Goal: Information Seeking & Learning: Learn about a topic

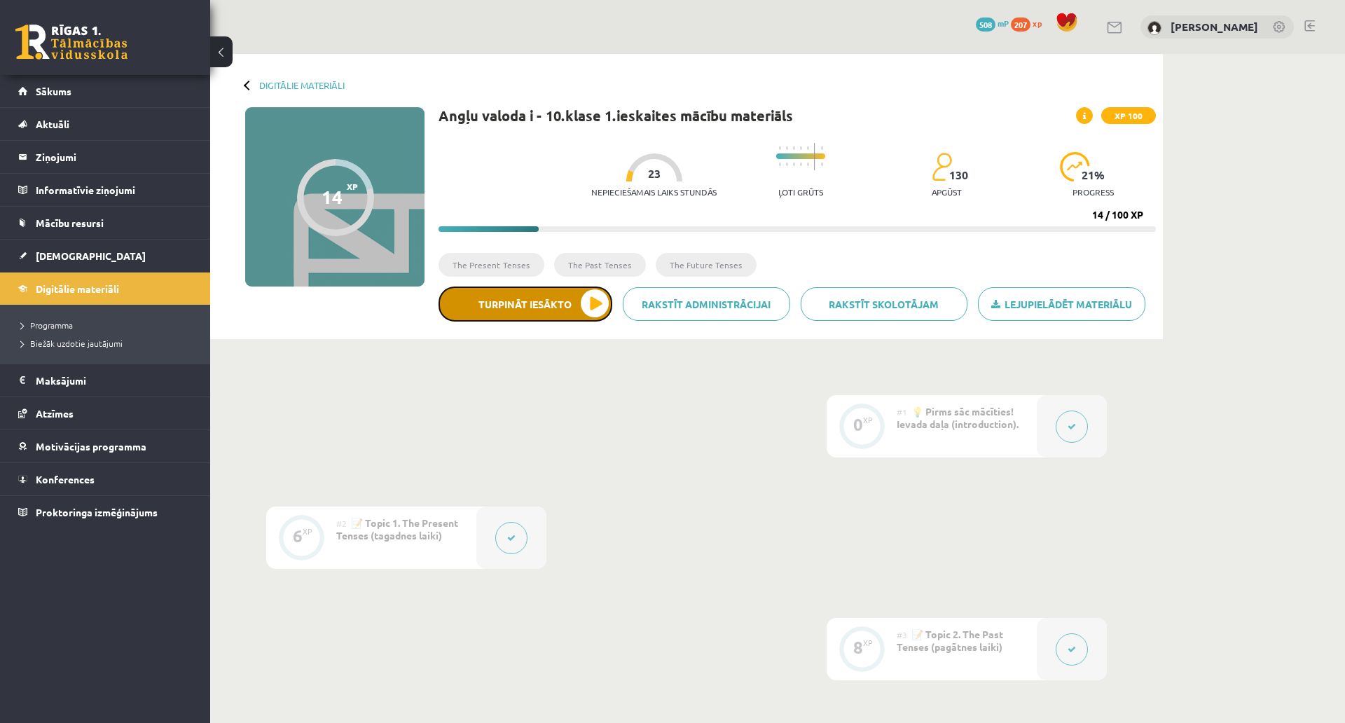
drag, startPoint x: 0, startPoint y: 0, endPoint x: 513, endPoint y: 301, distance: 594.9
click at [513, 301] on button "Turpināt iesākto" at bounding box center [526, 303] width 174 height 35
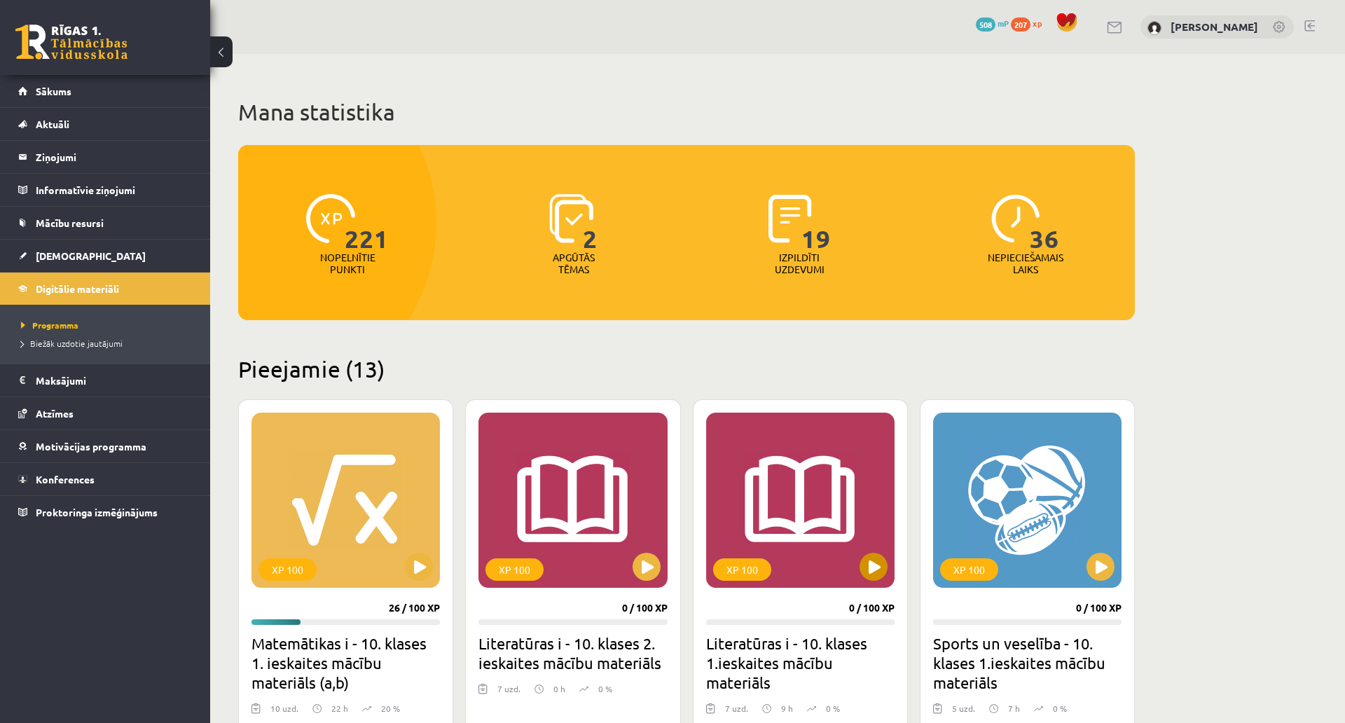
drag, startPoint x: 836, startPoint y: 464, endPoint x: 854, endPoint y: 476, distance: 21.4
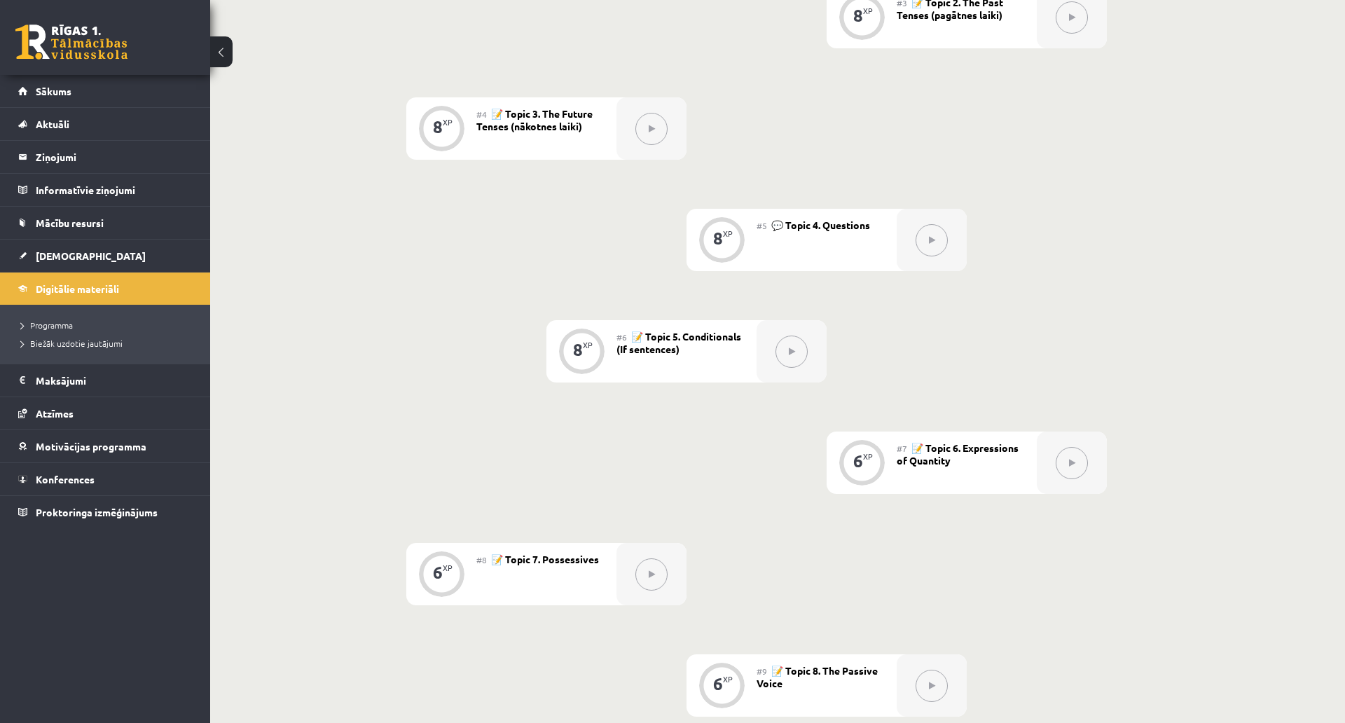
scroll to position [210, 0]
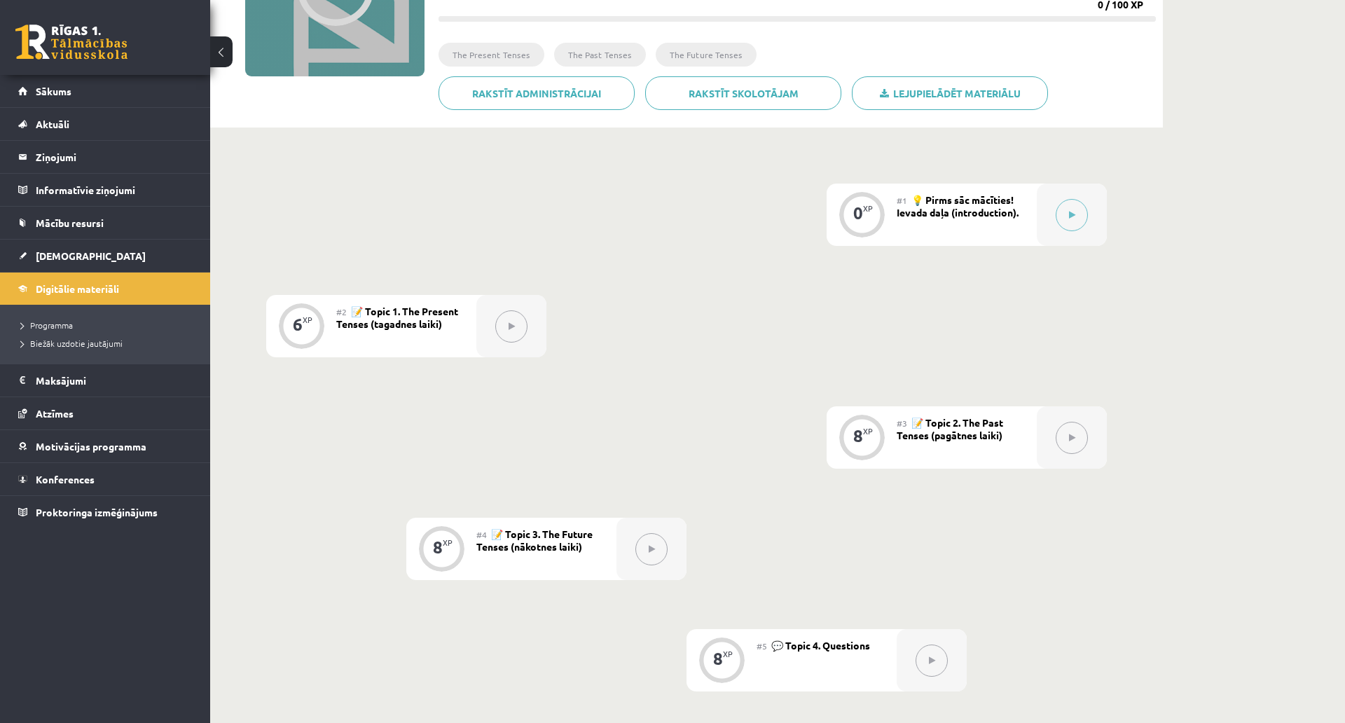
drag, startPoint x: 798, startPoint y: 480, endPoint x: 808, endPoint y: 480, distance: 9.8
click at [85, 291] on span "Digitālie materiāli" at bounding box center [77, 288] width 83 height 13
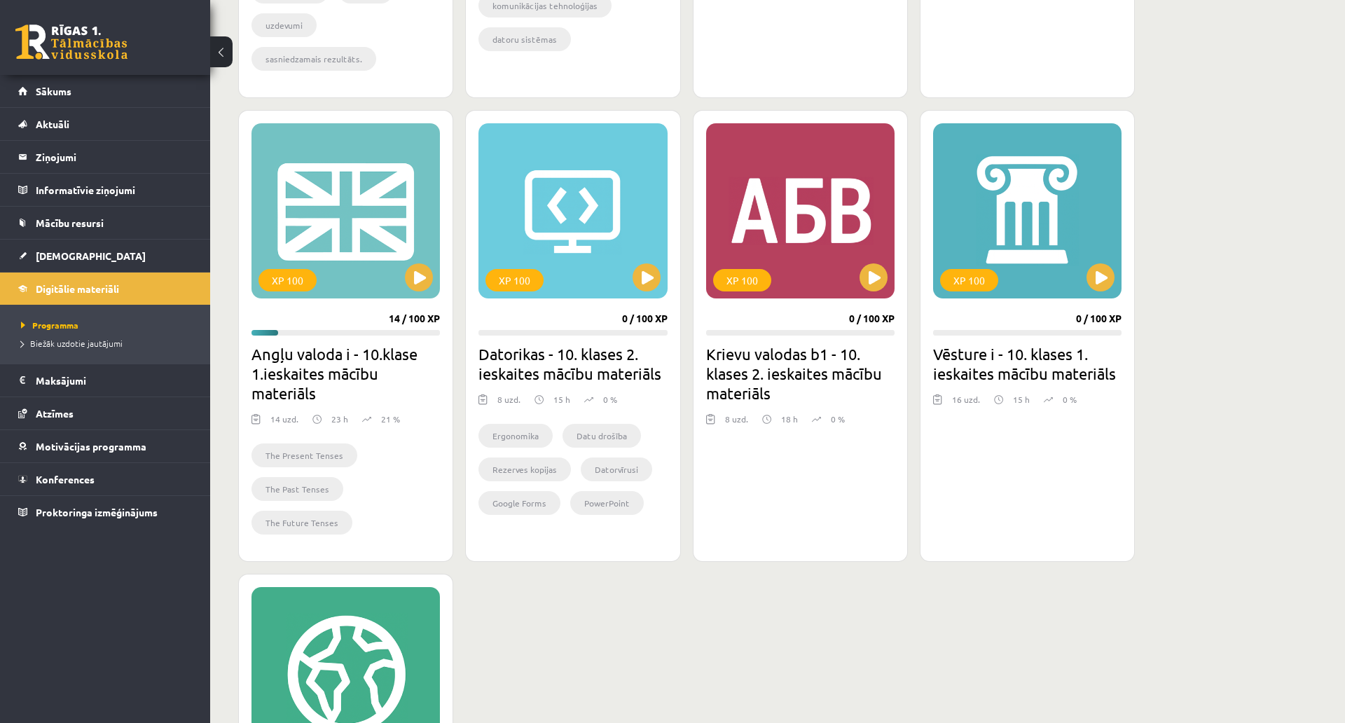
scroll to position [1121, 0]
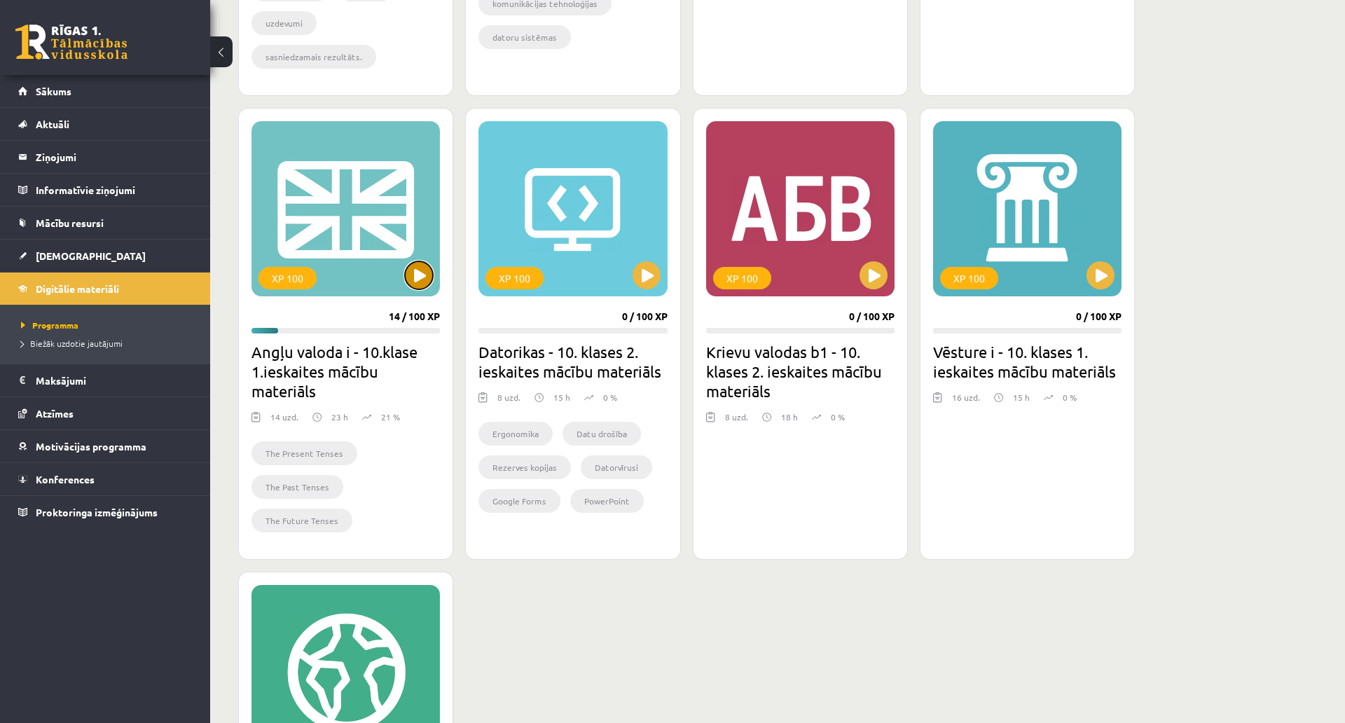
click at [421, 274] on button at bounding box center [419, 275] width 28 height 28
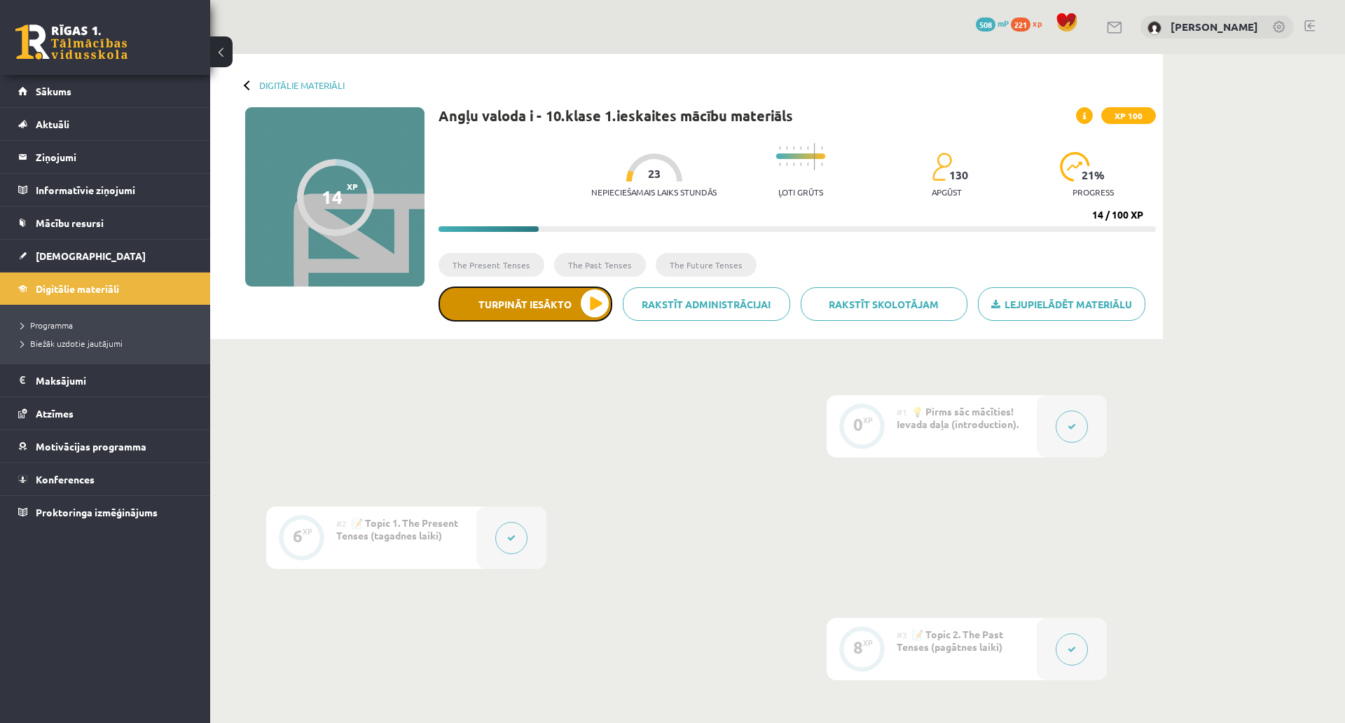
click at [593, 310] on button "Turpināt iesākto" at bounding box center [526, 303] width 174 height 35
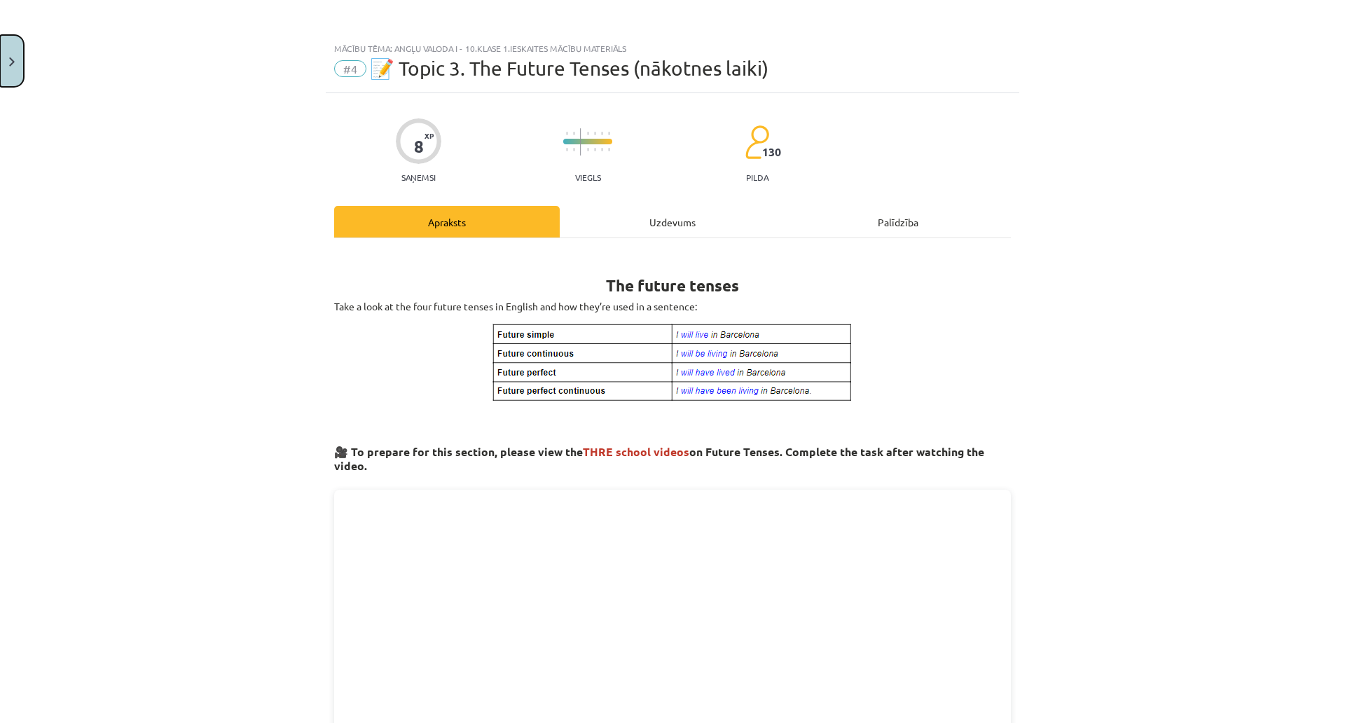
click at [16, 50] on button "Close" at bounding box center [12, 61] width 24 height 52
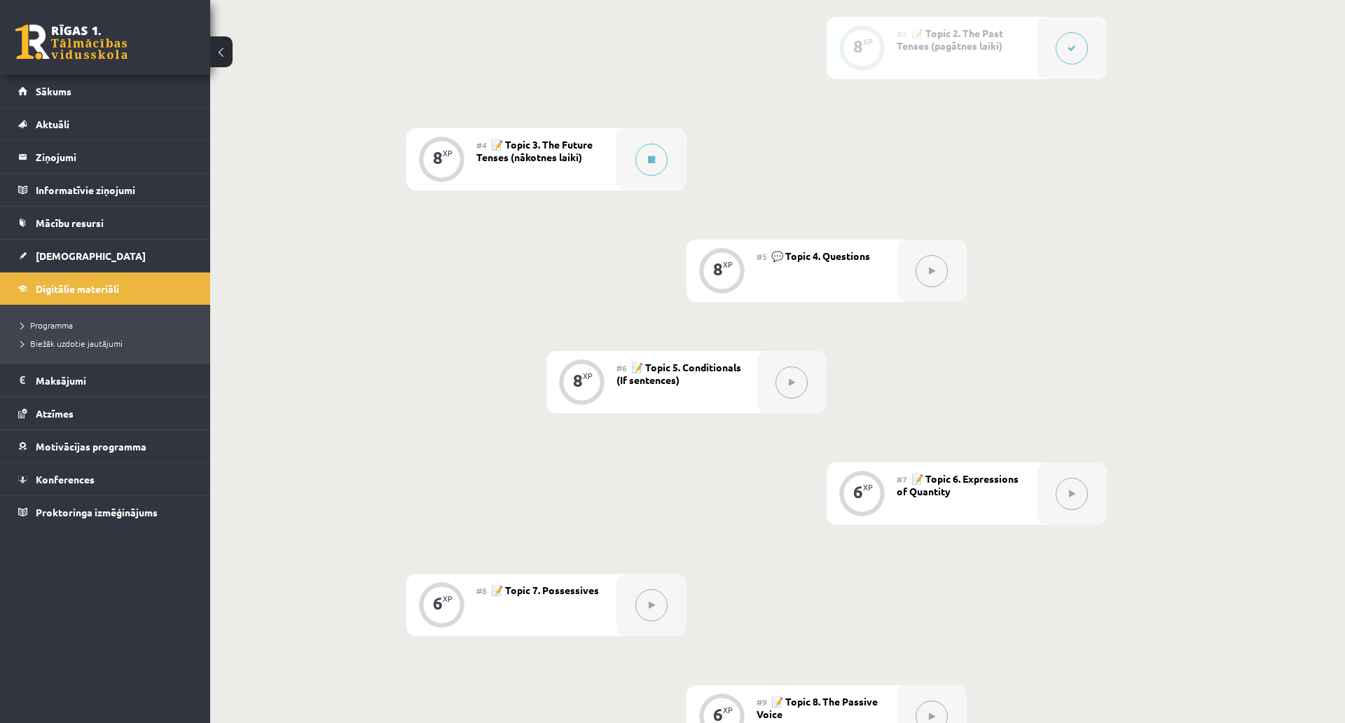
scroll to position [111, 0]
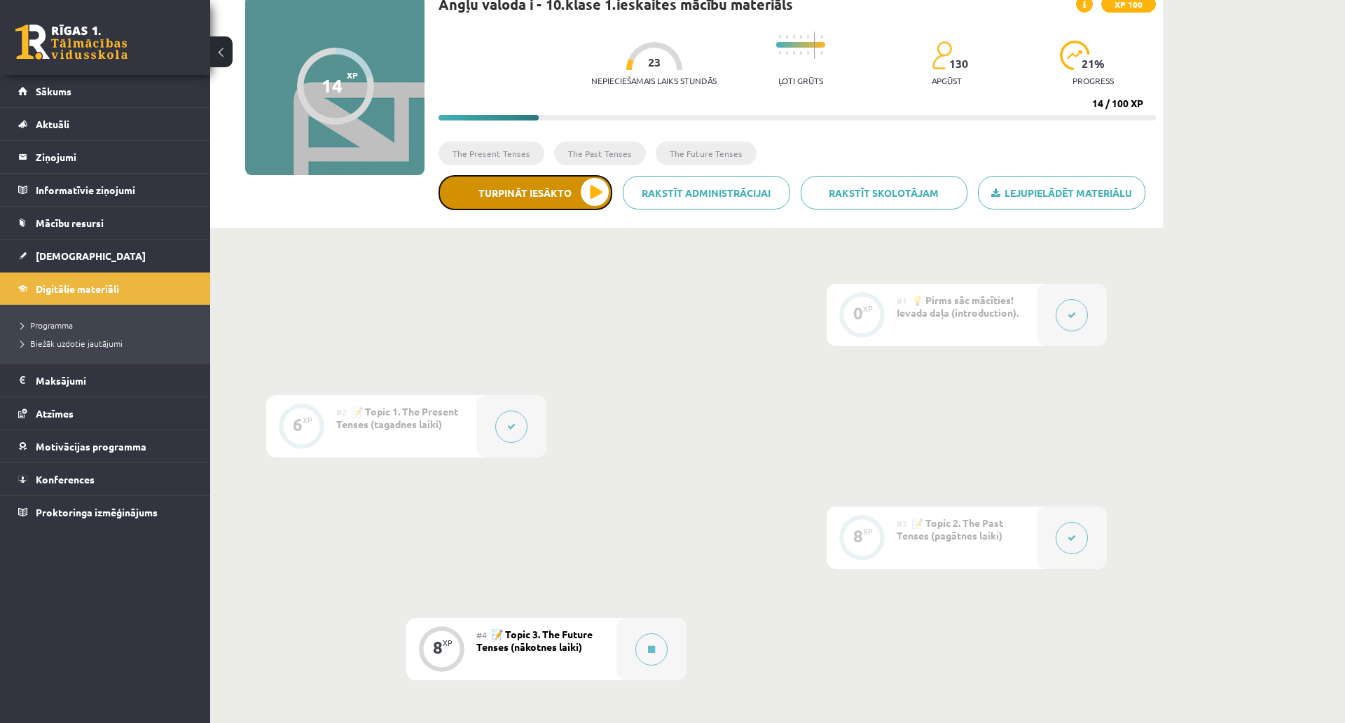
click at [534, 204] on button "Turpināt iesākto" at bounding box center [526, 192] width 174 height 35
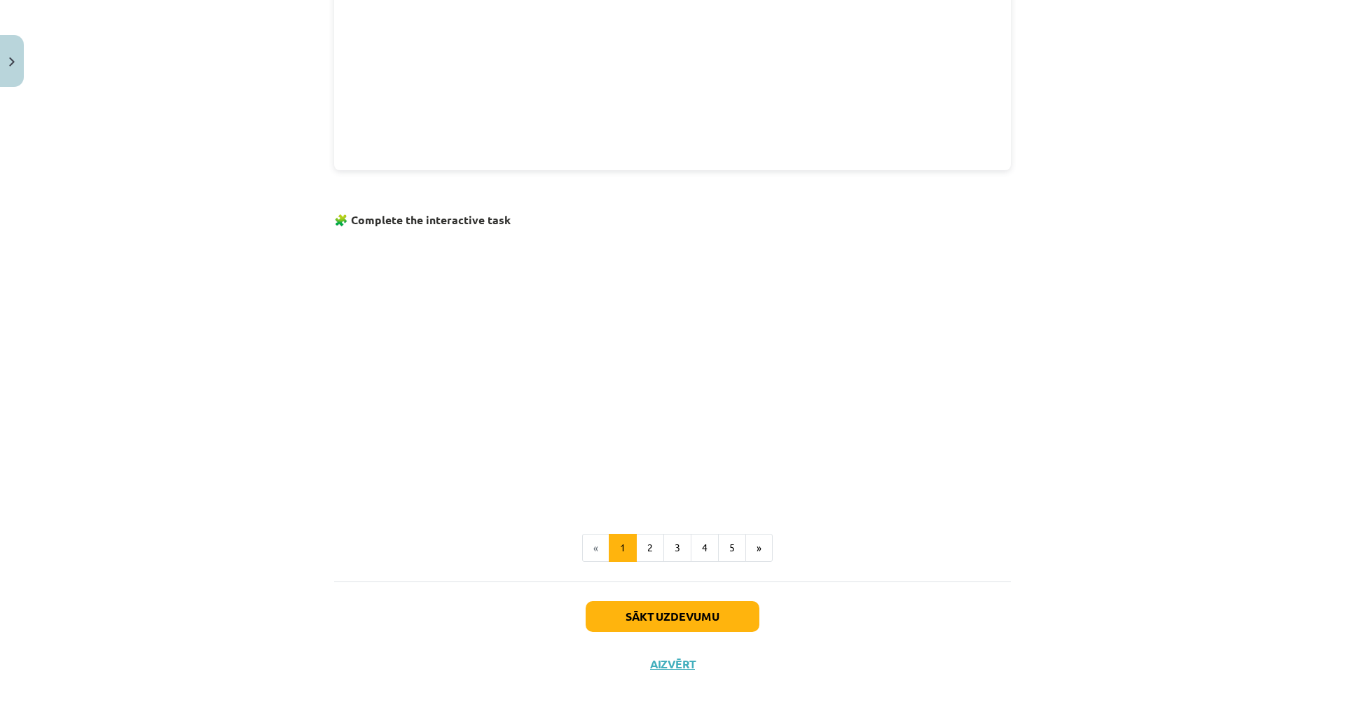
scroll to position [782, 0]
click at [648, 534] on button "2" at bounding box center [650, 548] width 28 height 28
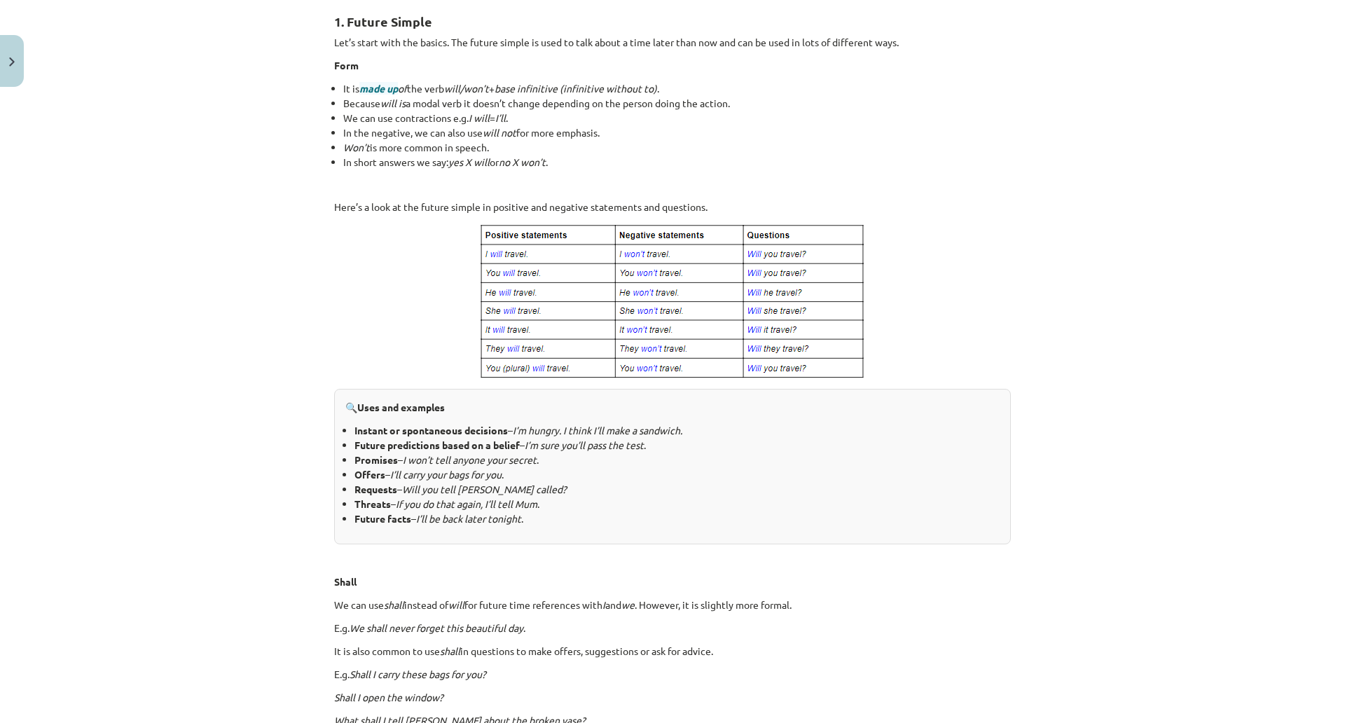
scroll to position [251, 0]
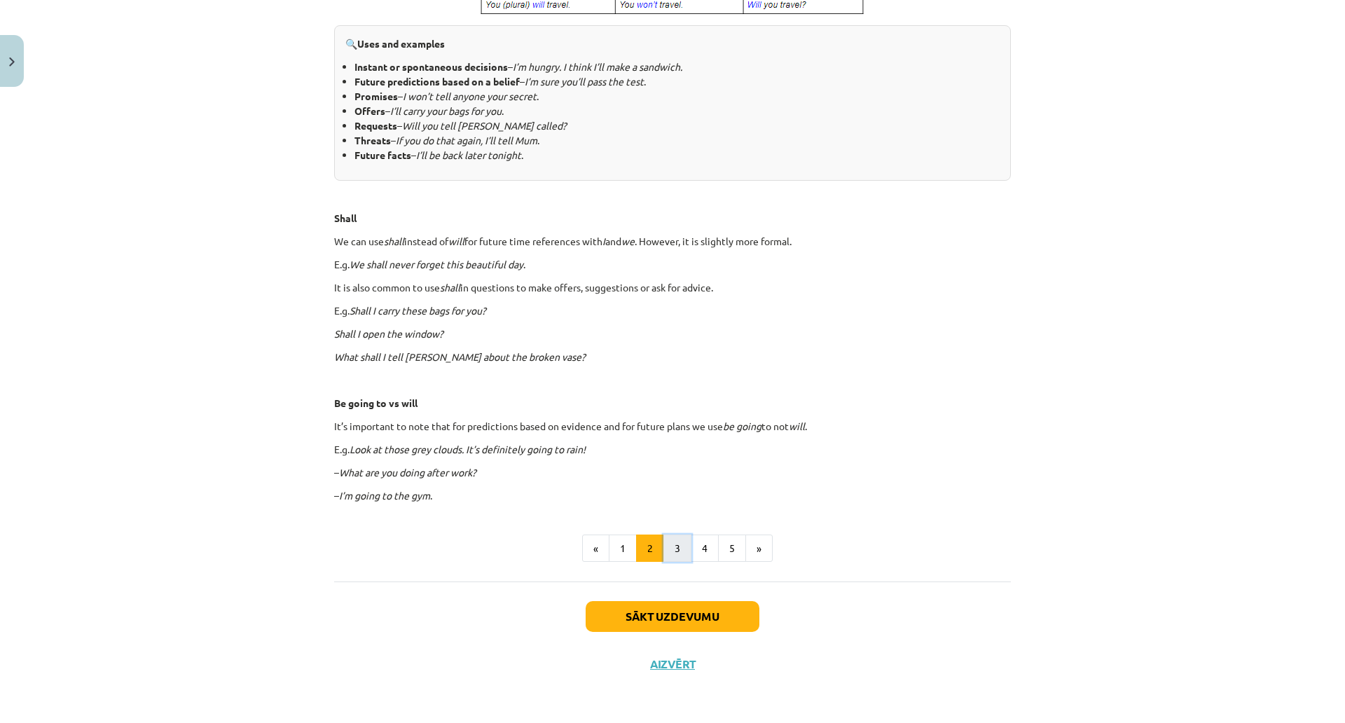
click at [666, 534] on button "3" at bounding box center [677, 548] width 28 height 28
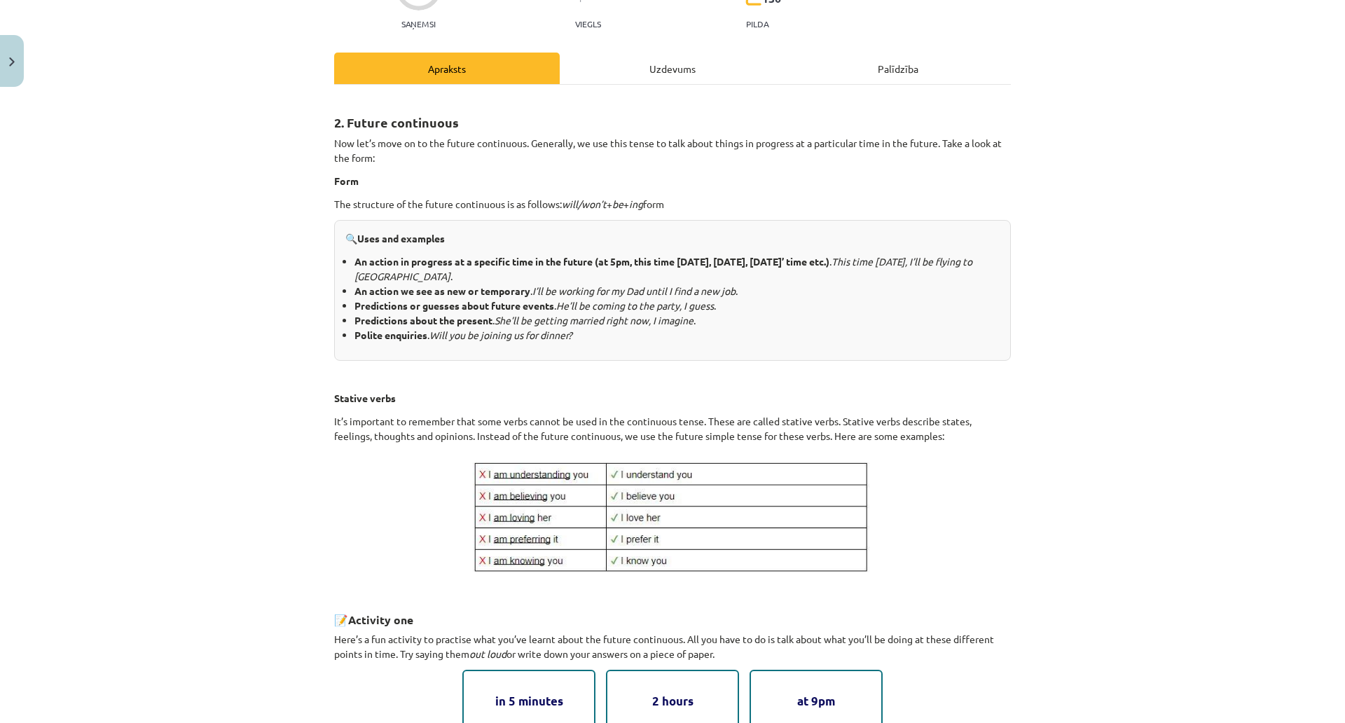
scroll to position [0, 0]
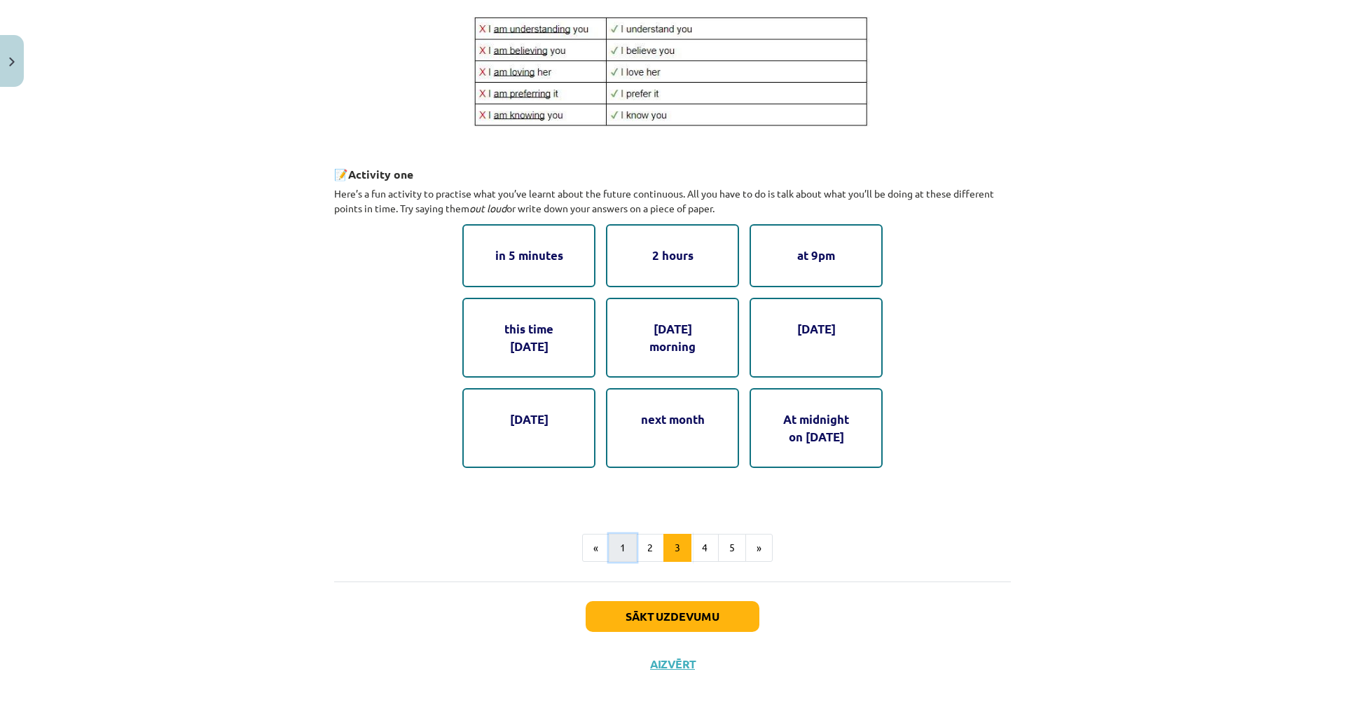
click at [624, 534] on button "1" at bounding box center [623, 548] width 28 height 28
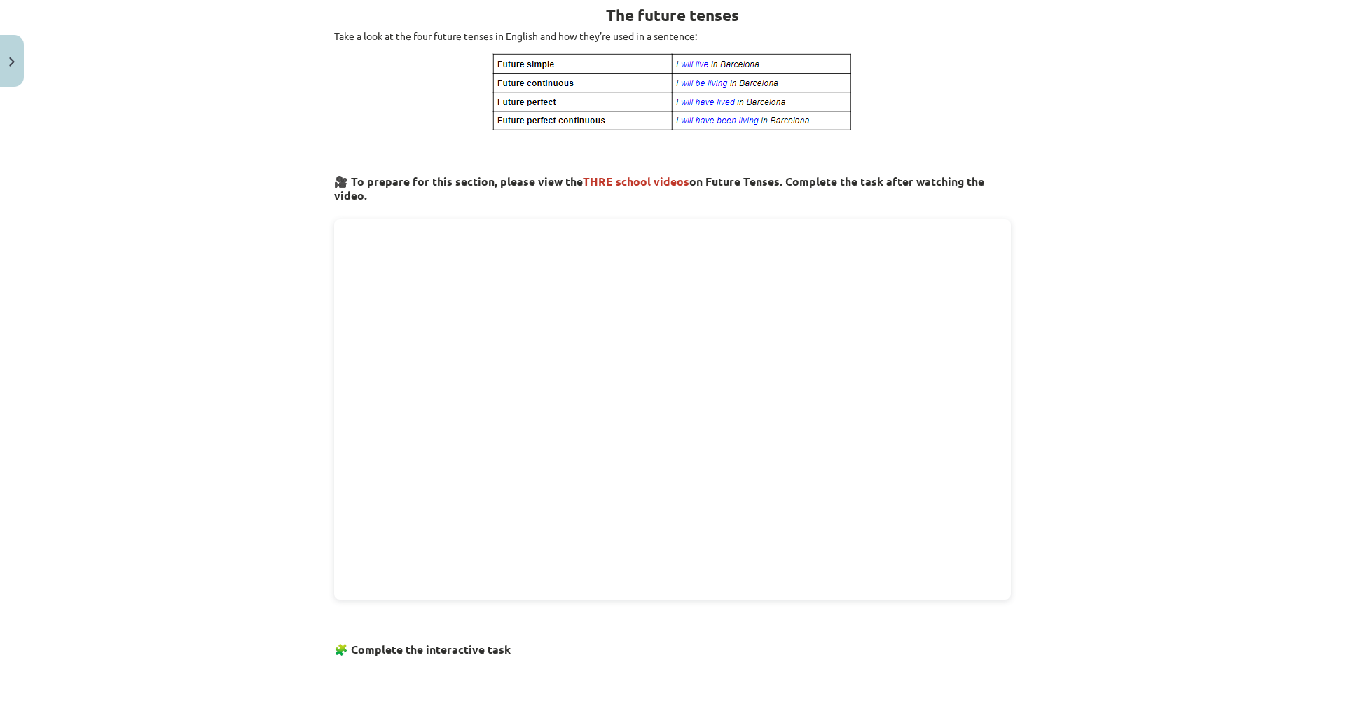
scroll to position [251, 0]
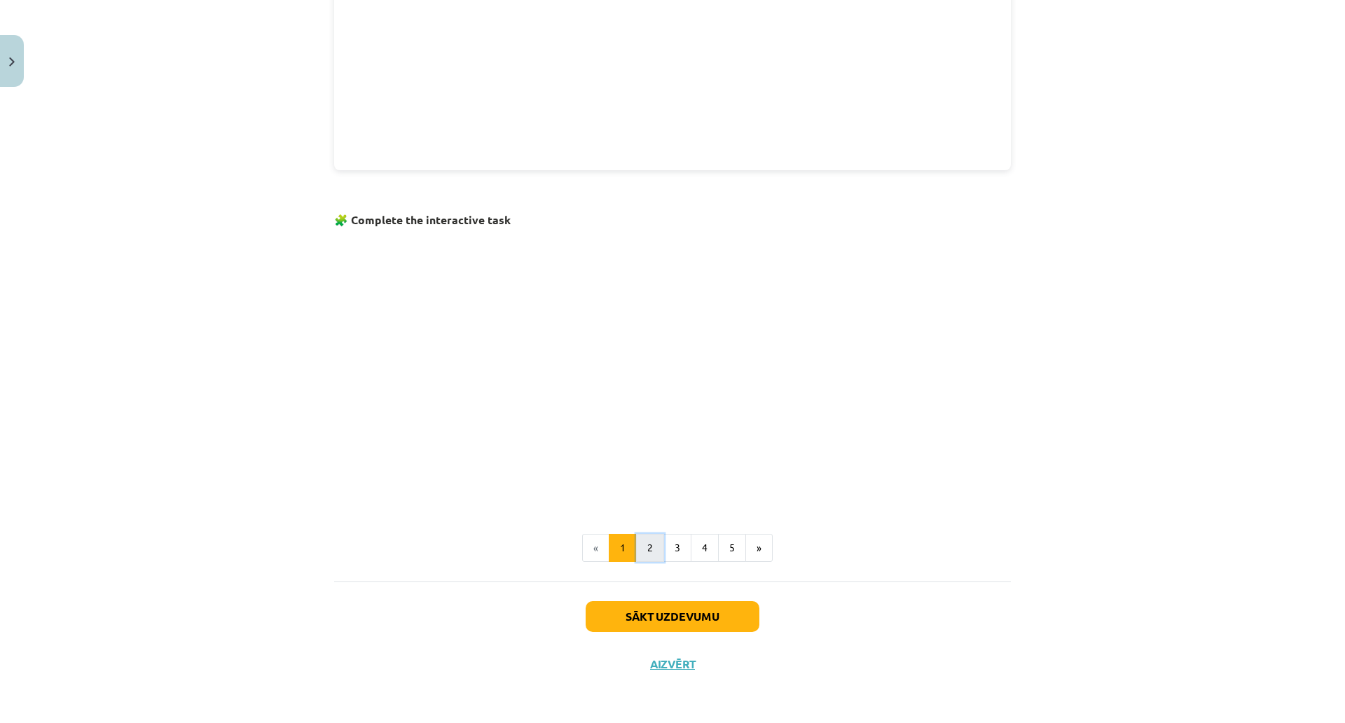
click at [638, 534] on button "2" at bounding box center [650, 548] width 28 height 28
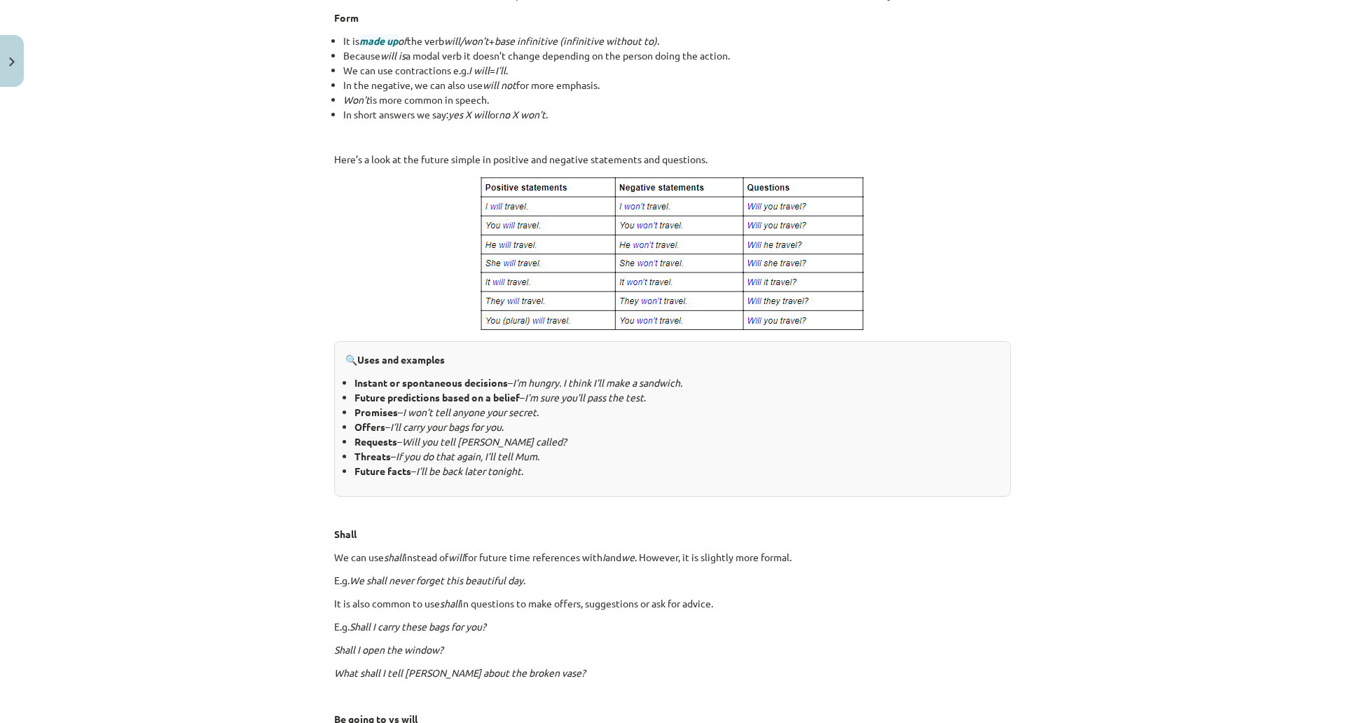
scroll to position [562, 0]
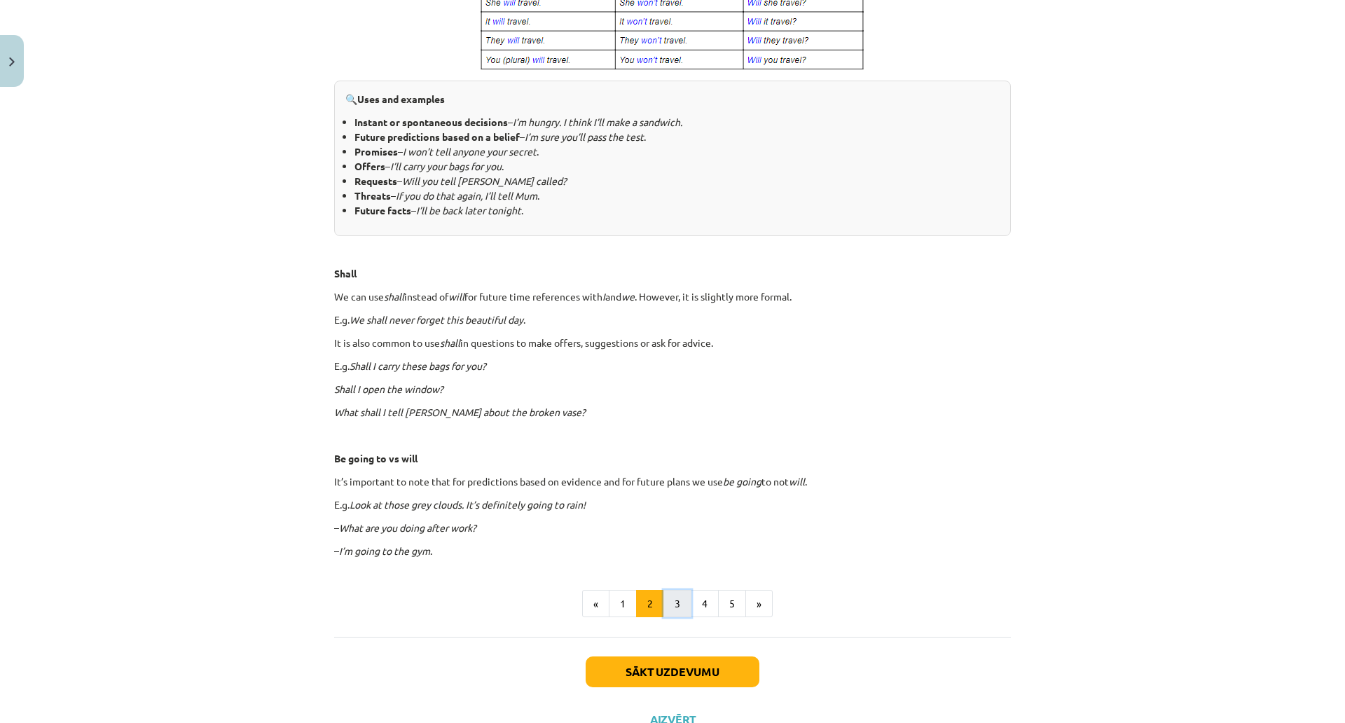
click at [668, 608] on button "3" at bounding box center [677, 604] width 28 height 28
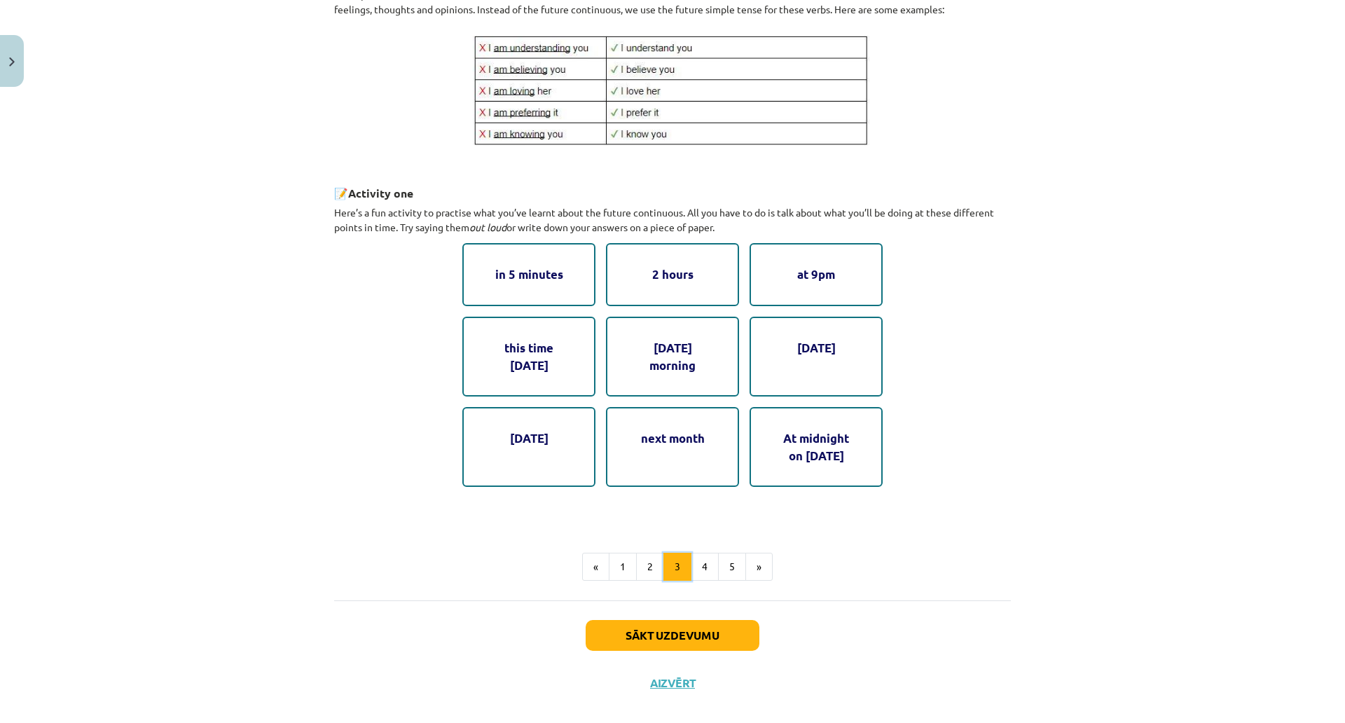
scroll to position [601, 0]
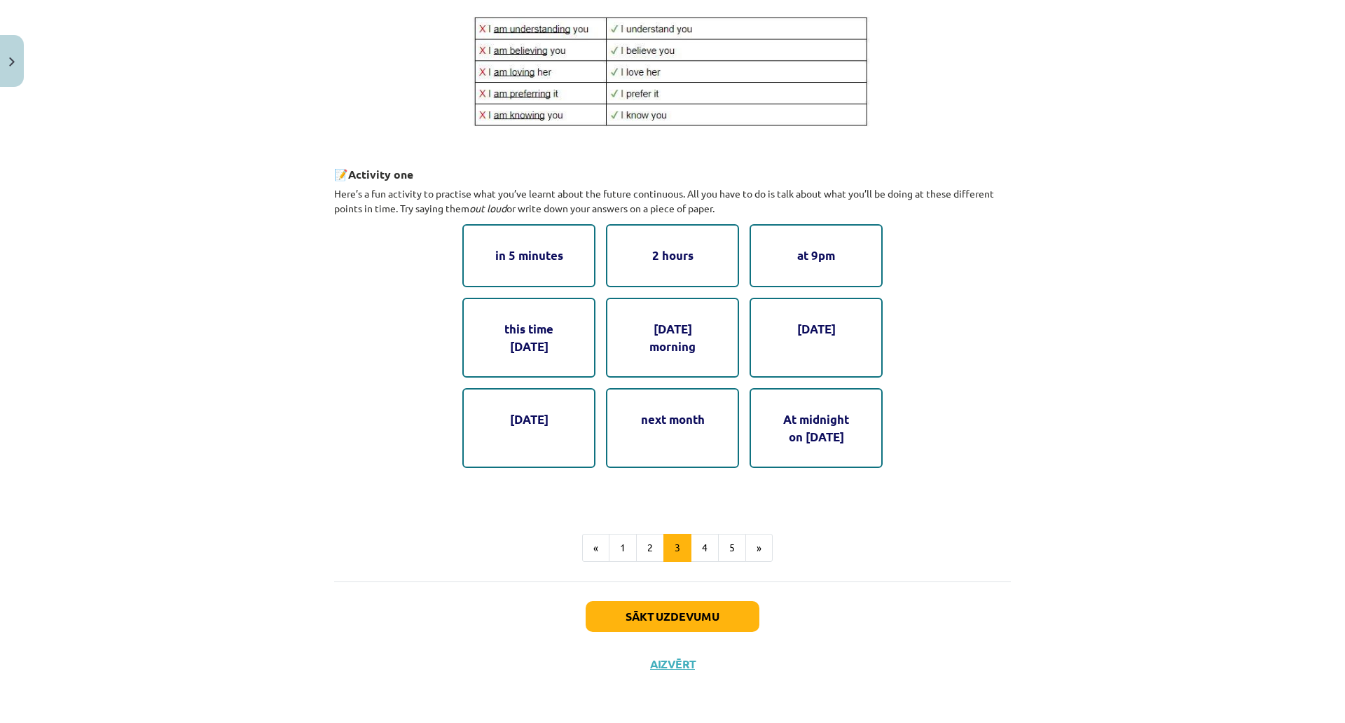
click at [539, 256] on div "in 5 minutes" at bounding box center [528, 255] width 133 height 62
drag, startPoint x: 550, startPoint y: 254, endPoint x: 467, endPoint y: 255, distance: 82.7
click at [467, 255] on div "in 5 minutes" at bounding box center [528, 255] width 133 height 62
drag, startPoint x: 658, startPoint y: 237, endPoint x: 609, endPoint y: 237, distance: 49.0
click at [614, 237] on div "2 hours" at bounding box center [672, 255] width 133 height 62
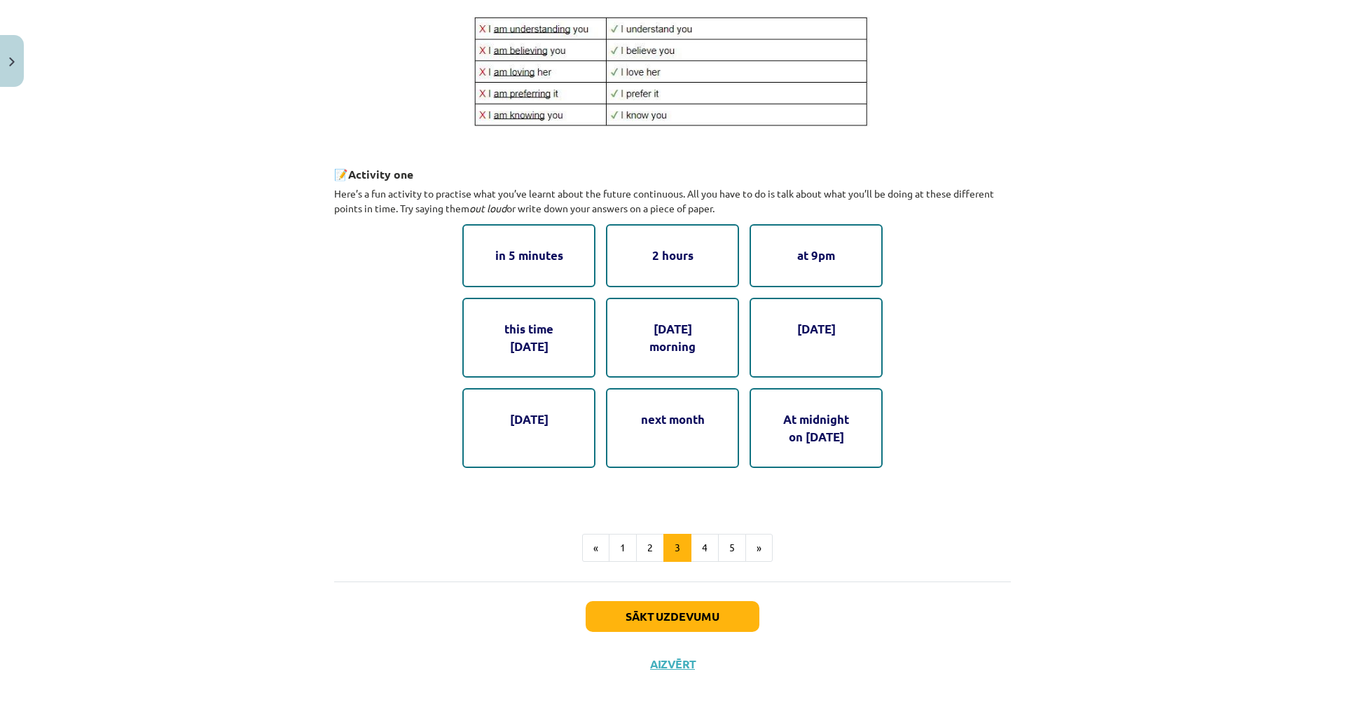
click at [686, 244] on div "2 hours" at bounding box center [672, 255] width 133 height 62
click at [693, 534] on button "4" at bounding box center [705, 548] width 28 height 28
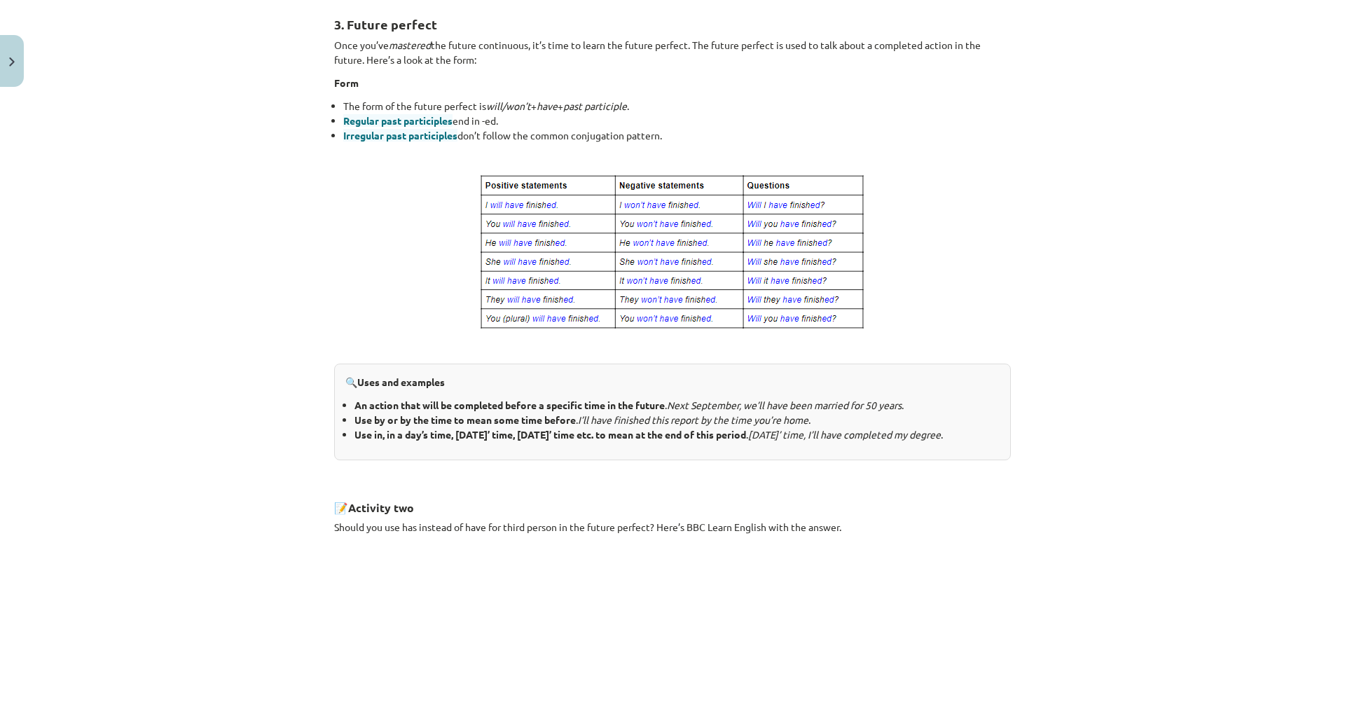
scroll to position [251, 0]
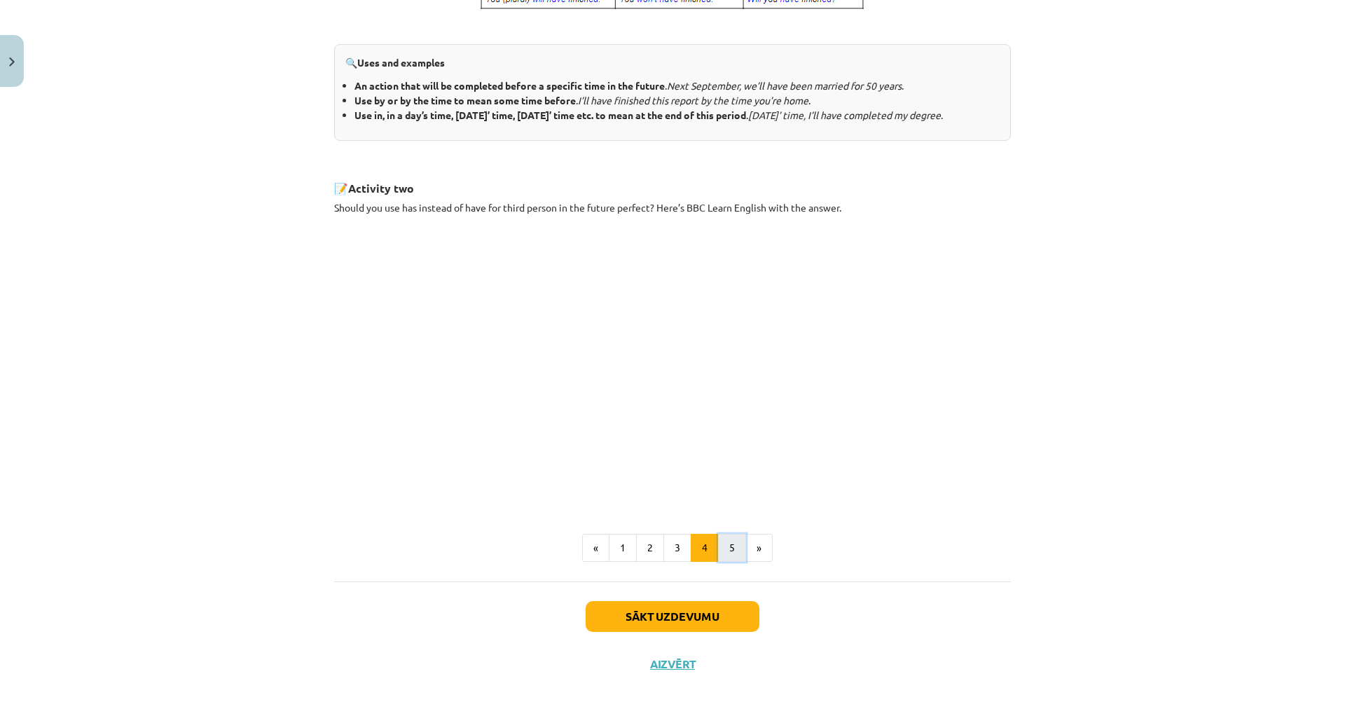
click at [728, 534] on button "5" at bounding box center [732, 548] width 28 height 28
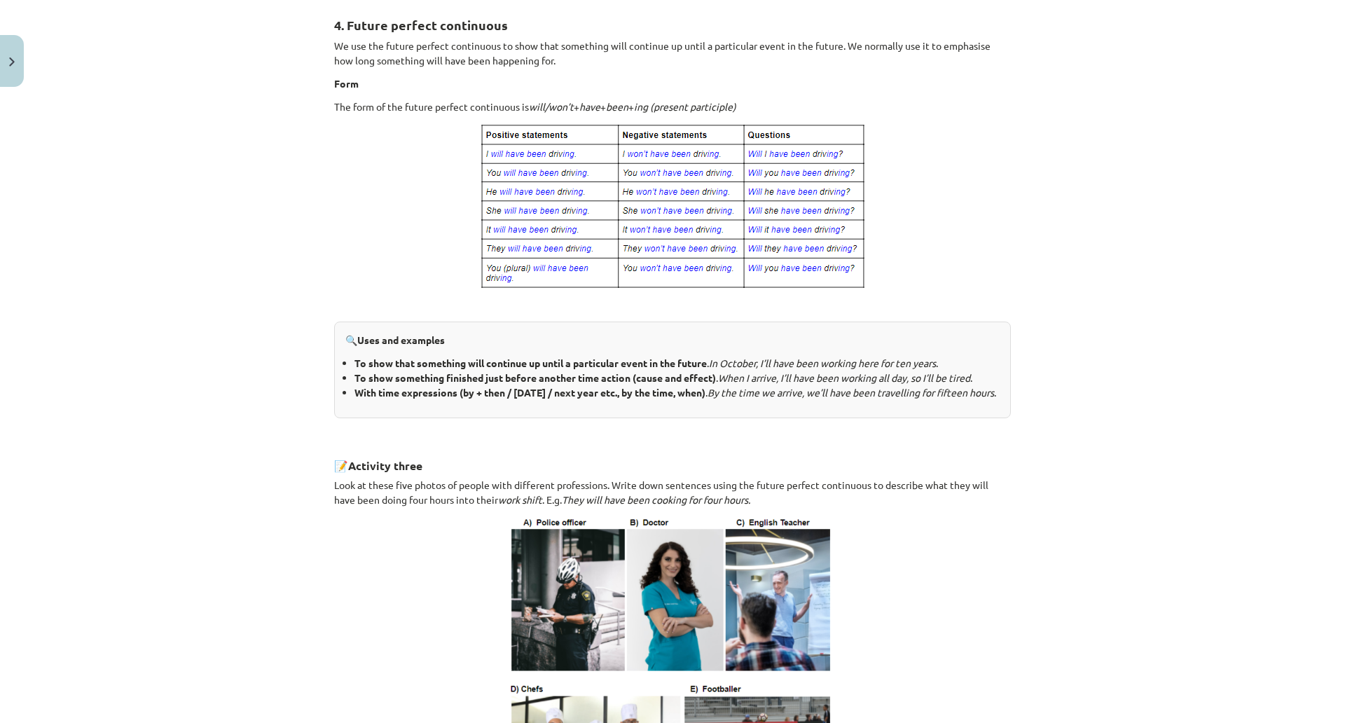
click at [1218, 636] on div "Mācību tēma: Angļu valoda i - 10.klase 1.ieskaites mācību materiāls #4 📝 Topic …" at bounding box center [672, 361] width 1345 height 723
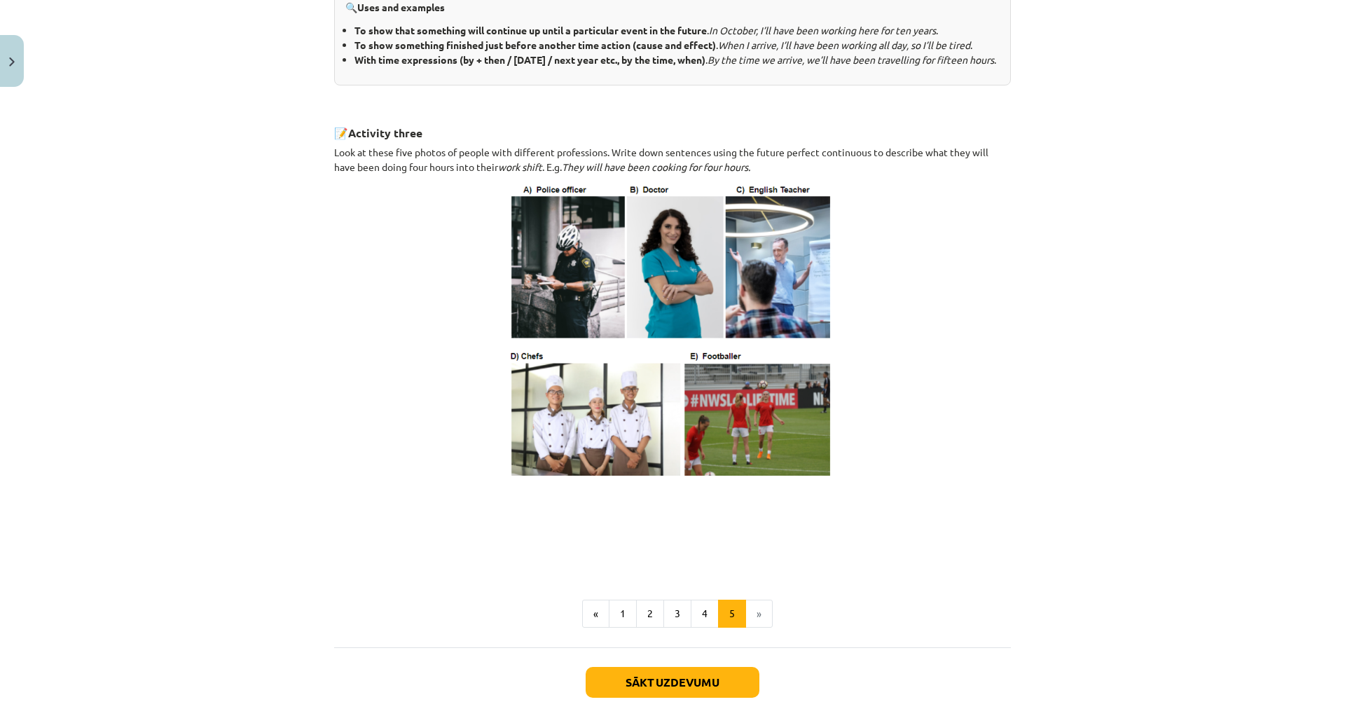
scroll to position [741, 0]
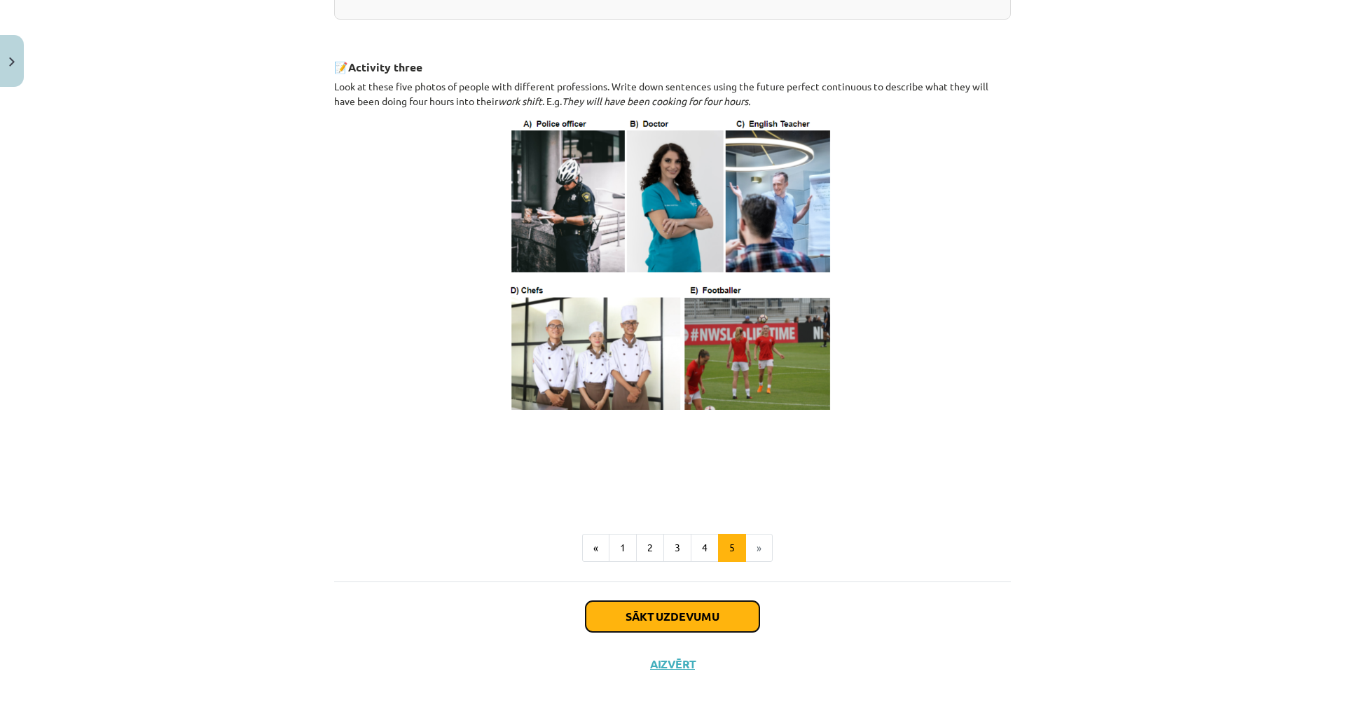
click at [717, 601] on button "Sākt uzdevumu" at bounding box center [673, 616] width 174 height 31
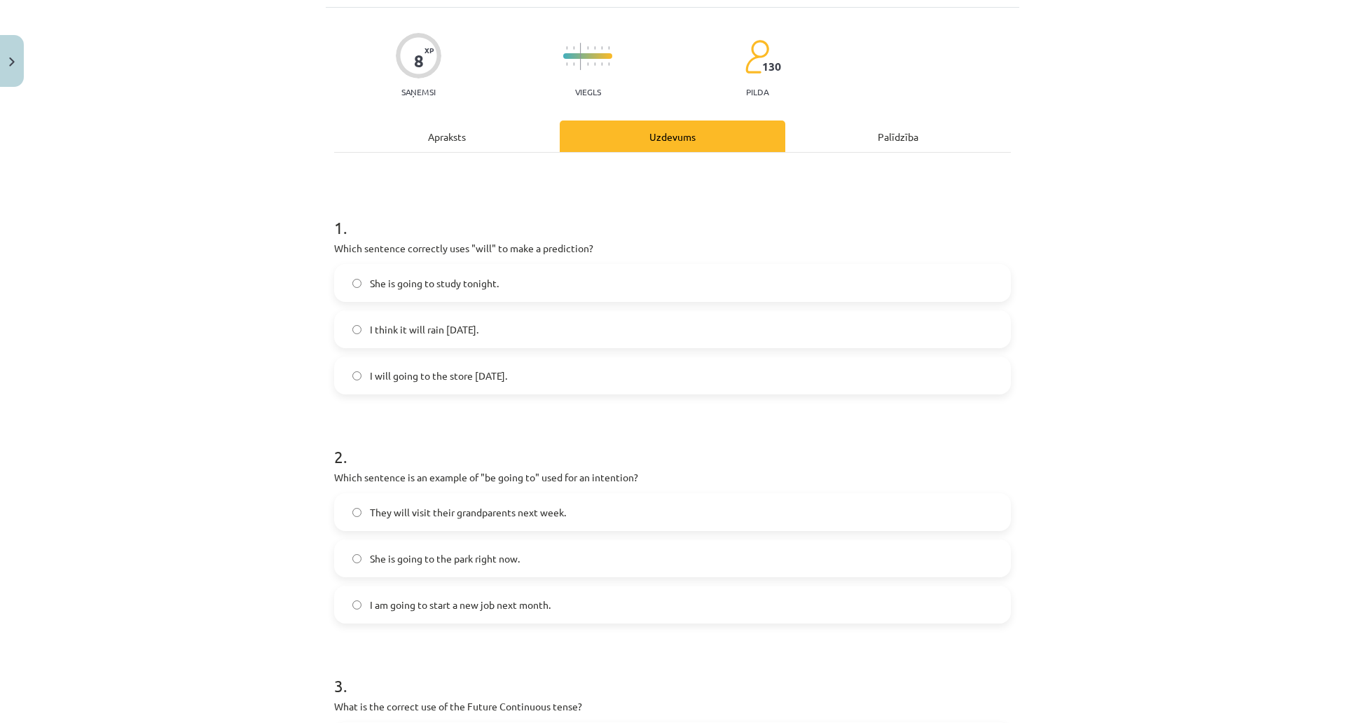
scroll to position [35, 0]
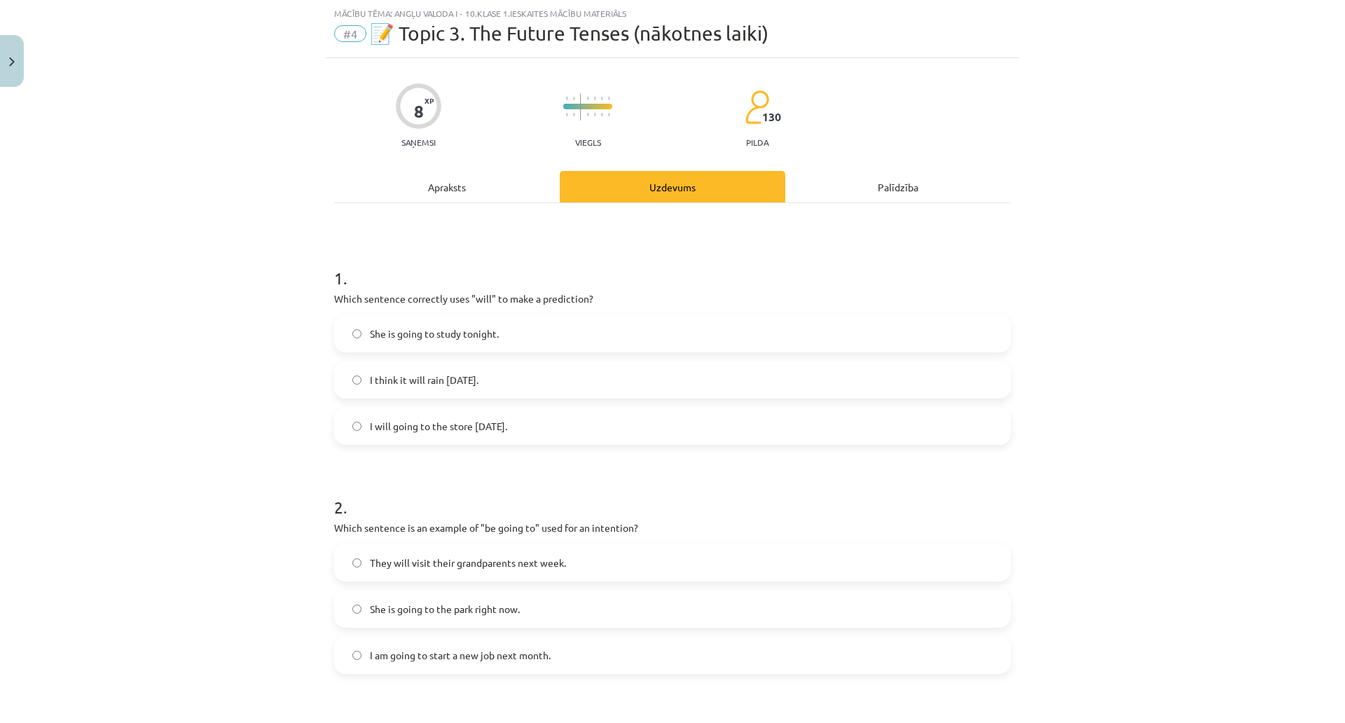
drag, startPoint x: 326, startPoint y: 296, endPoint x: 595, endPoint y: 429, distance: 300.1
click at [595, 429] on div "8 XP Saņemsi Viegls 130 pilda Apraksts Uzdevums Palīdzība 1 . Which sentence co…" at bounding box center [672, 658] width 693 height 1201
copy div "Which sentence correctly uses "will" to make a prediction? She is going to stud…"
click at [370, 379] on span "I think it will rain tomorrow." at bounding box center [424, 380] width 109 height 15
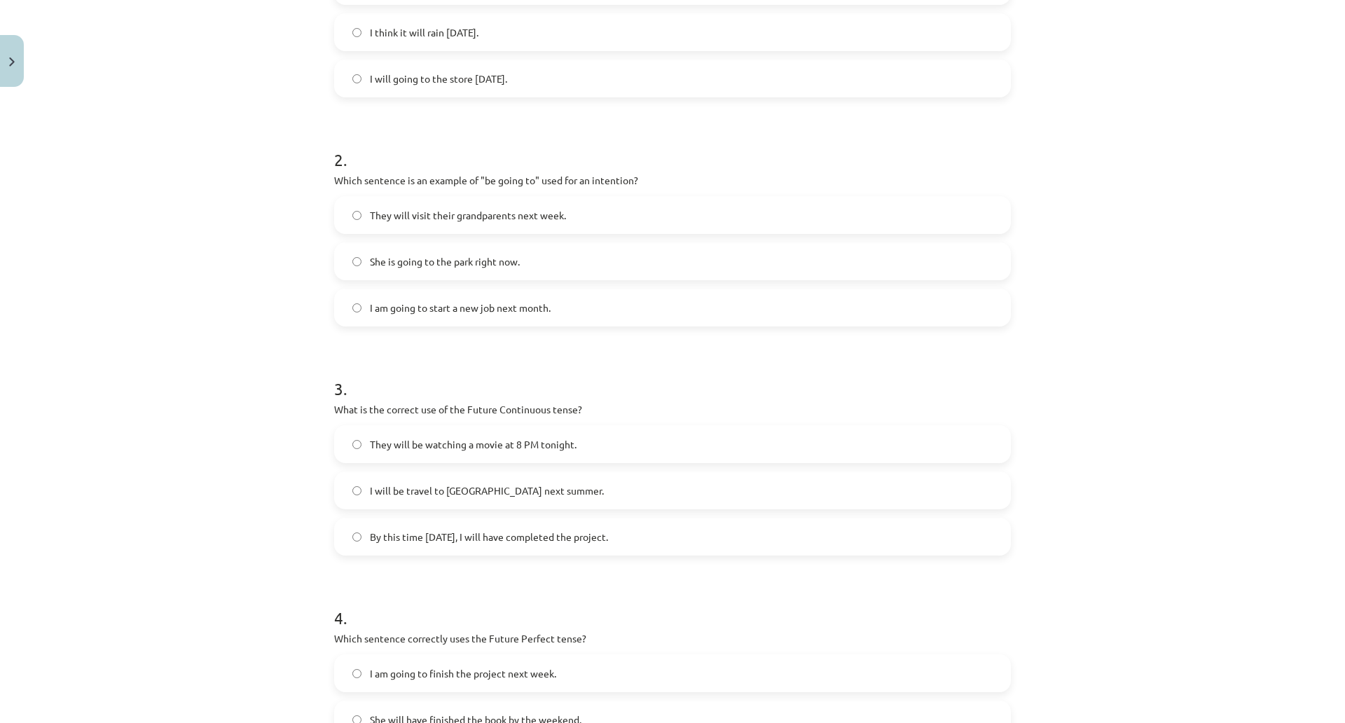
scroll to position [385, 0]
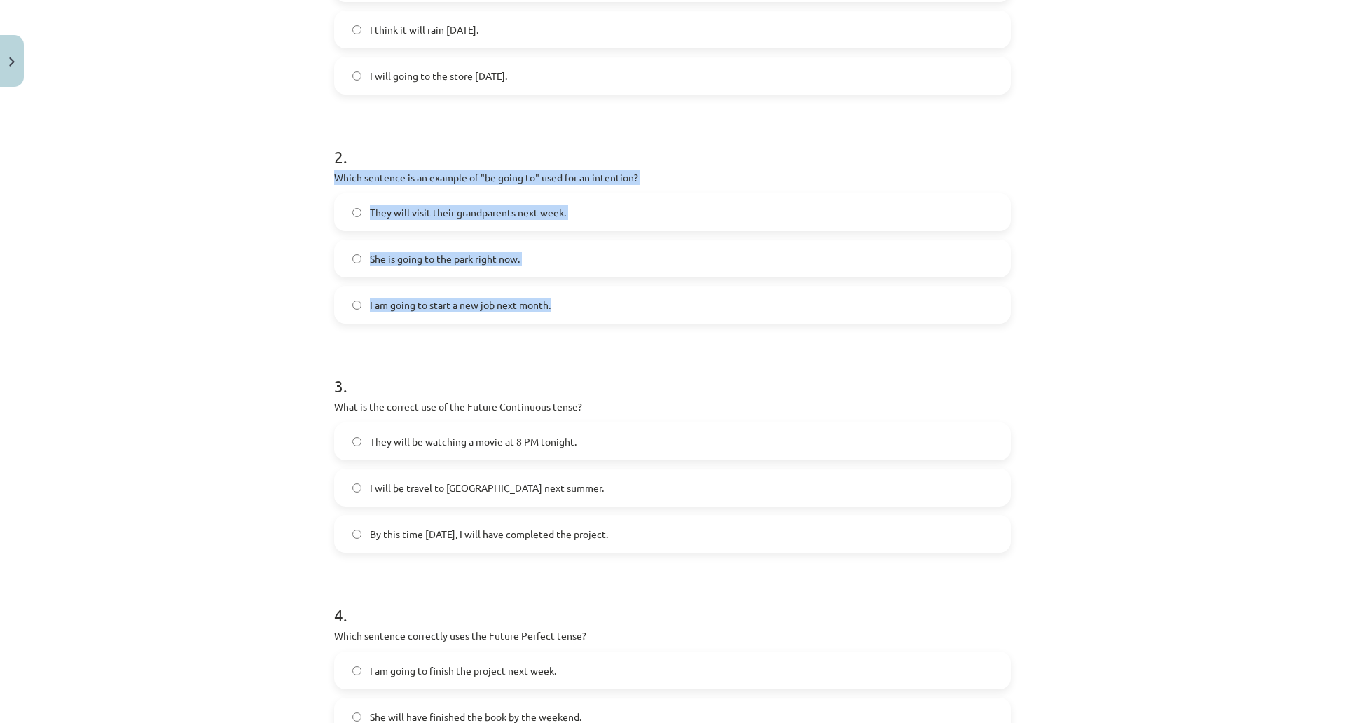
drag, startPoint x: 329, startPoint y: 173, endPoint x: 641, endPoint y: 312, distance: 341.8
click at [641, 312] on div "2 . Which sentence is an example of "be going to" used for an intention? They w…" at bounding box center [672, 223] width 677 height 201
copy div "Which sentence is an example of "be going to" used for an intention? They will …"
click at [484, 310] on span "I am going to start a new job next month." at bounding box center [460, 305] width 181 height 15
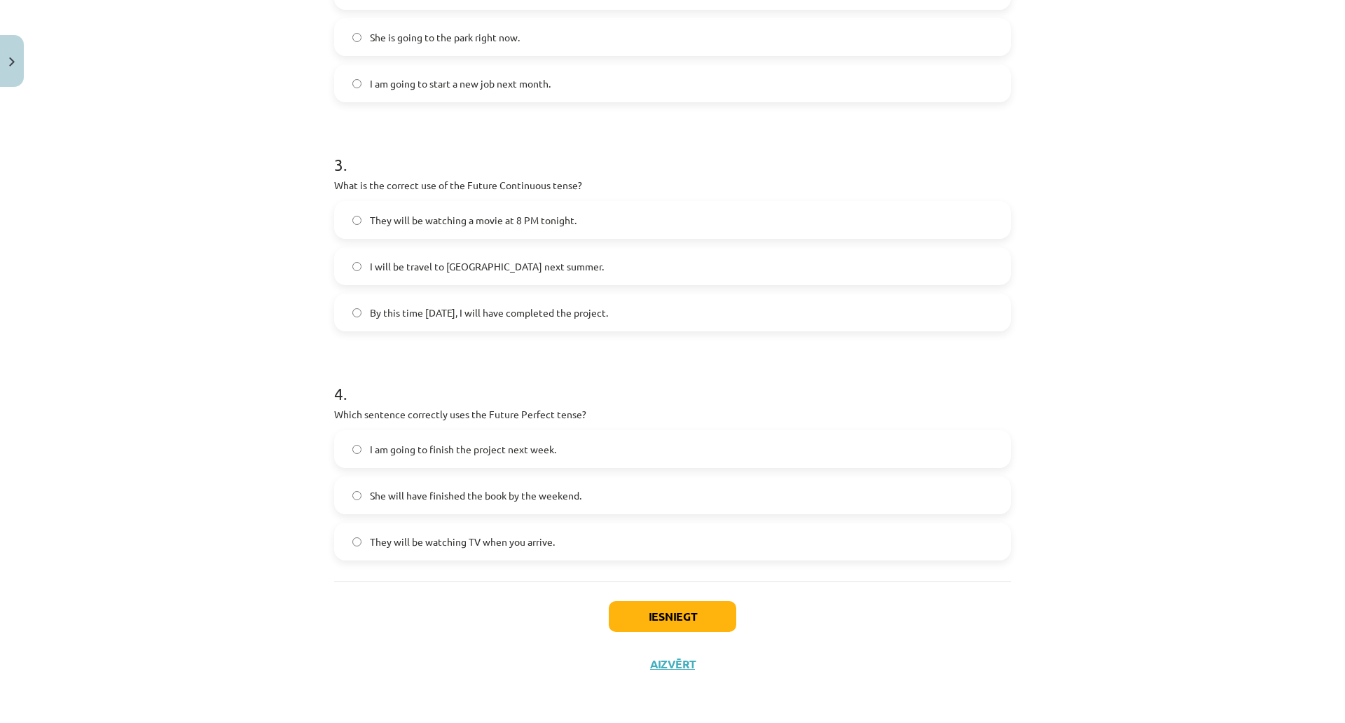
scroll to position [621, 0]
drag, startPoint x: 329, startPoint y: 172, endPoint x: 691, endPoint y: 308, distance: 387.5
click at [691, 308] on div "8 XP Saņemsi Viegls 130 pilda Apraksts Uzdevums Palīdzība 1 . Which sentence co…" at bounding box center [672, 87] width 693 height 1201
copy div "What is the correct use of the Future Continuous tense? They will be watching a…"
click at [1190, 190] on div "Mācību tēma: Angļu valoda i - 10.klase 1.ieskaites mācību materiāls #4 📝 Topic …" at bounding box center [672, 361] width 1345 height 723
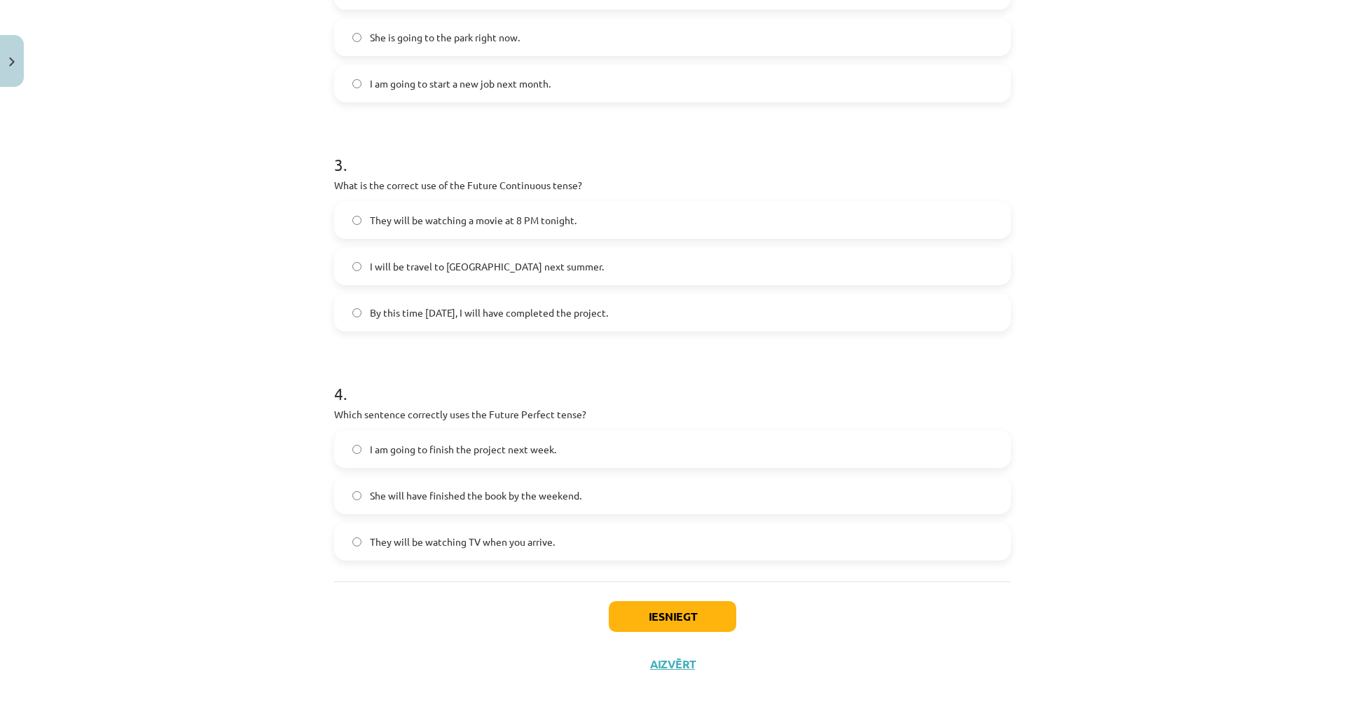
click at [513, 213] on span "They will be watching a movie at 8 PM tonight." at bounding box center [473, 220] width 207 height 15
click at [504, 488] on span "She will have finished the book by the weekend." at bounding box center [476, 495] width 212 height 15
click at [683, 601] on button "Iesniegt" at bounding box center [672, 616] width 127 height 31
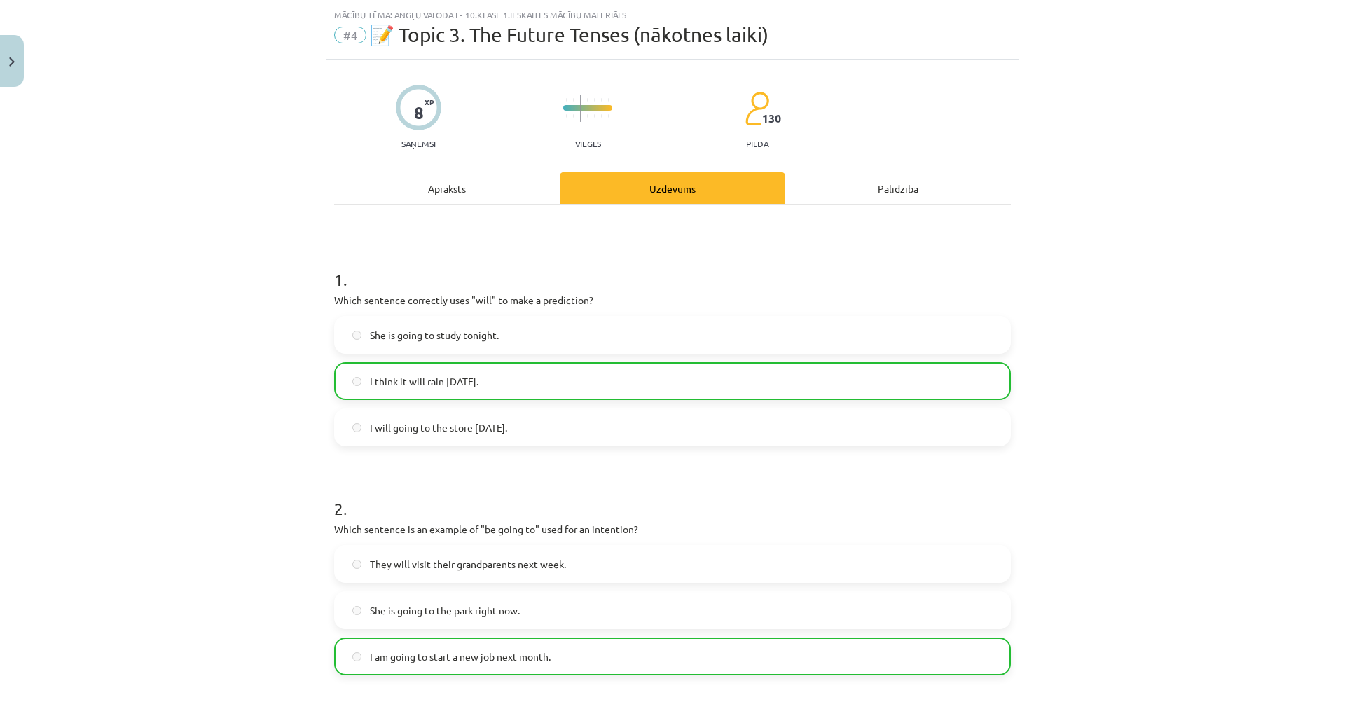
scroll to position [0, 0]
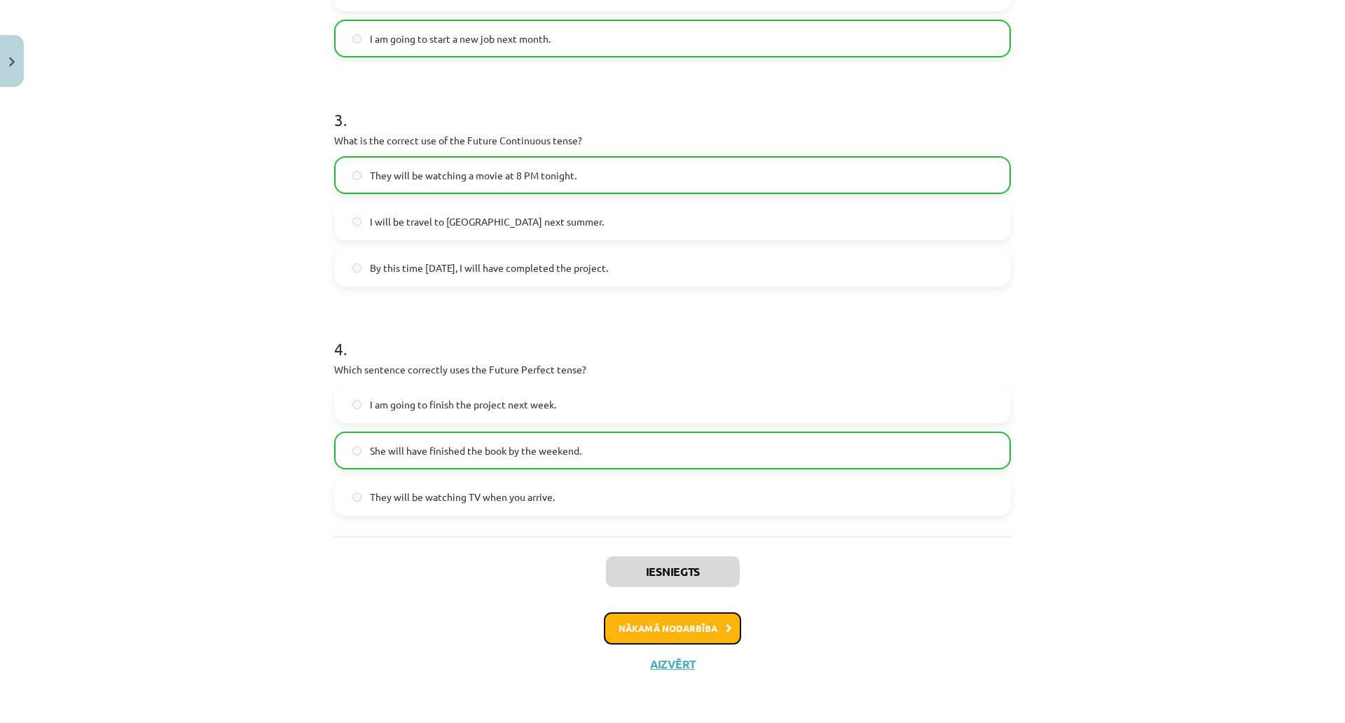
click at [673, 612] on button "Nākamā nodarbība" at bounding box center [672, 628] width 137 height 32
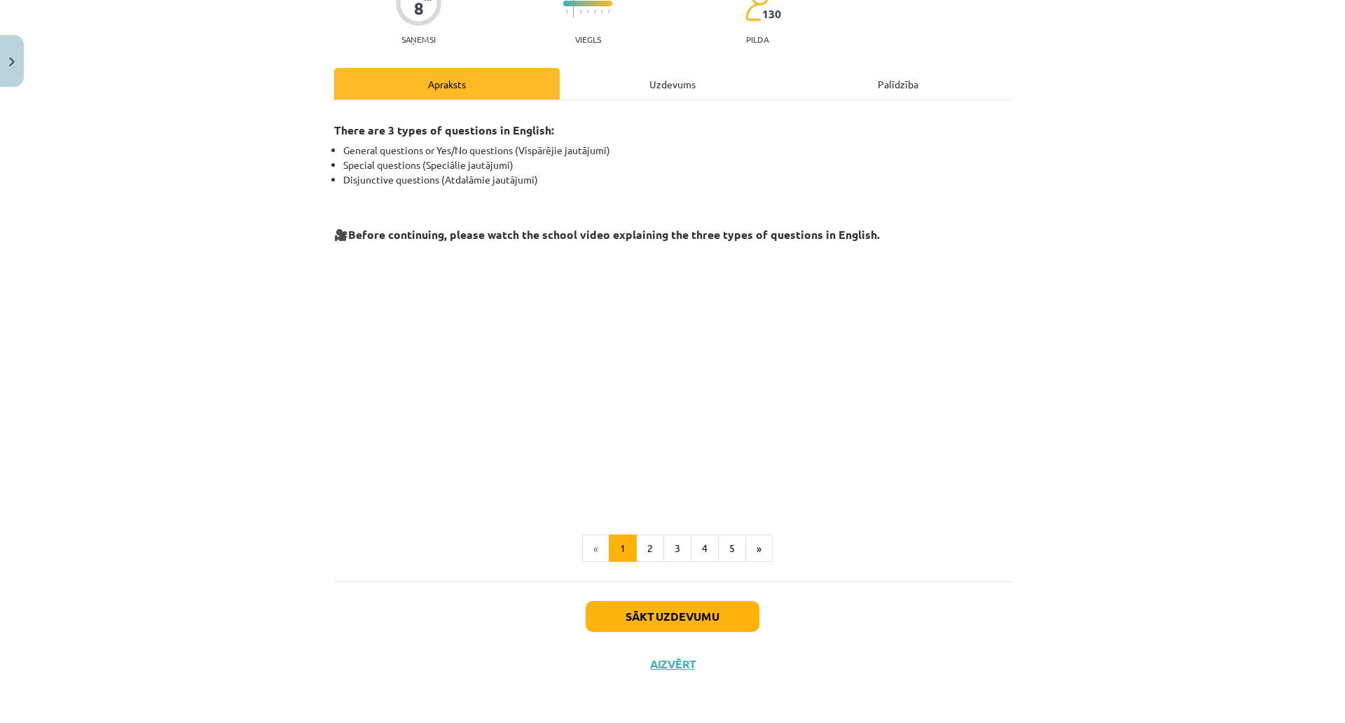
scroll to position [222, 0]
click at [644, 534] on button "2" at bounding box center [650, 548] width 28 height 28
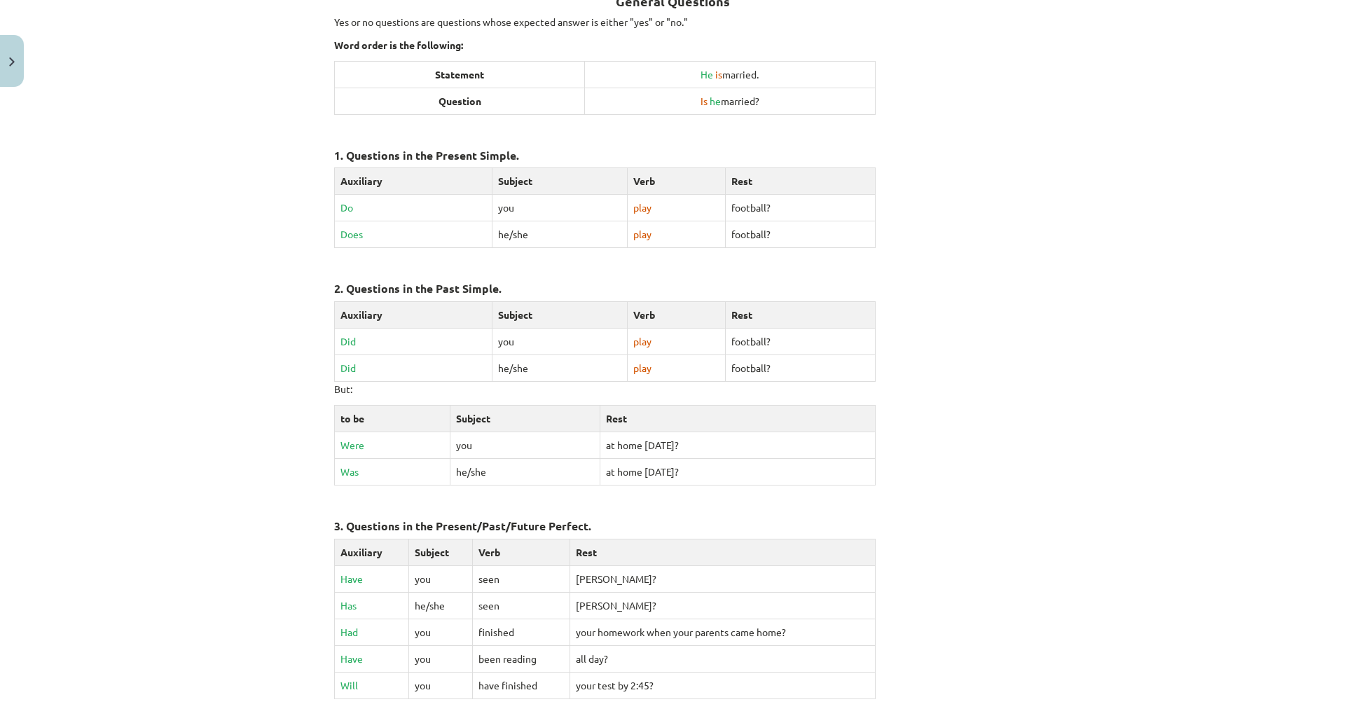
scroll to position [289, 0]
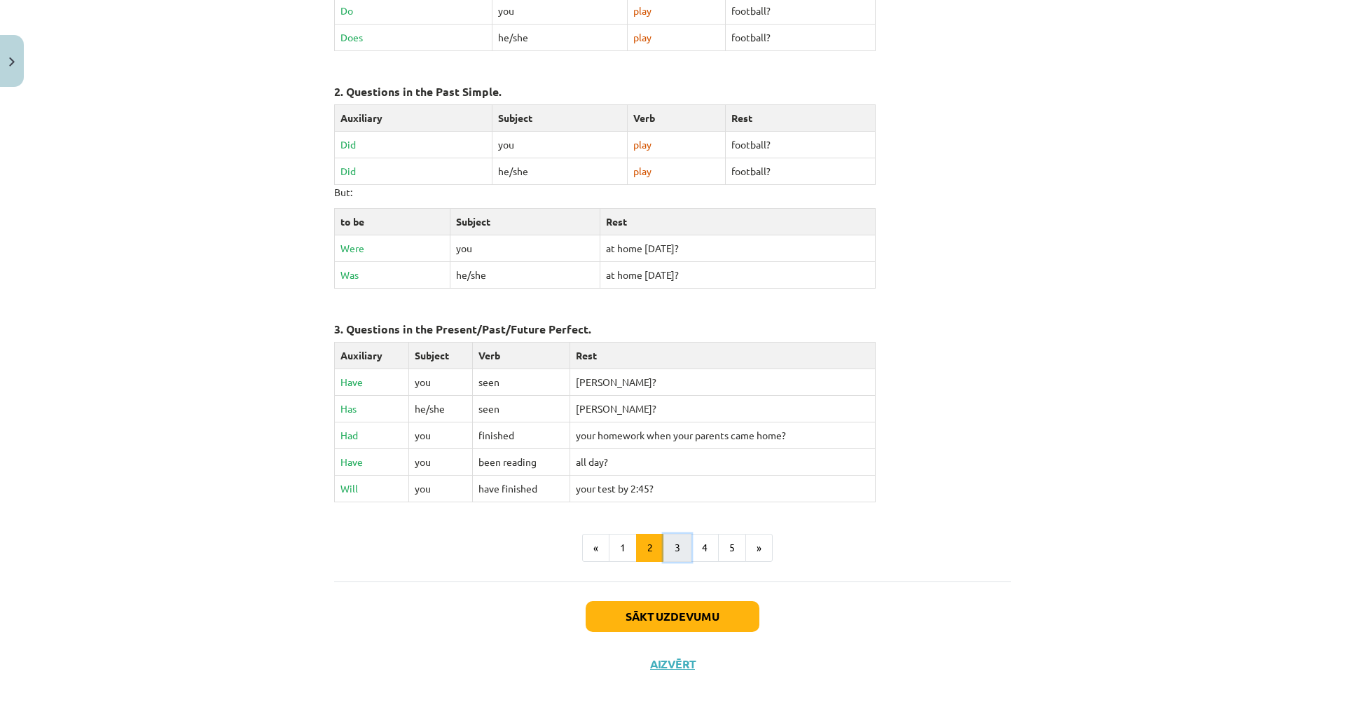
click at [691, 534] on button "3" at bounding box center [677, 548] width 28 height 28
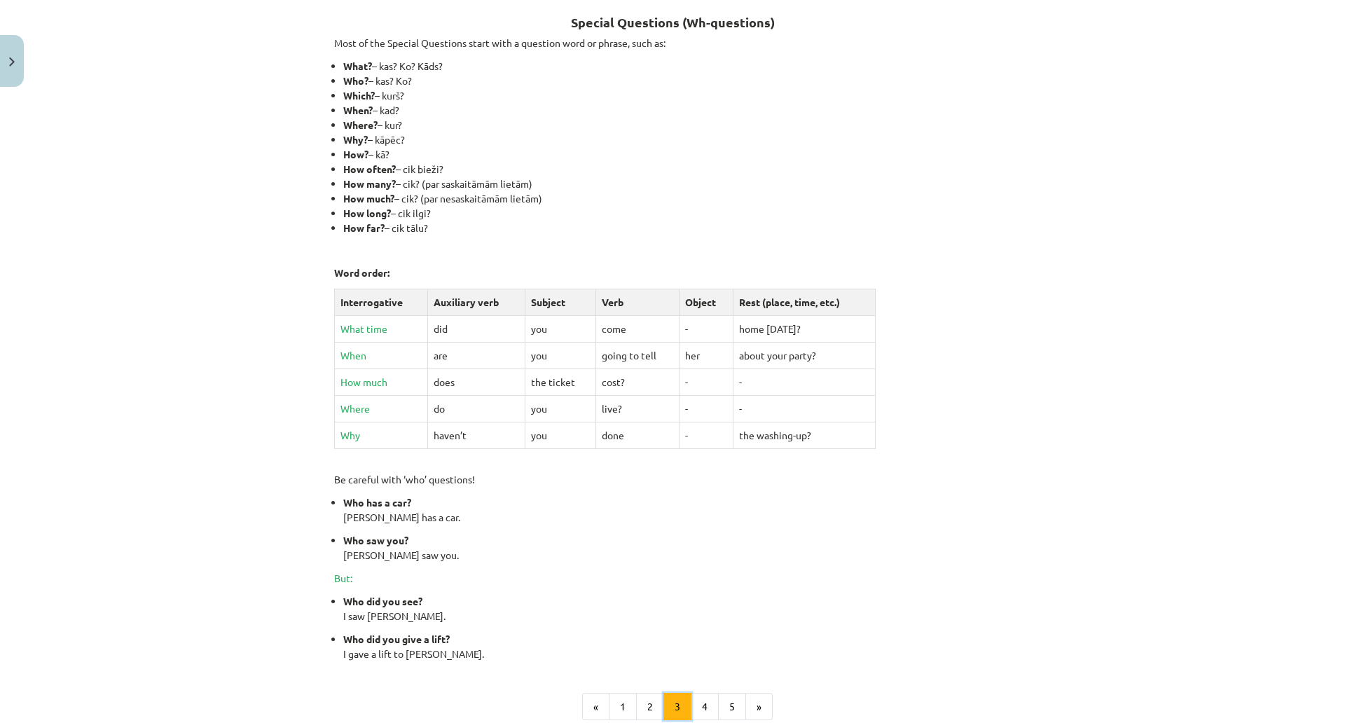
scroll to position [250, 0]
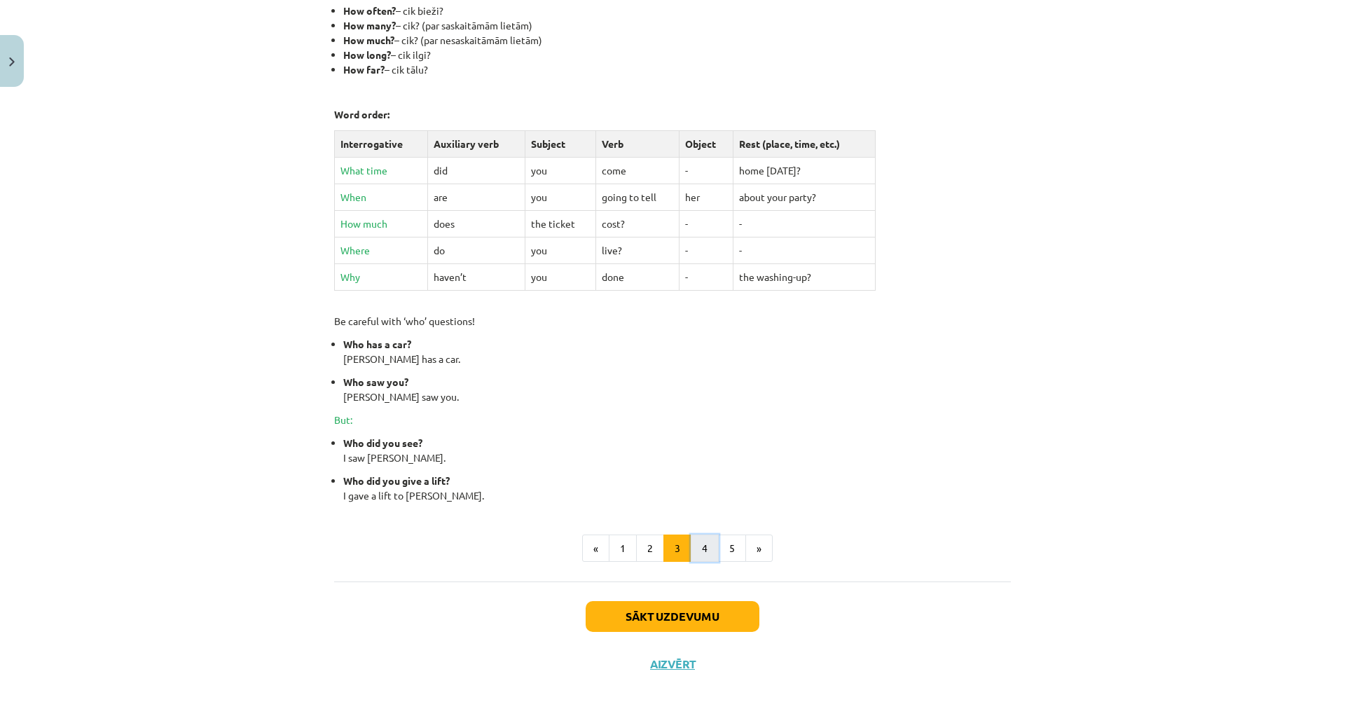
click at [719, 534] on button "4" at bounding box center [705, 548] width 28 height 28
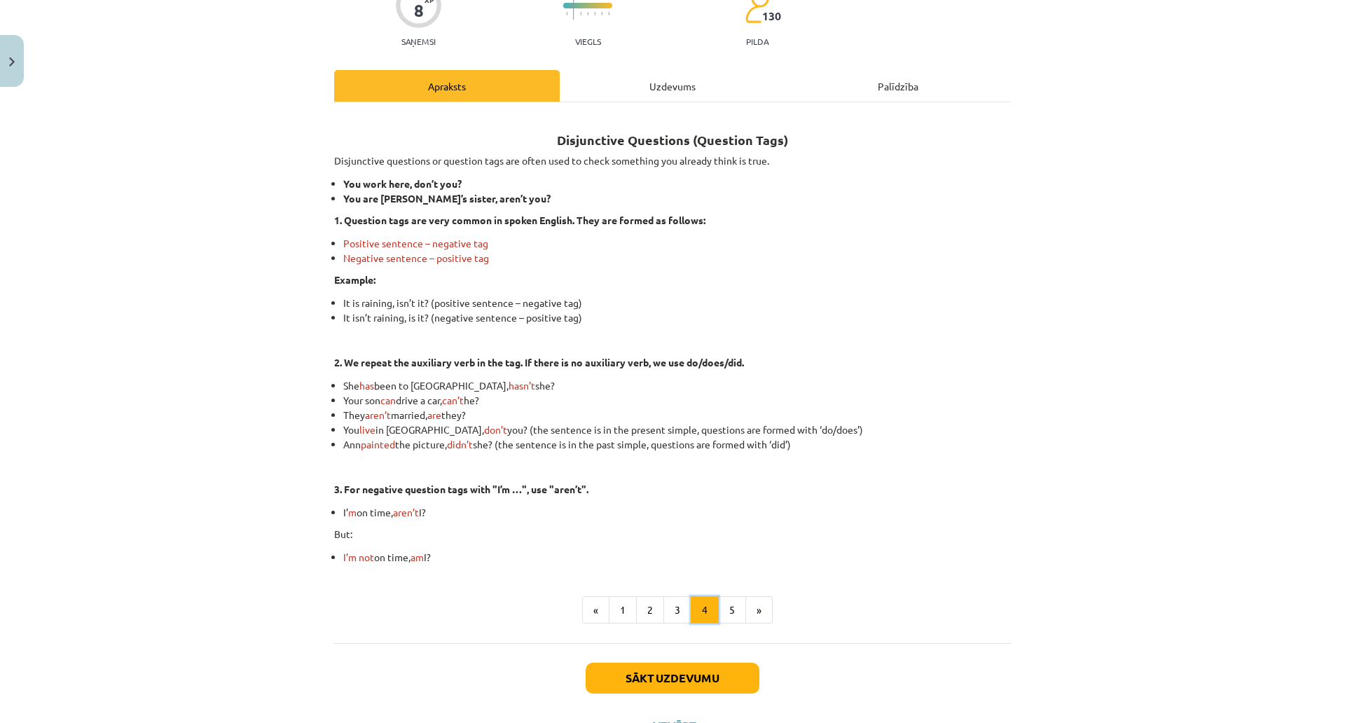
scroll to position [134, 0]
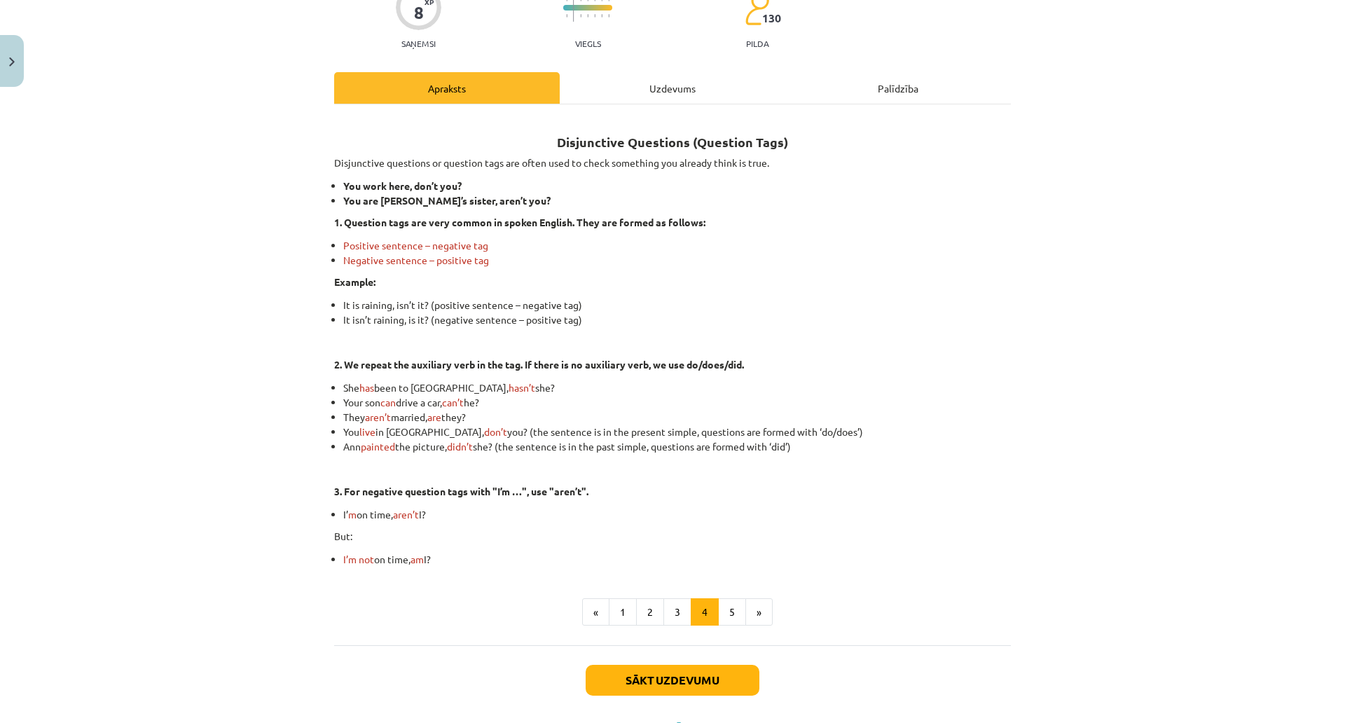
click at [746, 64] on div "8 XP Saņemsi Viegls 130 pilda Apraksts Uzdevums Palīdzība Disjunctive Questions…" at bounding box center [672, 355] width 693 height 792
click at [760, 99] on div "Uzdevums" at bounding box center [673, 88] width 226 height 32
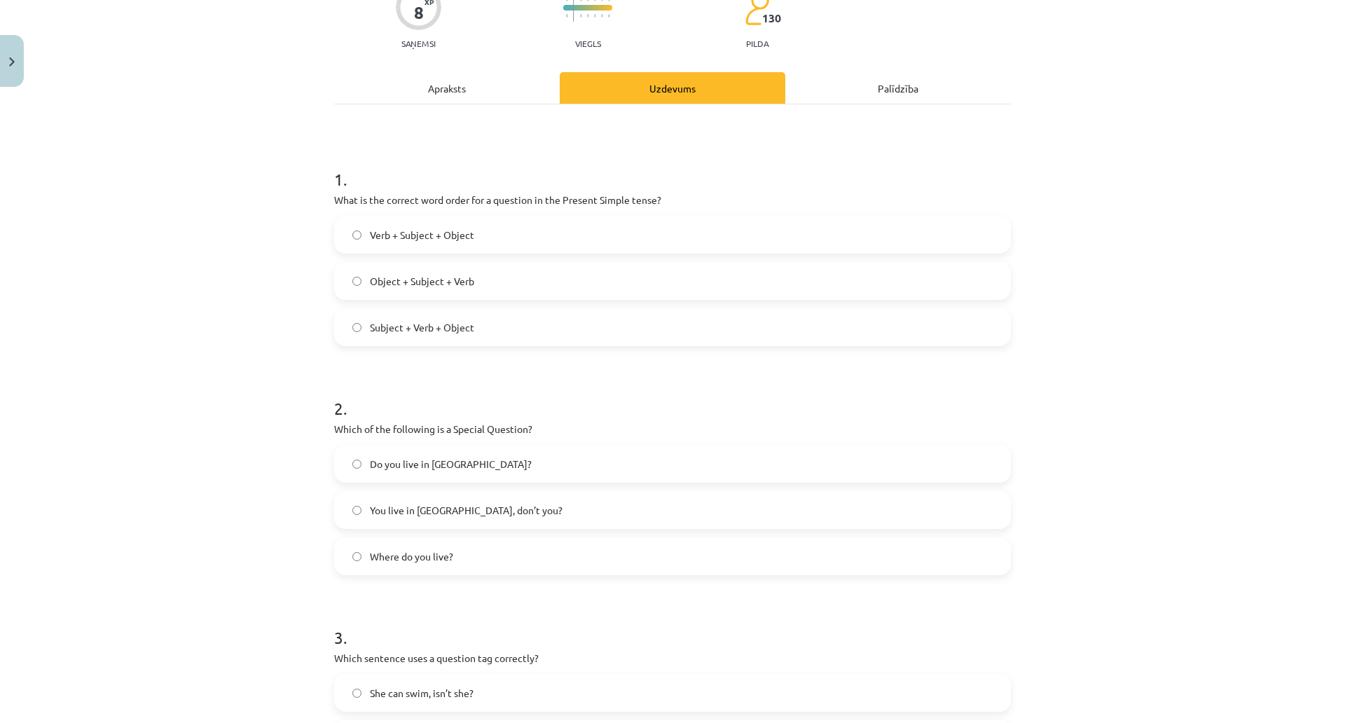
scroll to position [35, 0]
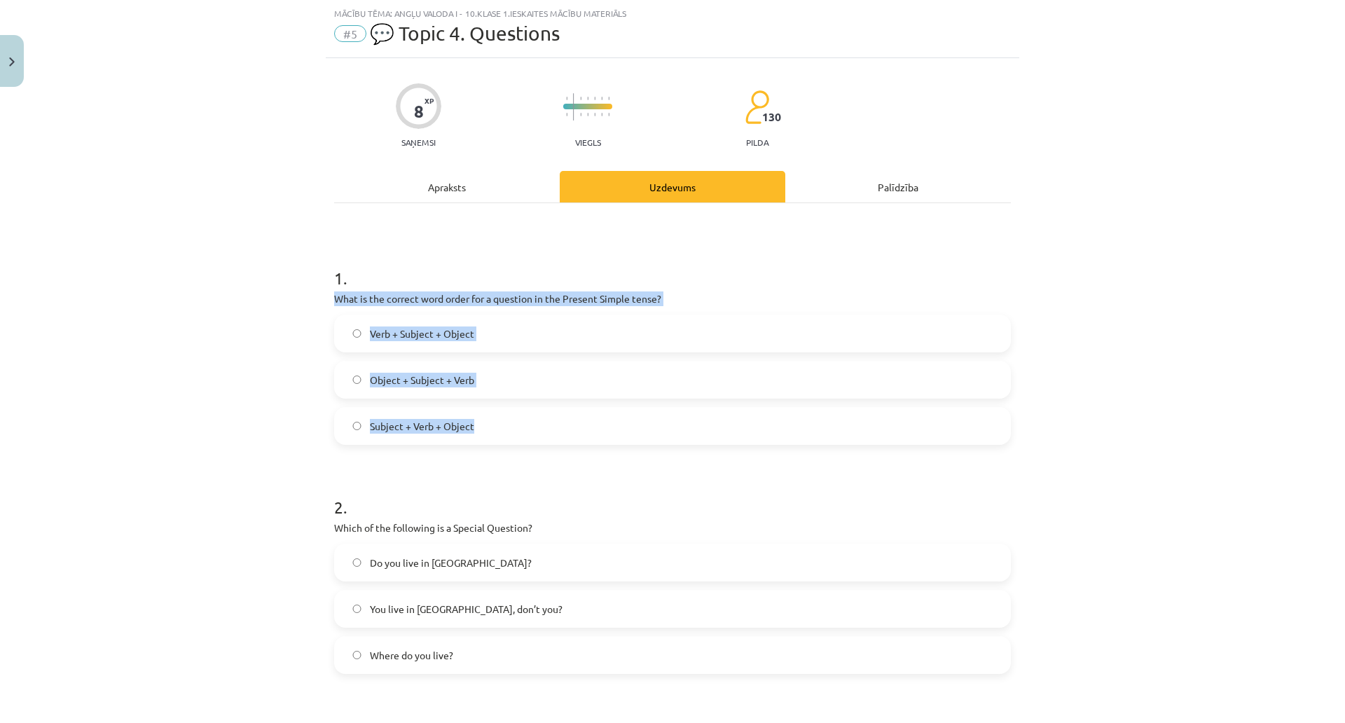
drag, startPoint x: 402, startPoint y: 296, endPoint x: 829, endPoint y: 407, distance: 440.7
click at [829, 407] on div "1 . What is the correct word order for a question in the Present Simple tense? …" at bounding box center [672, 344] width 677 height 201
copy div "What is the correct word order for a question in the Present Simple tense? Verb…"
click at [474, 332] on span "Verb + Subject + Object" at bounding box center [422, 333] width 104 height 15
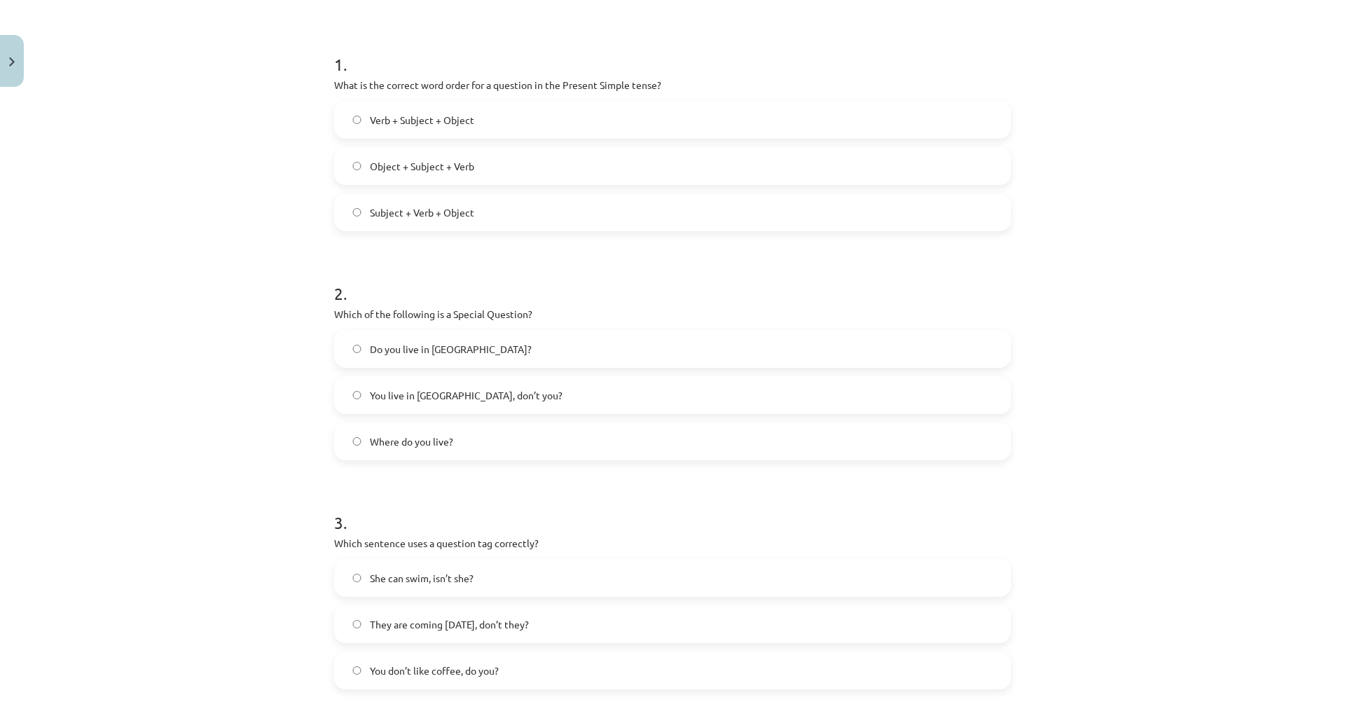
scroll to position [268, 0]
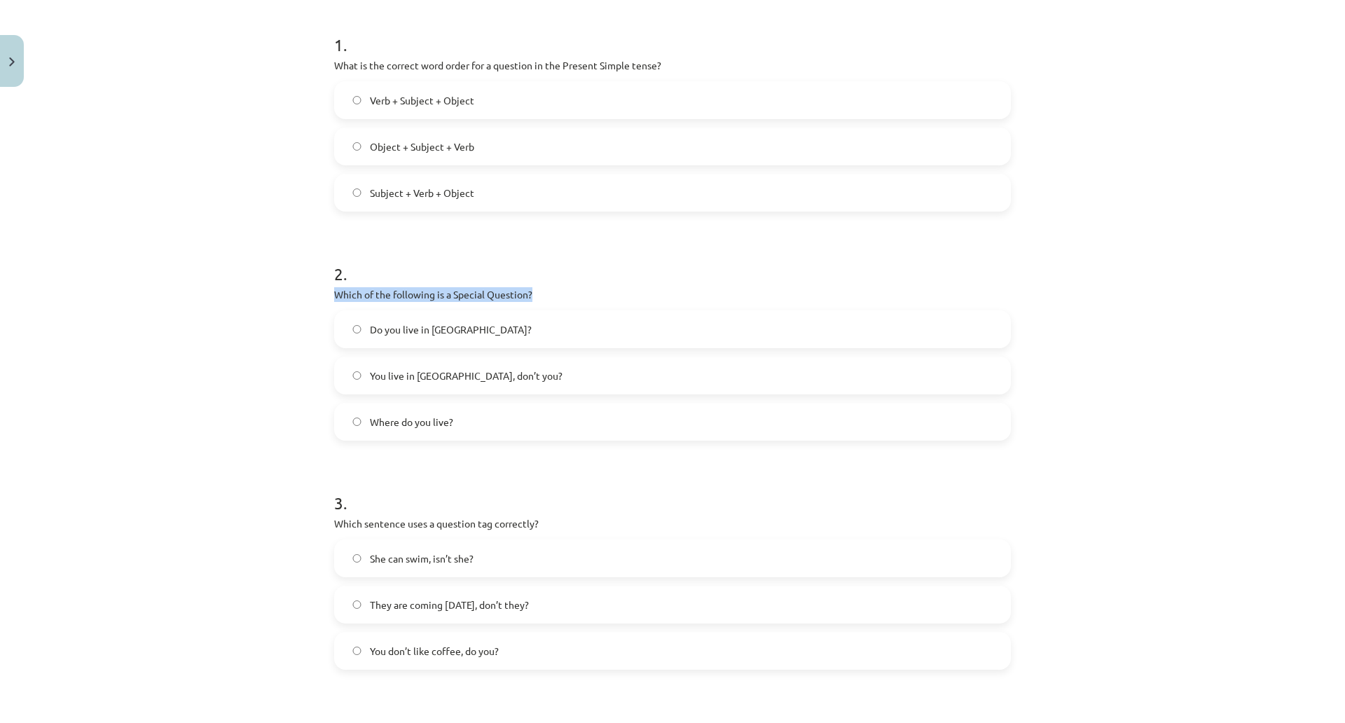
drag, startPoint x: 405, startPoint y: 290, endPoint x: 605, endPoint y: 296, distance: 199.7
click at [605, 296] on p "Which of the following is a Special Question?" at bounding box center [672, 294] width 677 height 15
copy p "Which of the following is a Special Question?"
click at [333, 327] on div "Mācību tēma: Angļu valoda i - 10.klase 1.ieskaites mācību materiāls #5 💬 Topic …" at bounding box center [672, 361] width 1345 height 723
drag, startPoint x: 399, startPoint y: 296, endPoint x: 654, endPoint y: 410, distance: 279.1
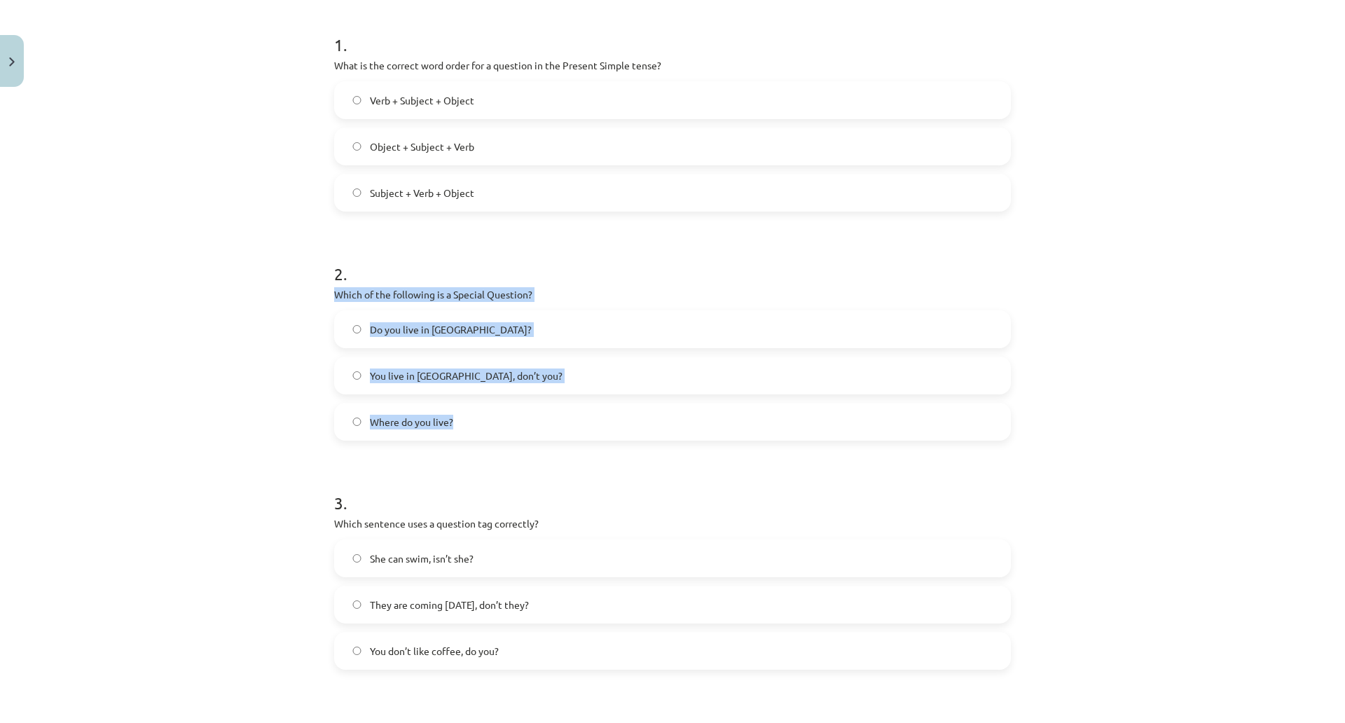
click at [654, 410] on div "8 XP Saņemsi Viegls 130 pilda Apraksts Uzdevums Palīdzība 1 . What is the corre…" at bounding box center [672, 425] width 693 height 1201
copy div "Which of the following is a Special Question? Do you live in Riga? You live in …"
click at [556, 427] on label "Where do you live?" at bounding box center [673, 421] width 674 height 35
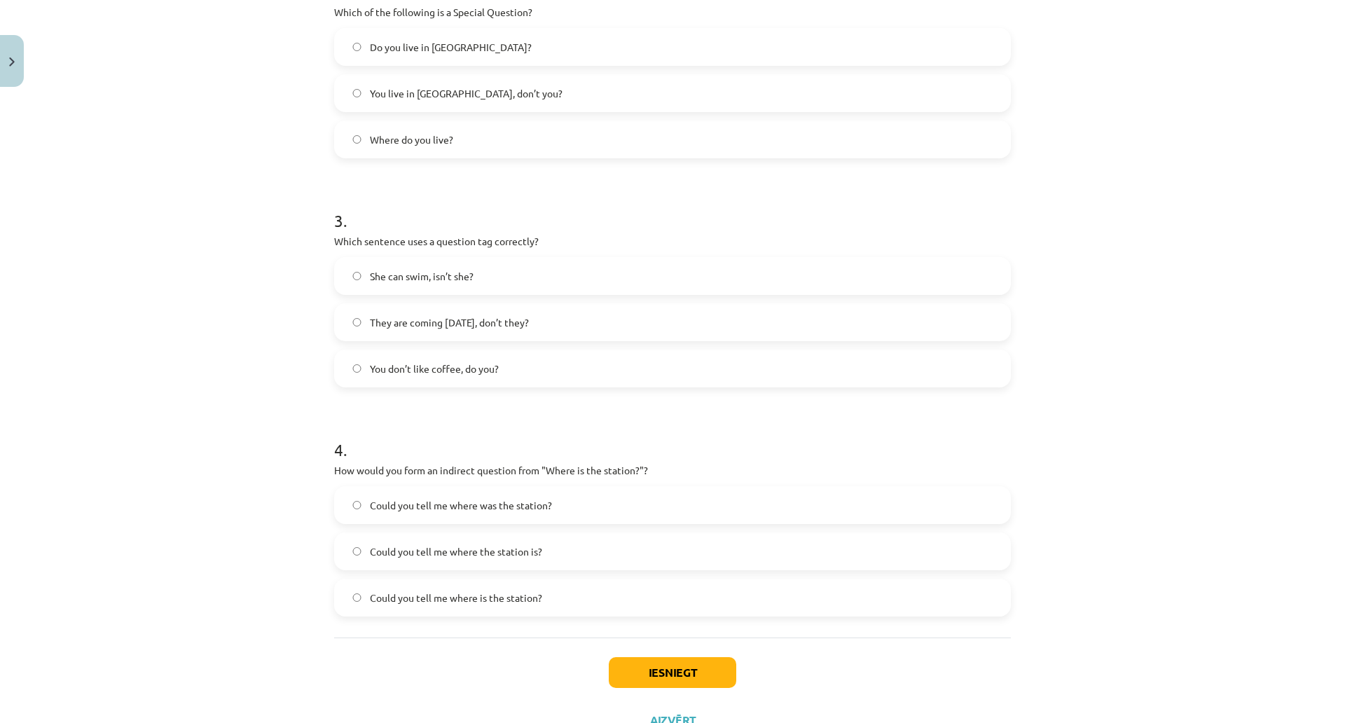
scroll to position [620, 0]
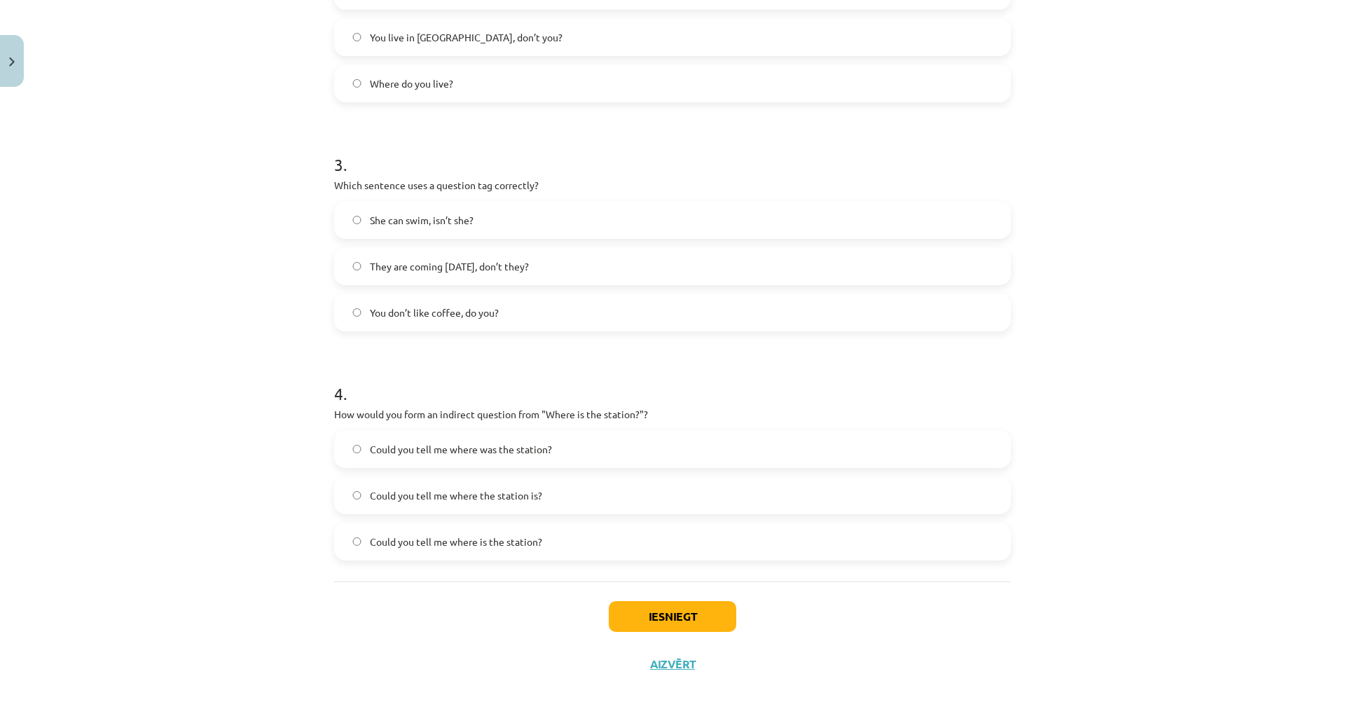
click at [405, 178] on p "Which sentence uses a question tag correctly?" at bounding box center [672, 185] width 677 height 15
drag, startPoint x: 397, startPoint y: 170, endPoint x: 614, endPoint y: 169, distance: 216.5
click at [614, 169] on div "8 XP Saņemsi Viegls 130 pilda Apraksts Uzdevums Palīdzība 1 . What is the corre…" at bounding box center [672, 87] width 693 height 1201
copy p "Which sentence uses a question tag correctly?"
click at [403, 178] on p "Which sentence uses a question tag correctly?" at bounding box center [672, 185] width 677 height 15
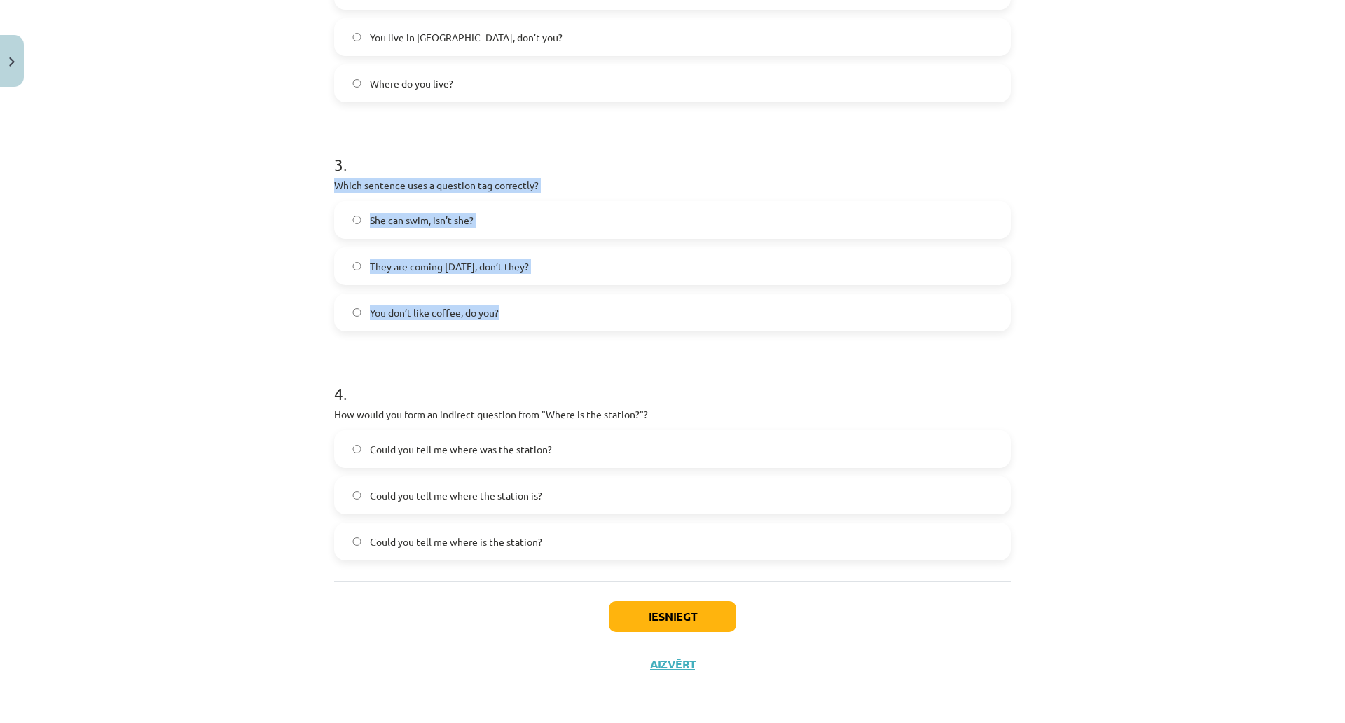
drag, startPoint x: 402, startPoint y: 170, endPoint x: 713, endPoint y: 304, distance: 338.6
click at [712, 304] on div "8 XP Saņemsi Viegls 130 pilda Apraksts Uzdevums Palīdzība 1 . What is the corre…" at bounding box center [672, 87] width 693 height 1201
copy div "Which sentence uses a question tag correctly? She can swim, isn’t she? They are…"
click at [499, 305] on span "You don’t like coffee, do you?" at bounding box center [434, 312] width 129 height 15
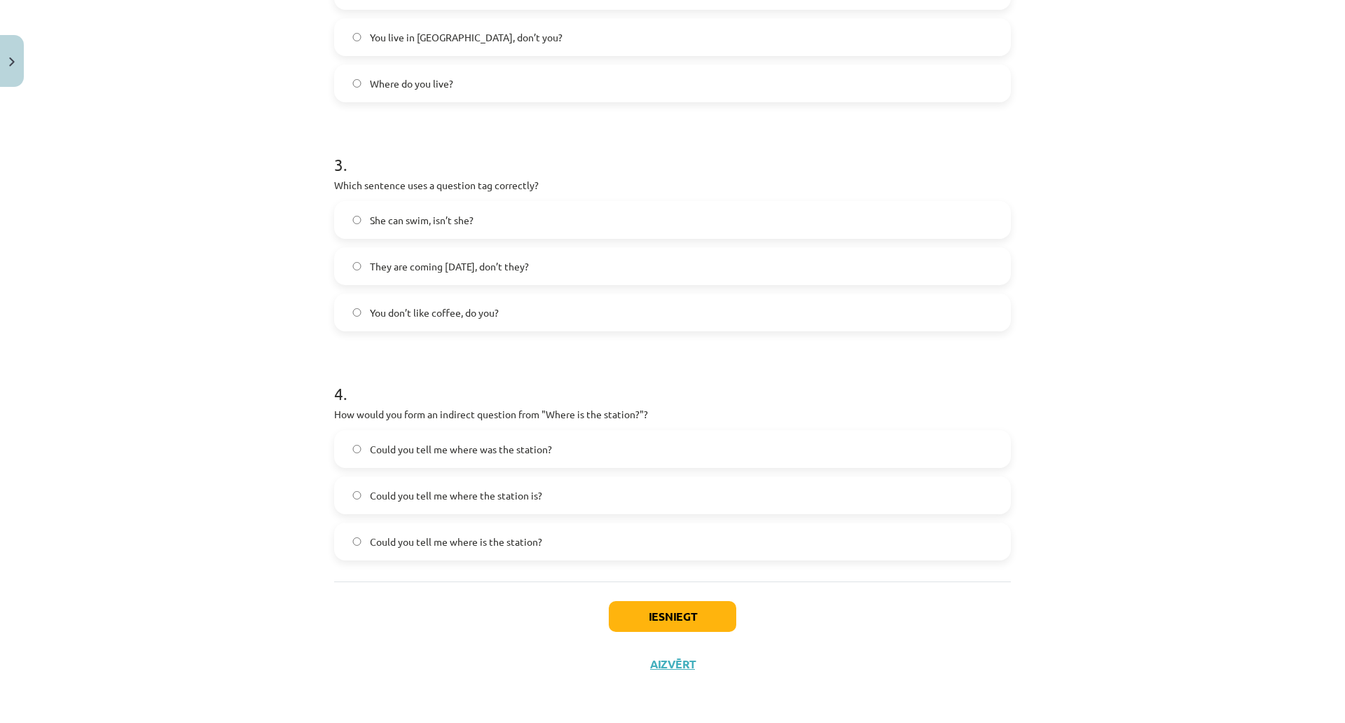
click at [676, 524] on label "Could you tell me where is the station?" at bounding box center [673, 541] width 674 height 35
click at [736, 601] on button "Iesniegt" at bounding box center [672, 616] width 127 height 31
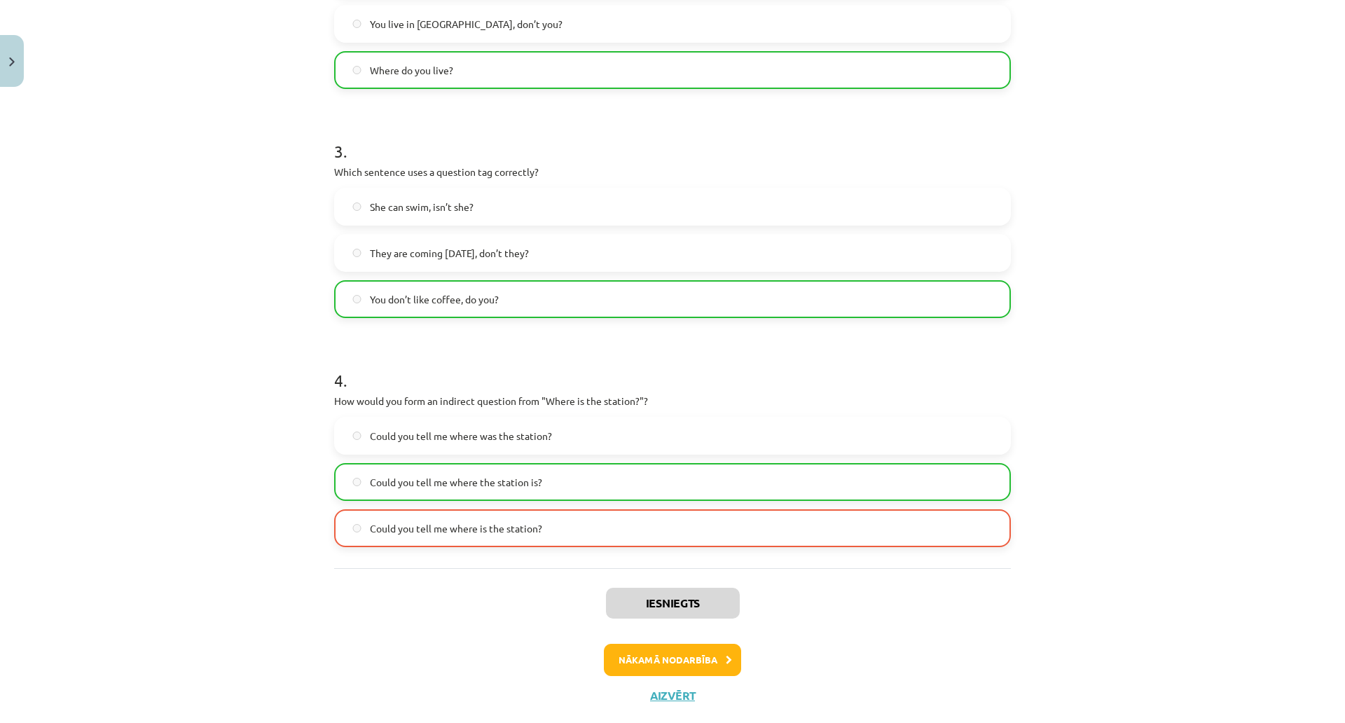
click at [519, 471] on label "Could you tell me where the station is?" at bounding box center [673, 481] width 674 height 35
drag, startPoint x: 556, startPoint y: 485, endPoint x: 657, endPoint y: 483, distance: 100.9
click at [657, 483] on label "Could you tell me where the station is?" at bounding box center [673, 481] width 674 height 35
click at [681, 488] on label "Could you tell me where the station is?" at bounding box center [673, 481] width 674 height 35
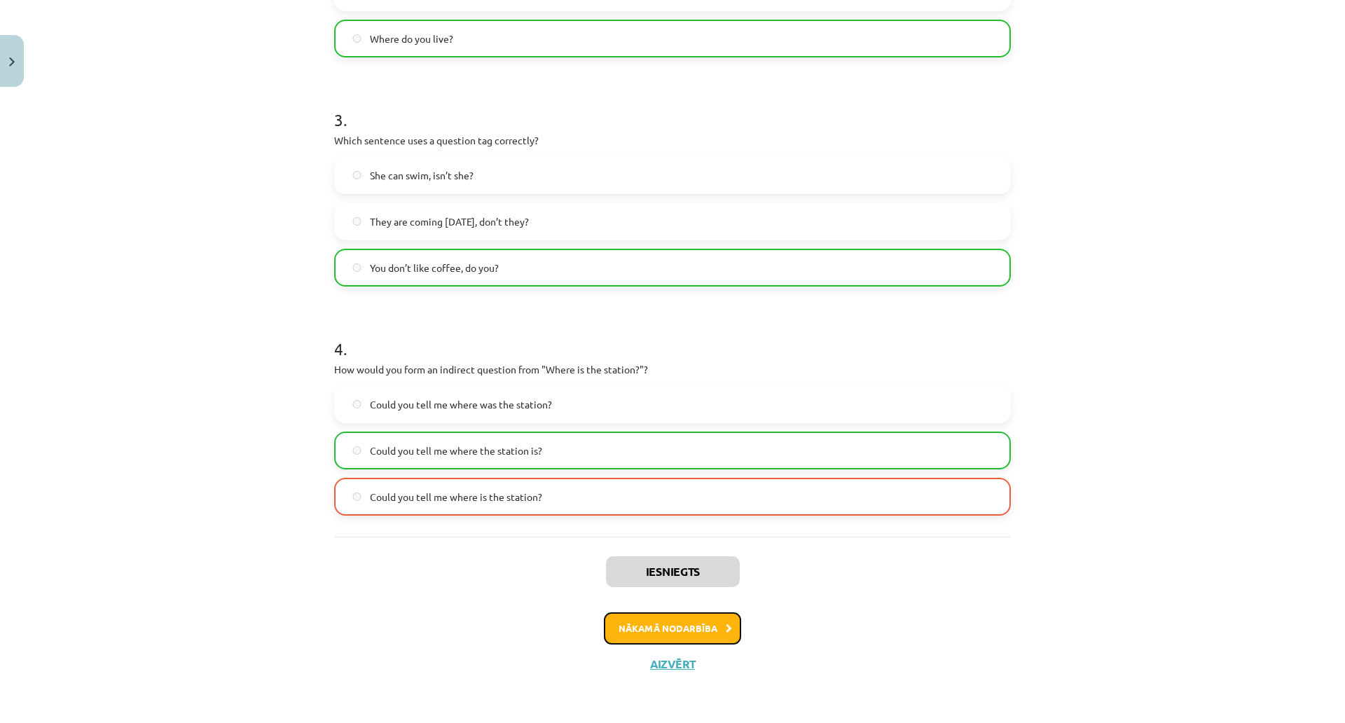
click at [732, 624] on icon at bounding box center [729, 628] width 6 height 9
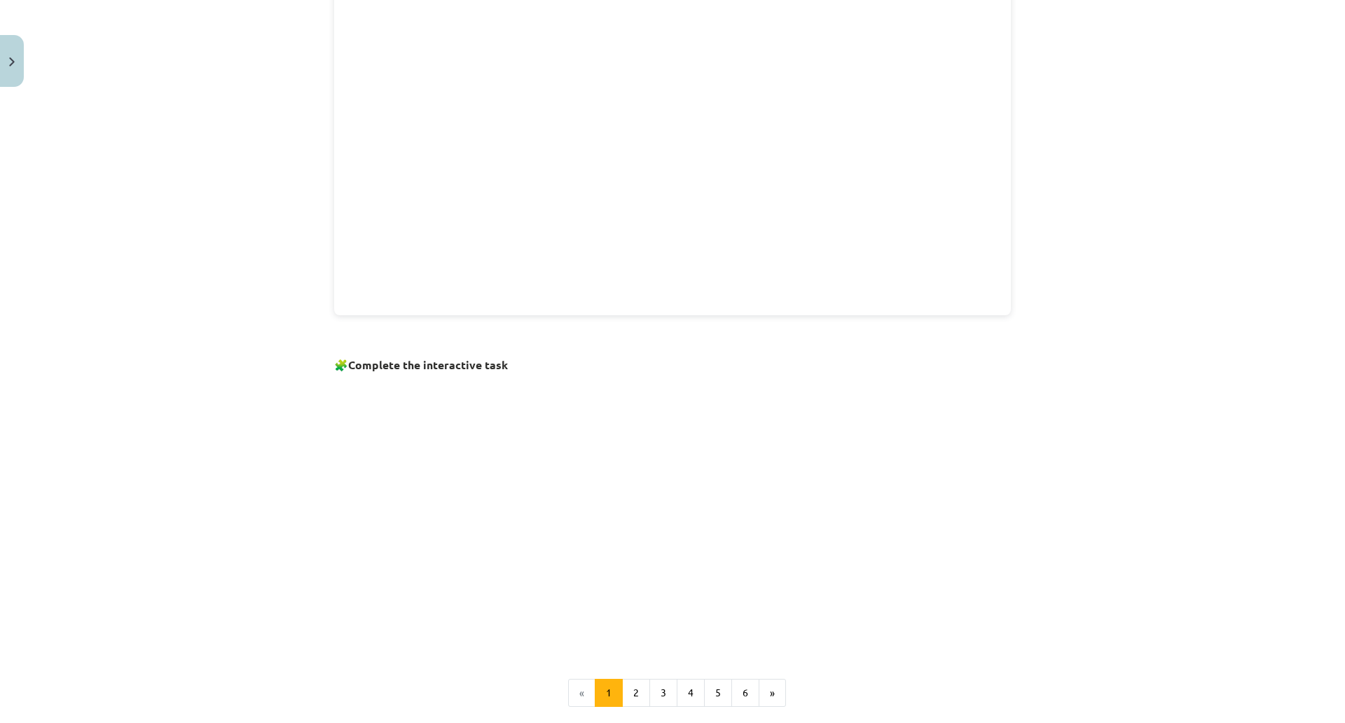
scroll to position [679, 0]
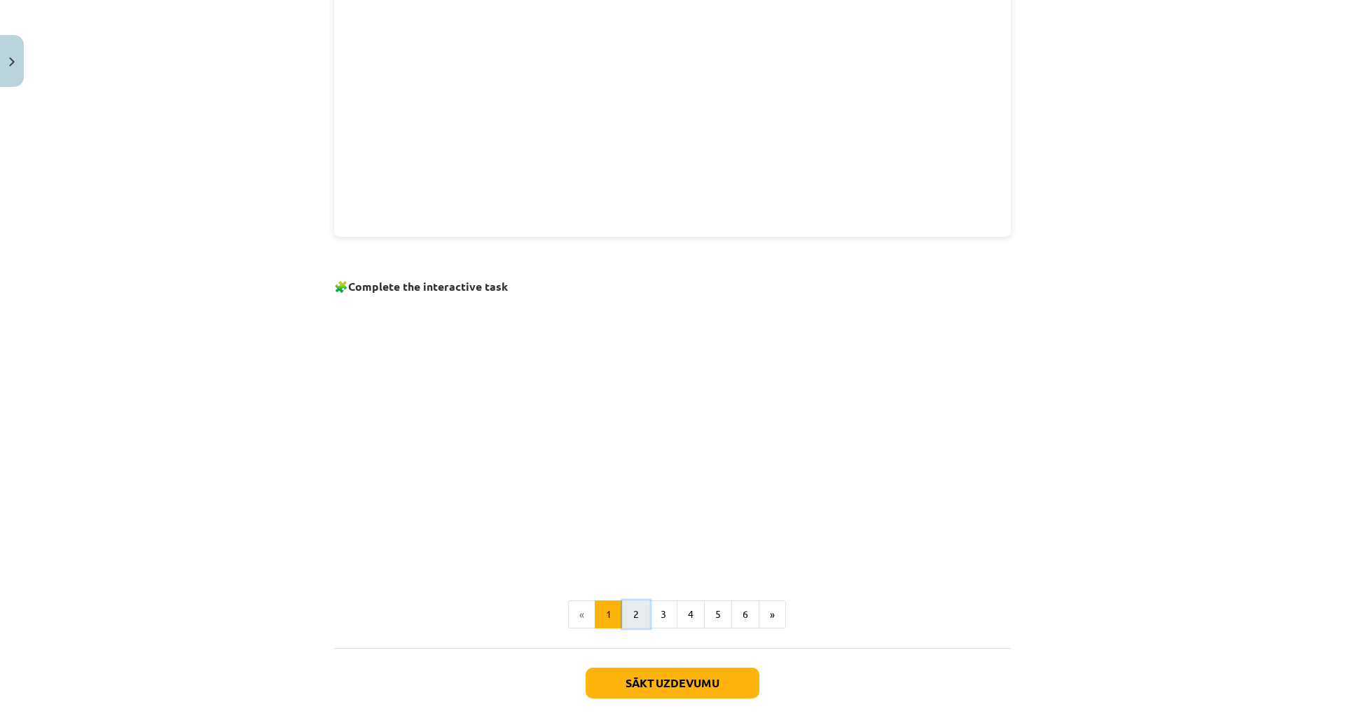
click at [650, 612] on button "2" at bounding box center [636, 614] width 28 height 28
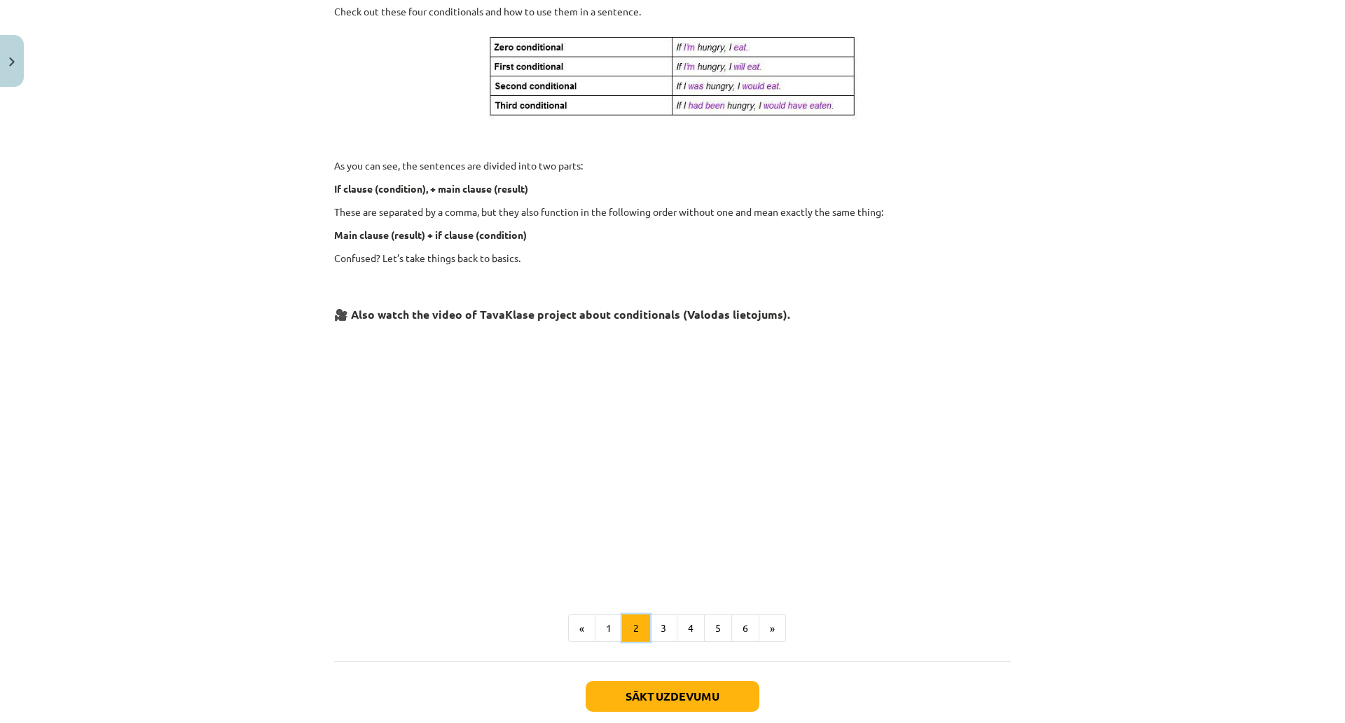
scroll to position [425, 0]
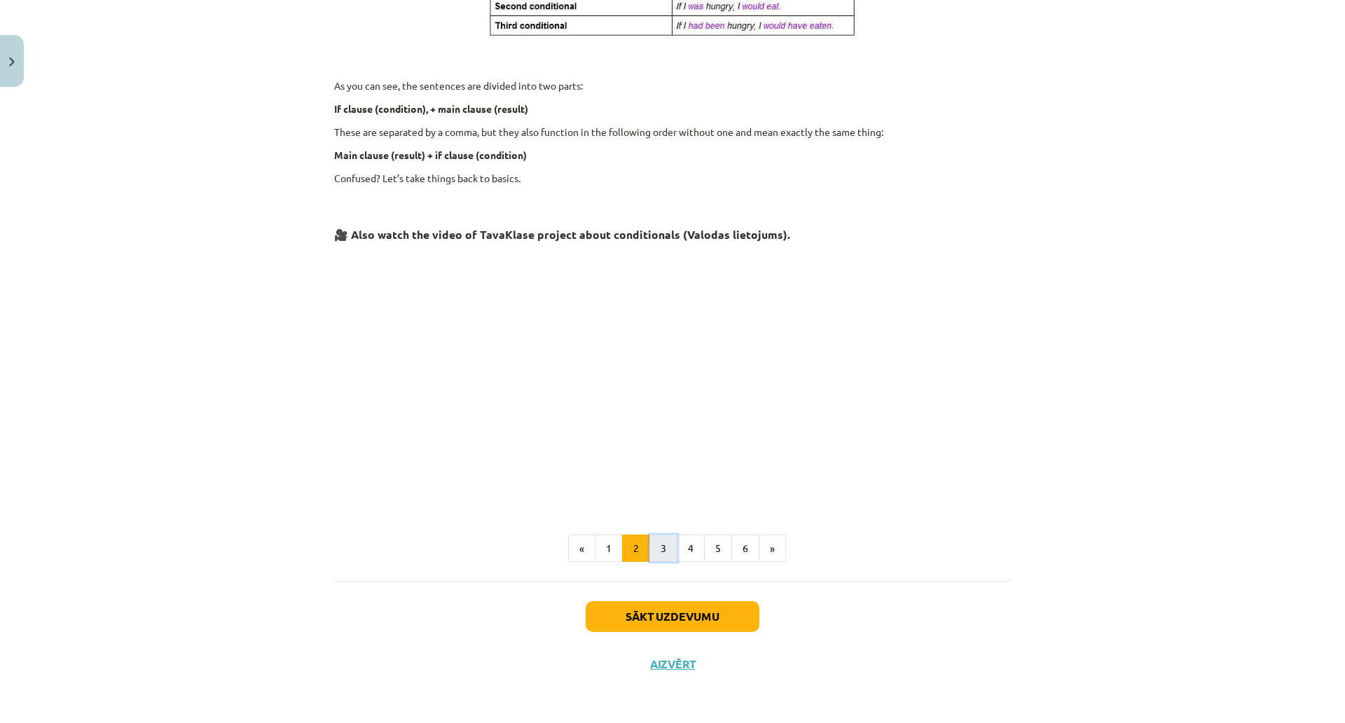
click at [677, 537] on button "3" at bounding box center [663, 548] width 28 height 28
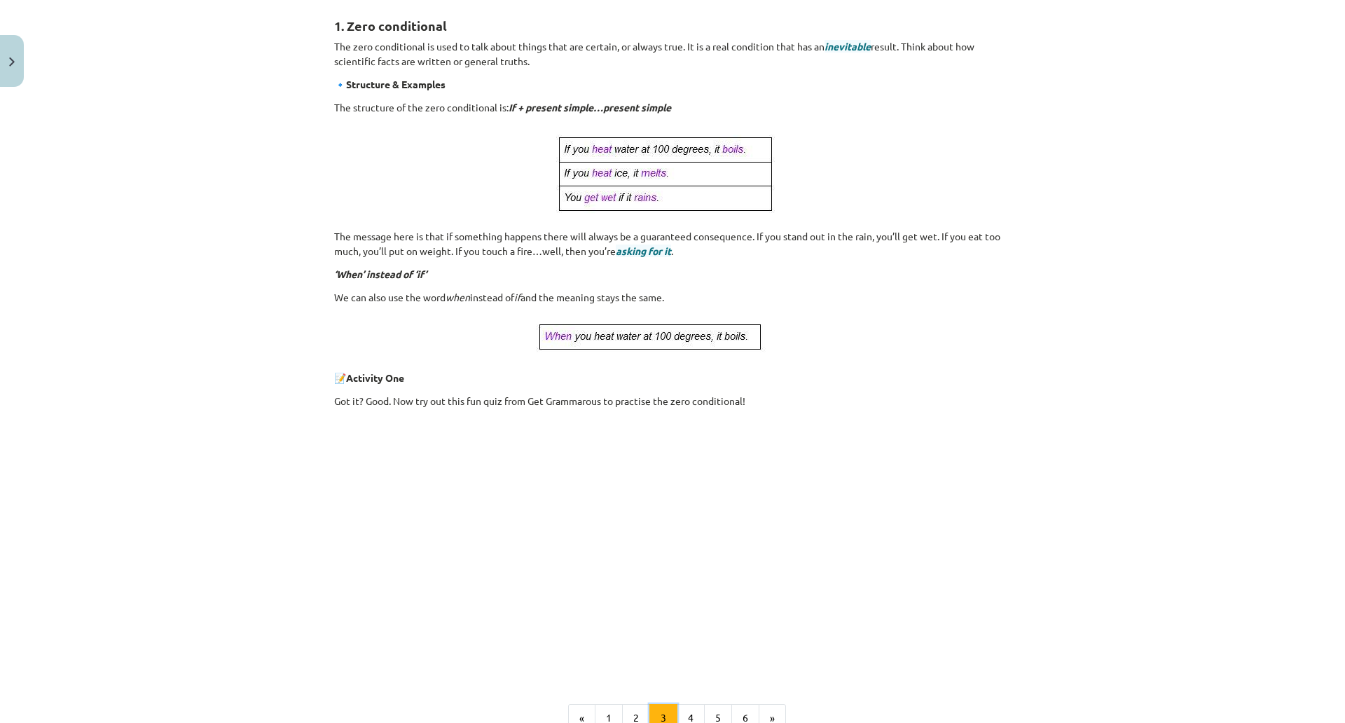
scroll to position [434, 0]
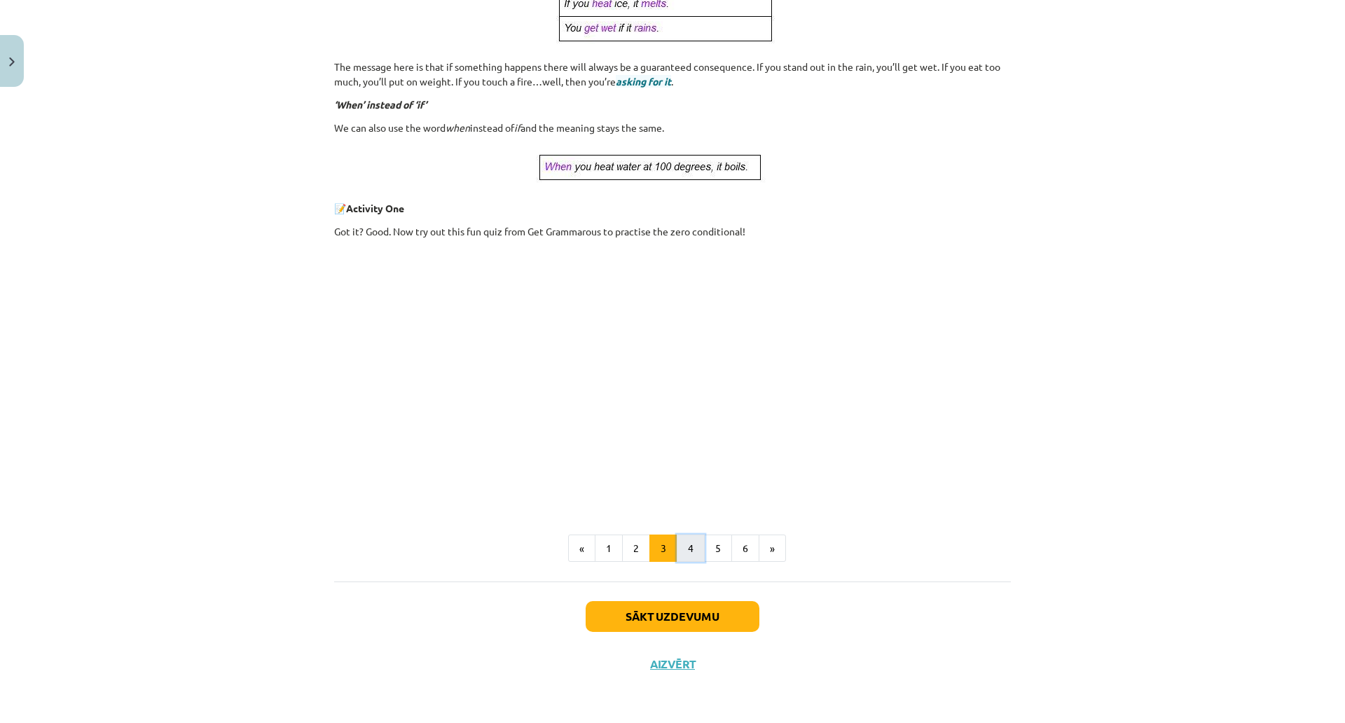
click at [705, 534] on button "4" at bounding box center [691, 548] width 28 height 28
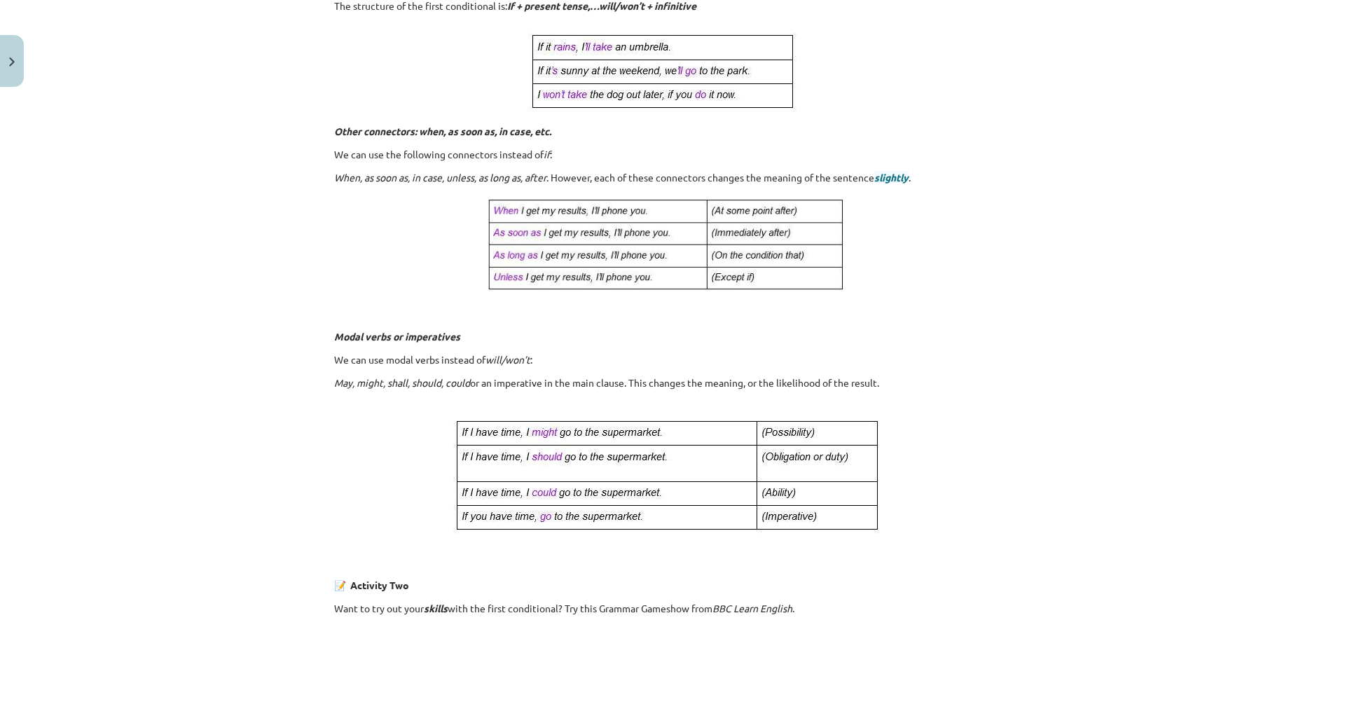
scroll to position [250, 0]
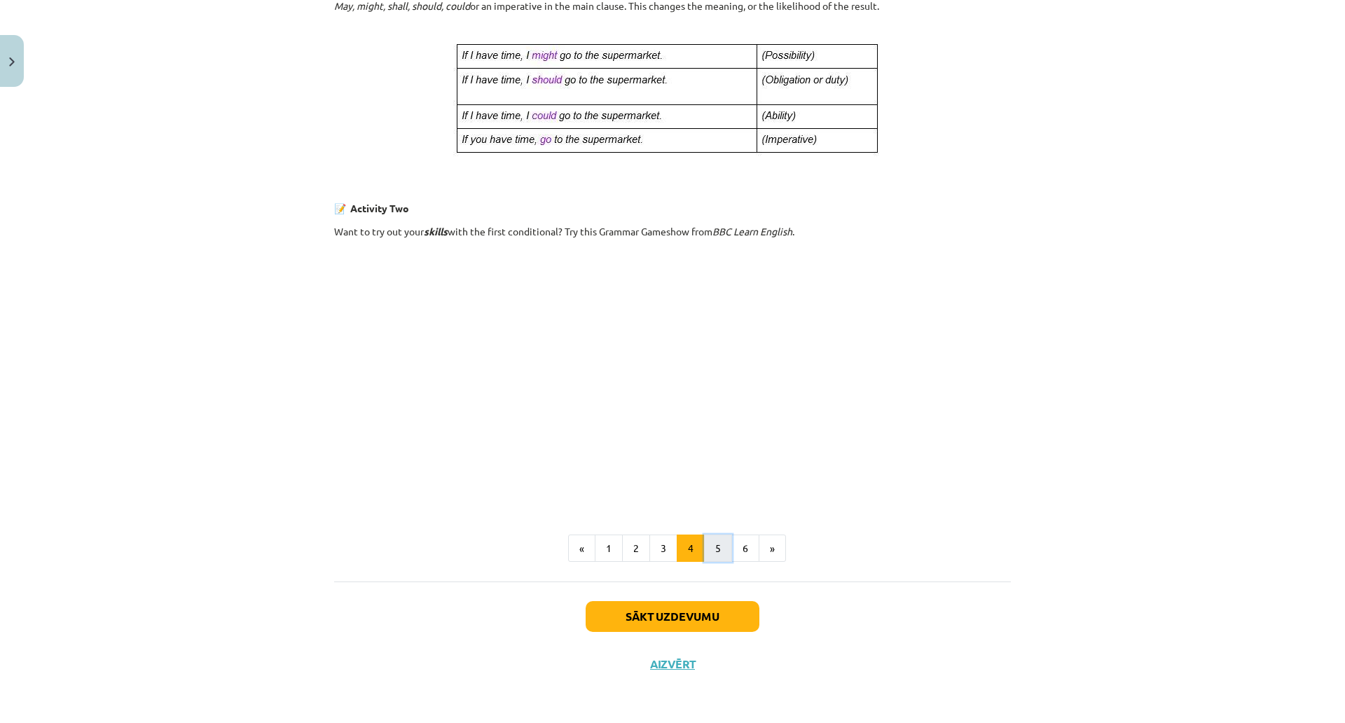
click at [732, 534] on button "5" at bounding box center [718, 548] width 28 height 28
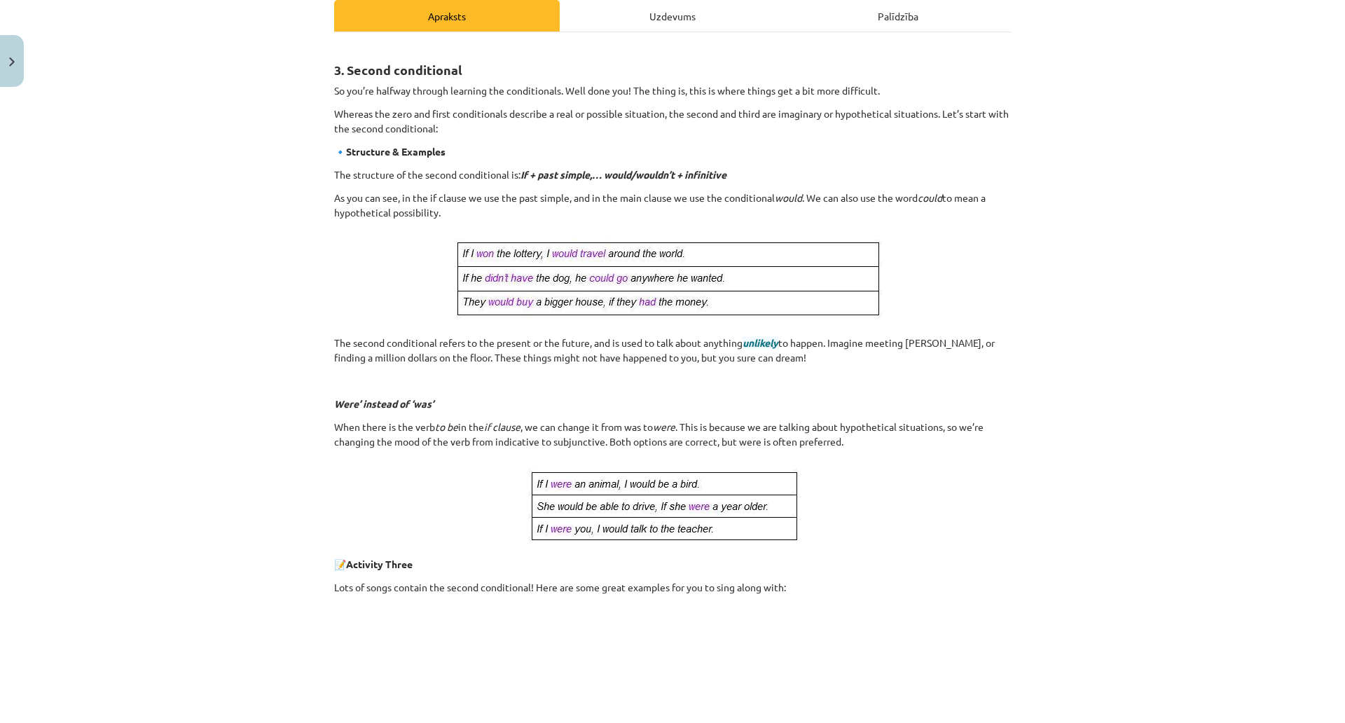
scroll to position [172, 0]
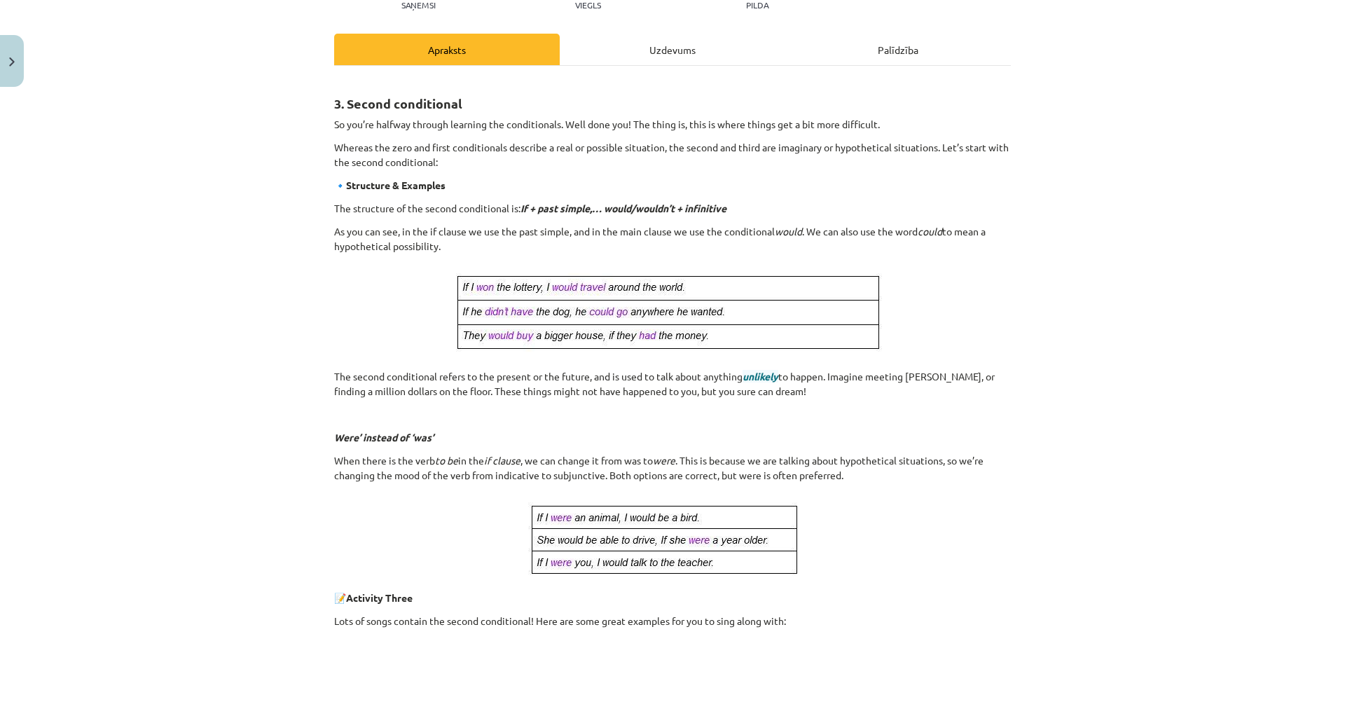
click at [724, 58] on div "Uzdevums" at bounding box center [673, 50] width 226 height 32
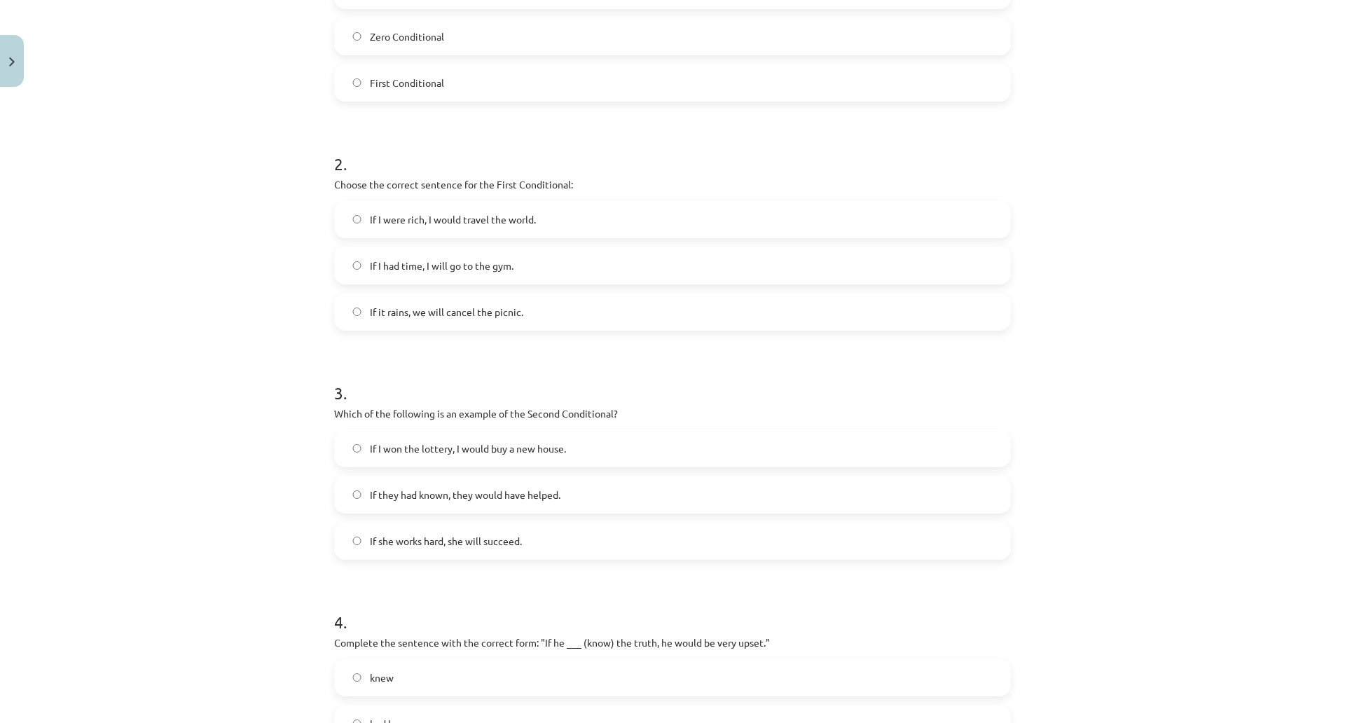
scroll to position [620, 0]
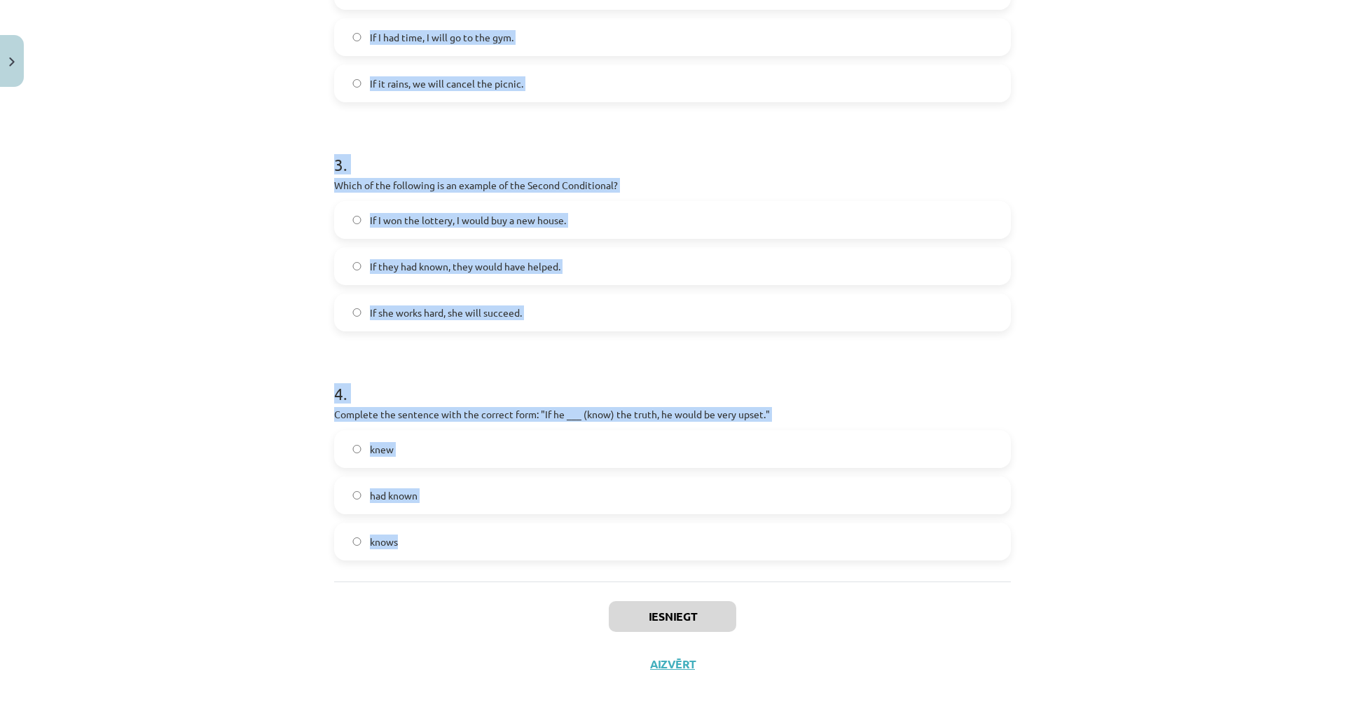
drag, startPoint x: 402, startPoint y: 97, endPoint x: 984, endPoint y: 544, distance: 733.9
click at [984, 544] on form "1 . Which conditional is used to express a general truth? Second Conditional Ze…" at bounding box center [672, 116] width 677 height 888
copy form "Which conditional is used to express a general truth? Second Conditional Zero C…"
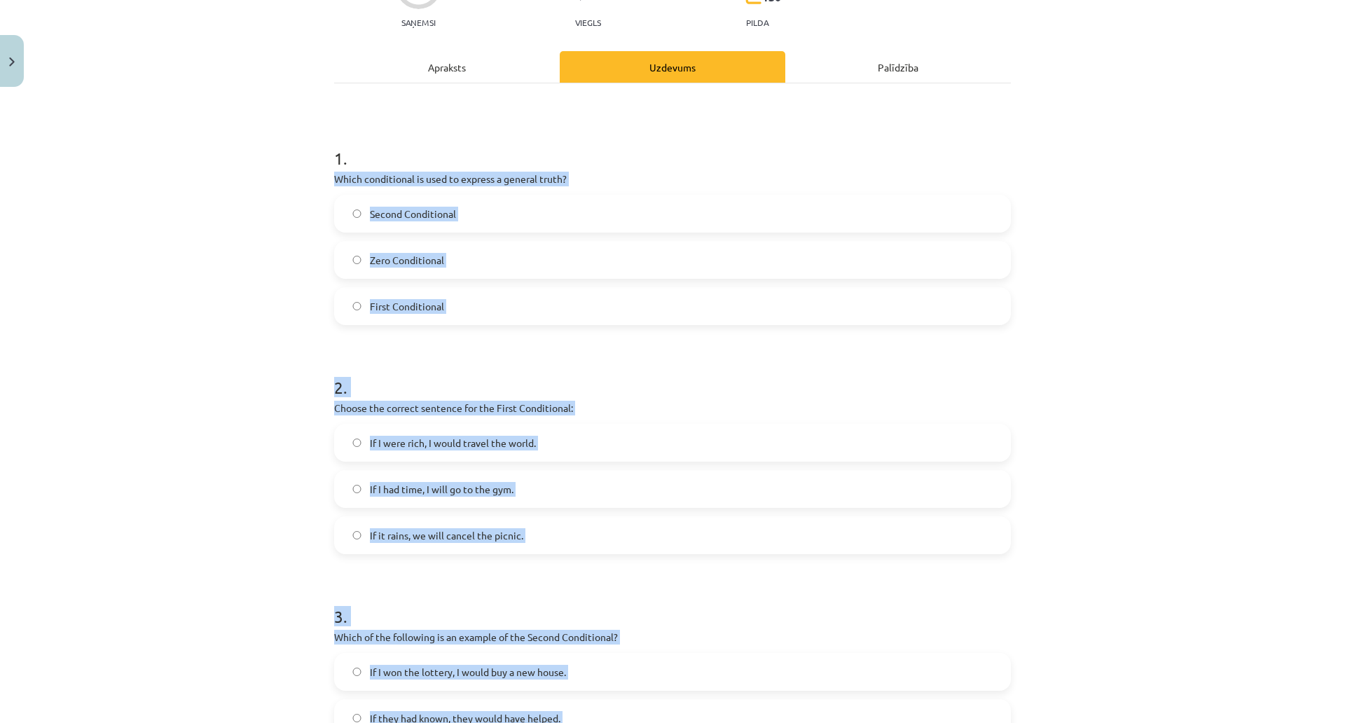
scroll to position [153, 0]
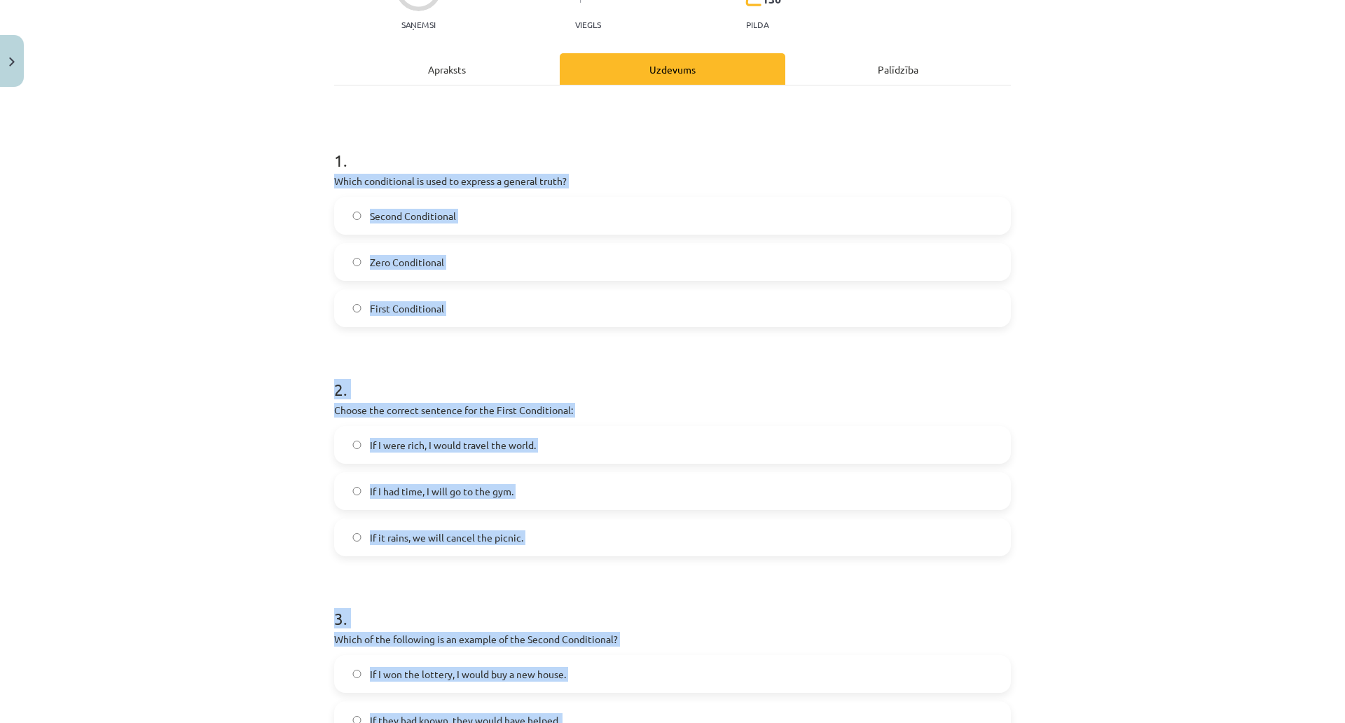
click at [1206, 193] on div "Mācību tēma: Angļu valoda i - 10.klase 1.ieskaites mācību materiāls #6 📝 Topic …" at bounding box center [672, 361] width 1345 height 723
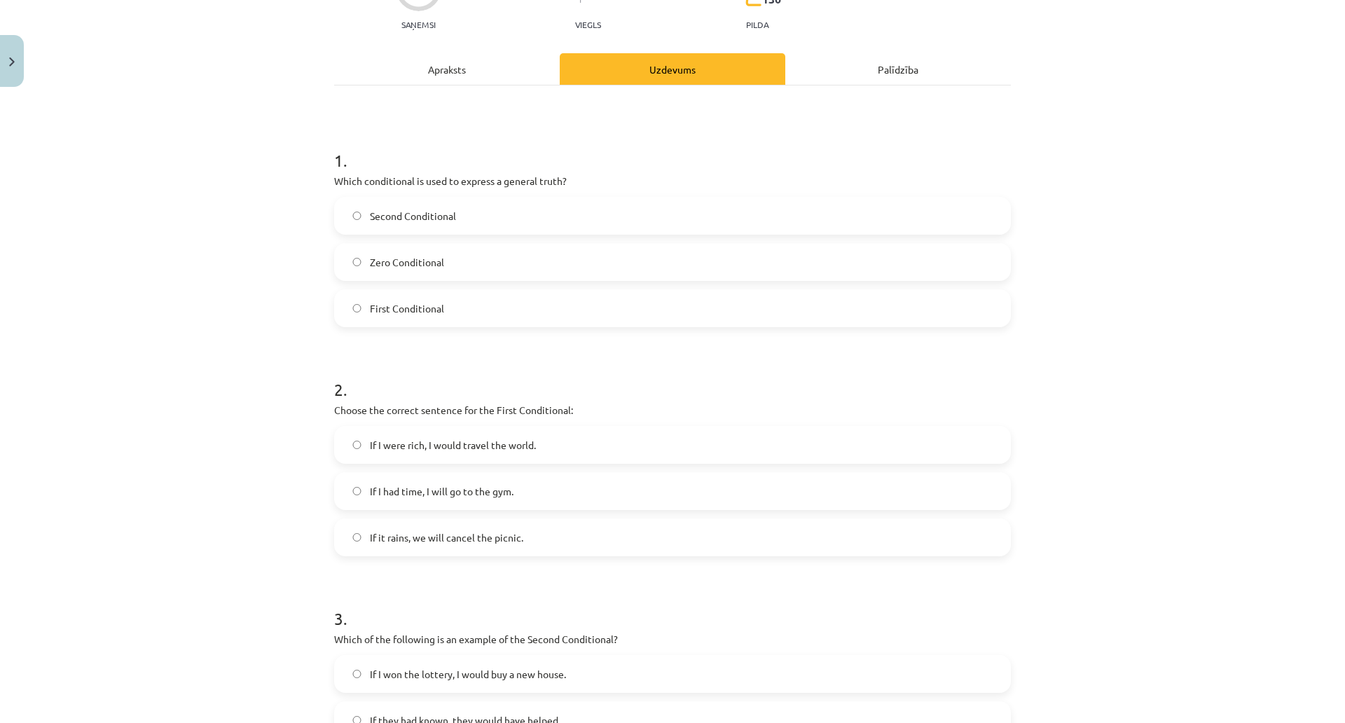
click at [534, 265] on label "Zero Conditional" at bounding box center [673, 261] width 674 height 35
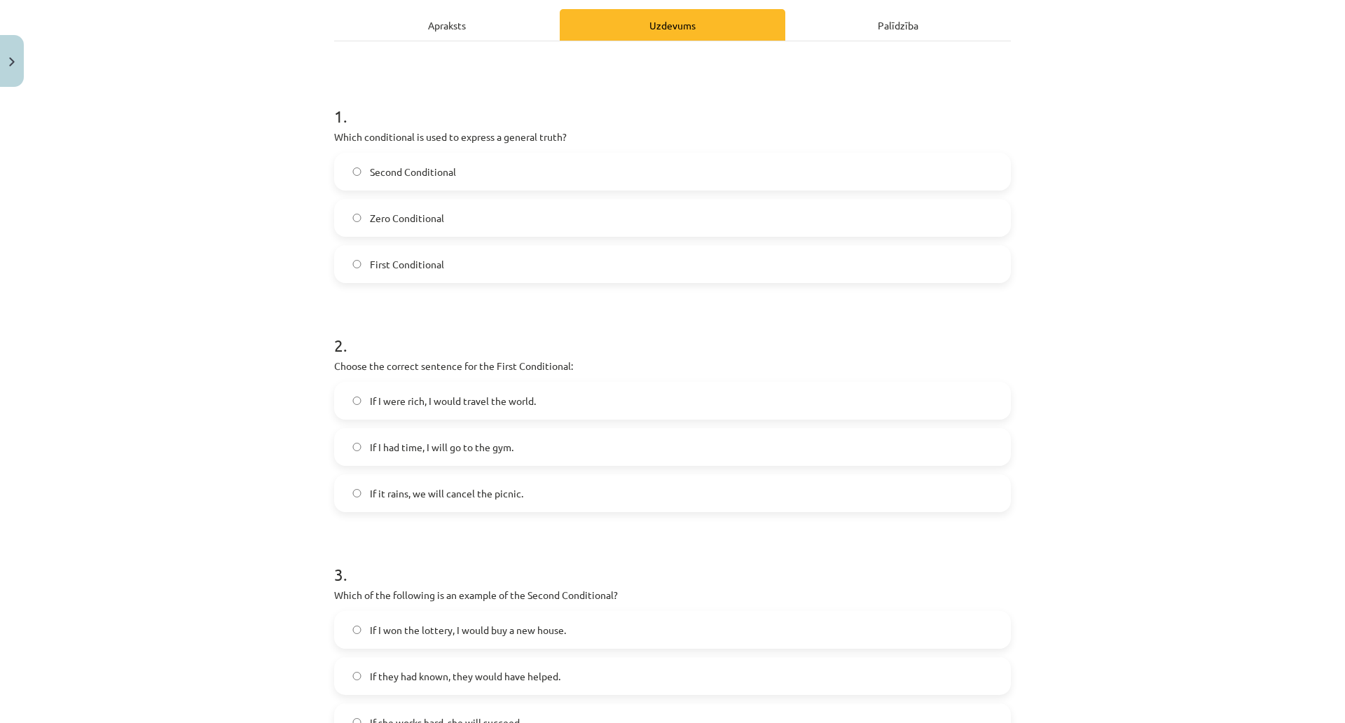
scroll to position [231, 0]
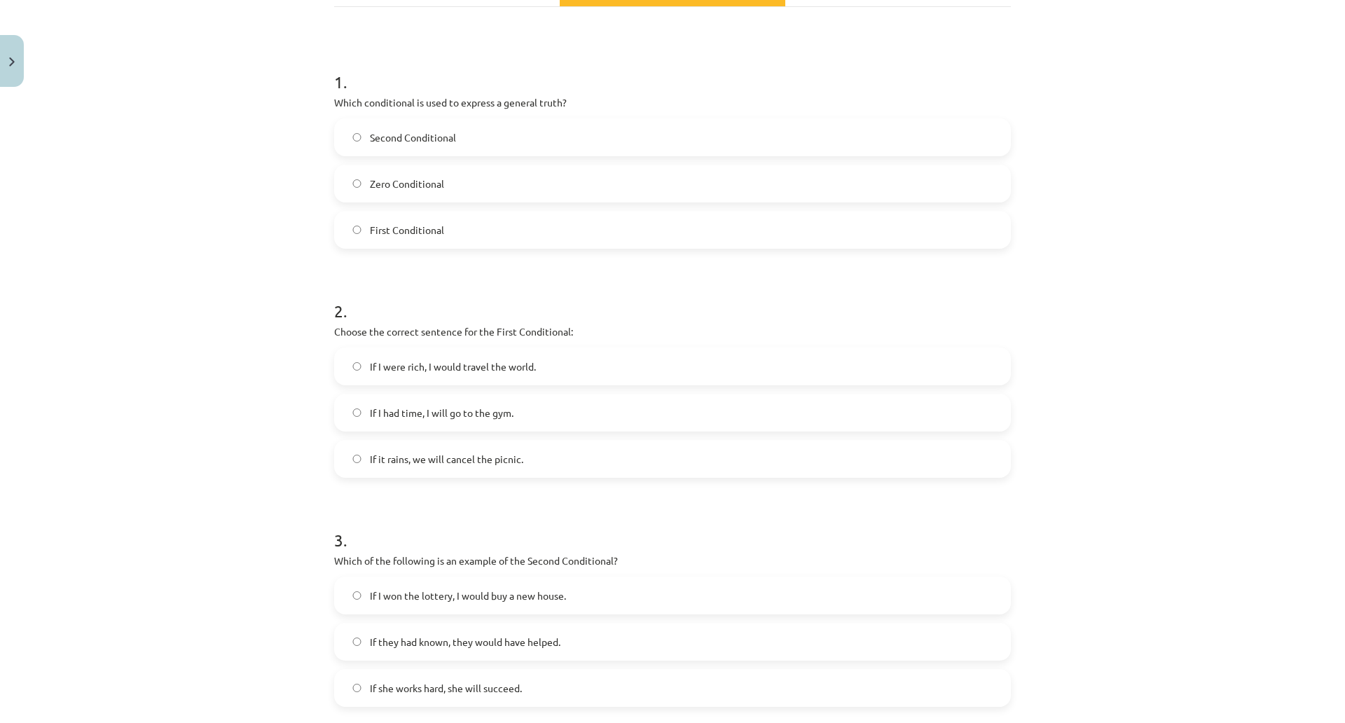
click at [523, 460] on span "If it rains, we will cancel the picnic." at bounding box center [446, 459] width 153 height 15
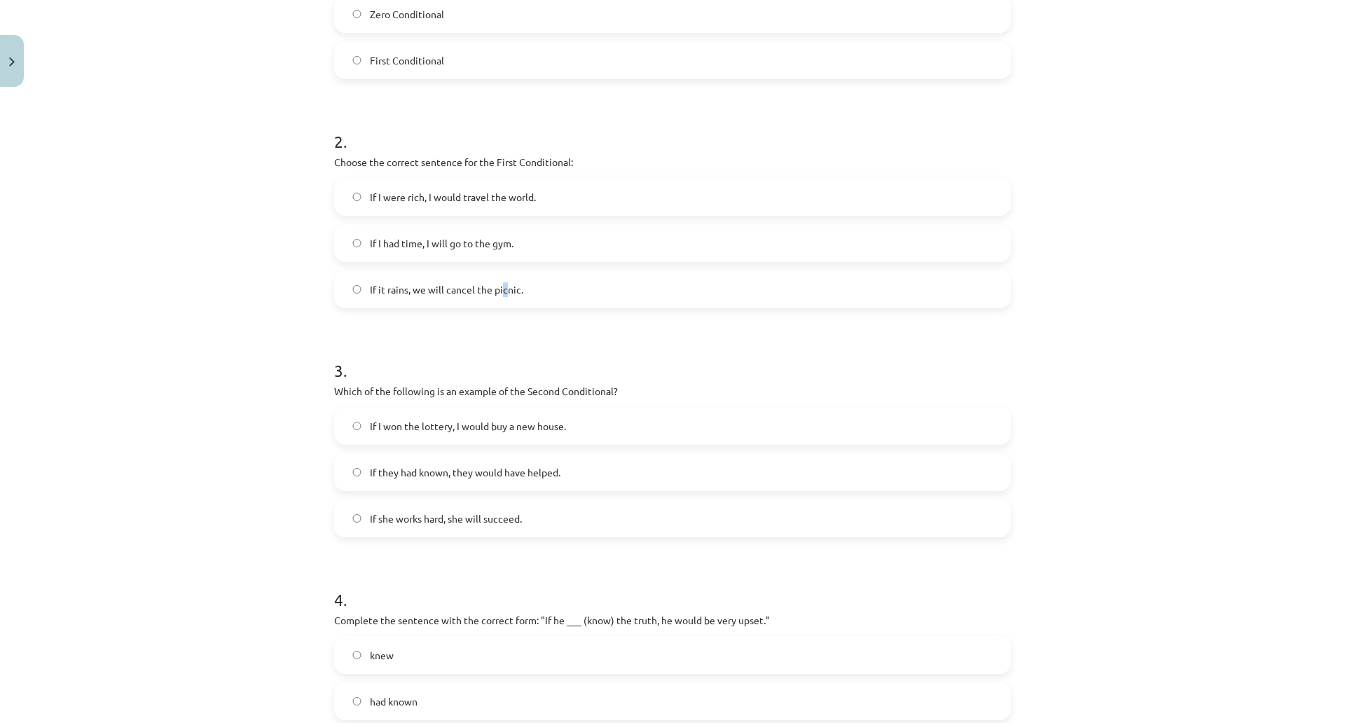
scroll to position [464, 0]
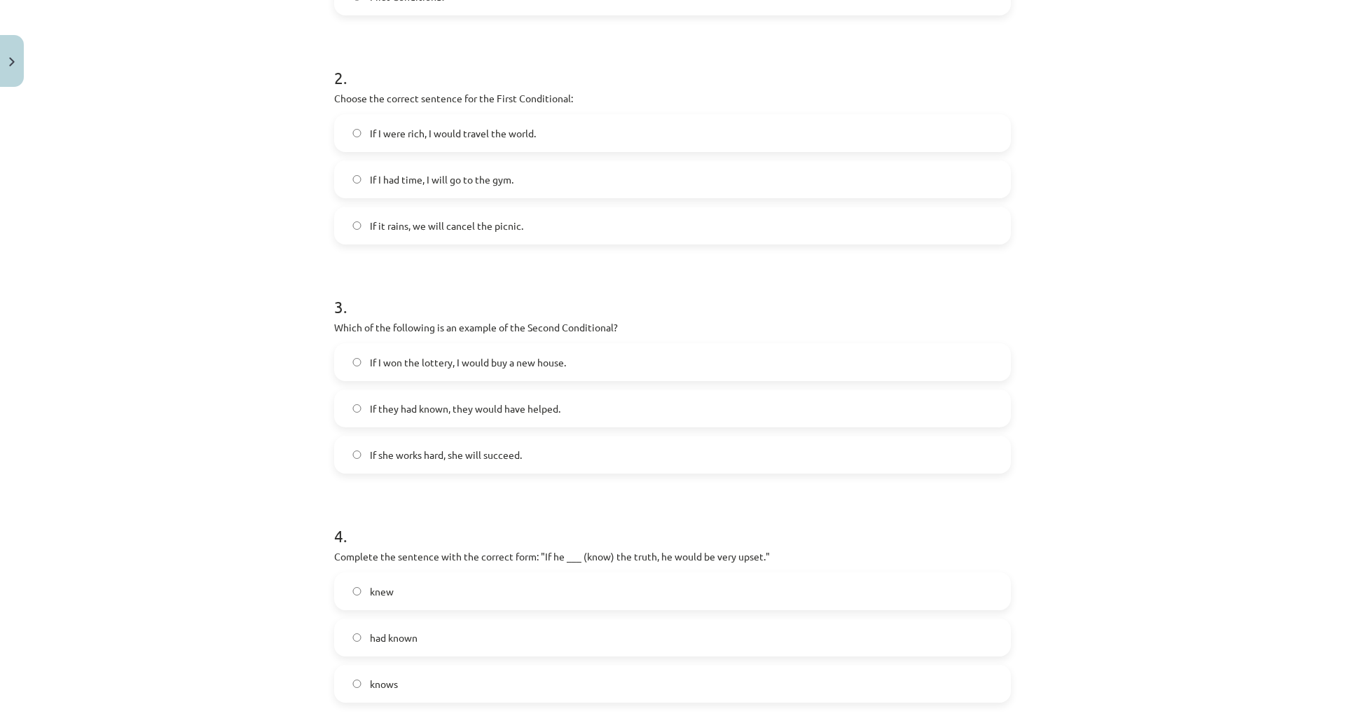
click at [627, 220] on label "If it rains, we will cancel the picnic." at bounding box center [673, 225] width 674 height 35
click at [566, 365] on span "If I won the lottery, I would buy a new house." at bounding box center [468, 362] width 196 height 15
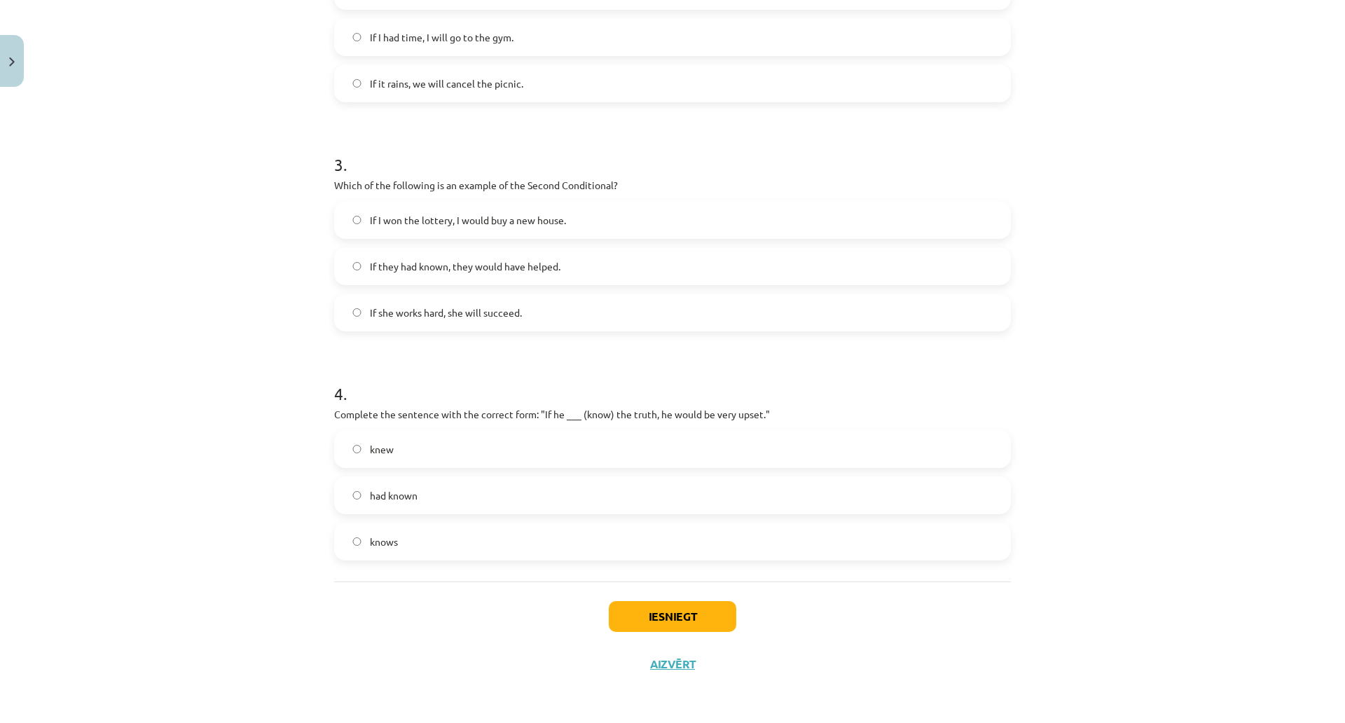
scroll to position [620, 0]
click at [530, 431] on label "knew" at bounding box center [673, 448] width 674 height 35
click at [736, 601] on button "Iesniegt" at bounding box center [672, 616] width 127 height 31
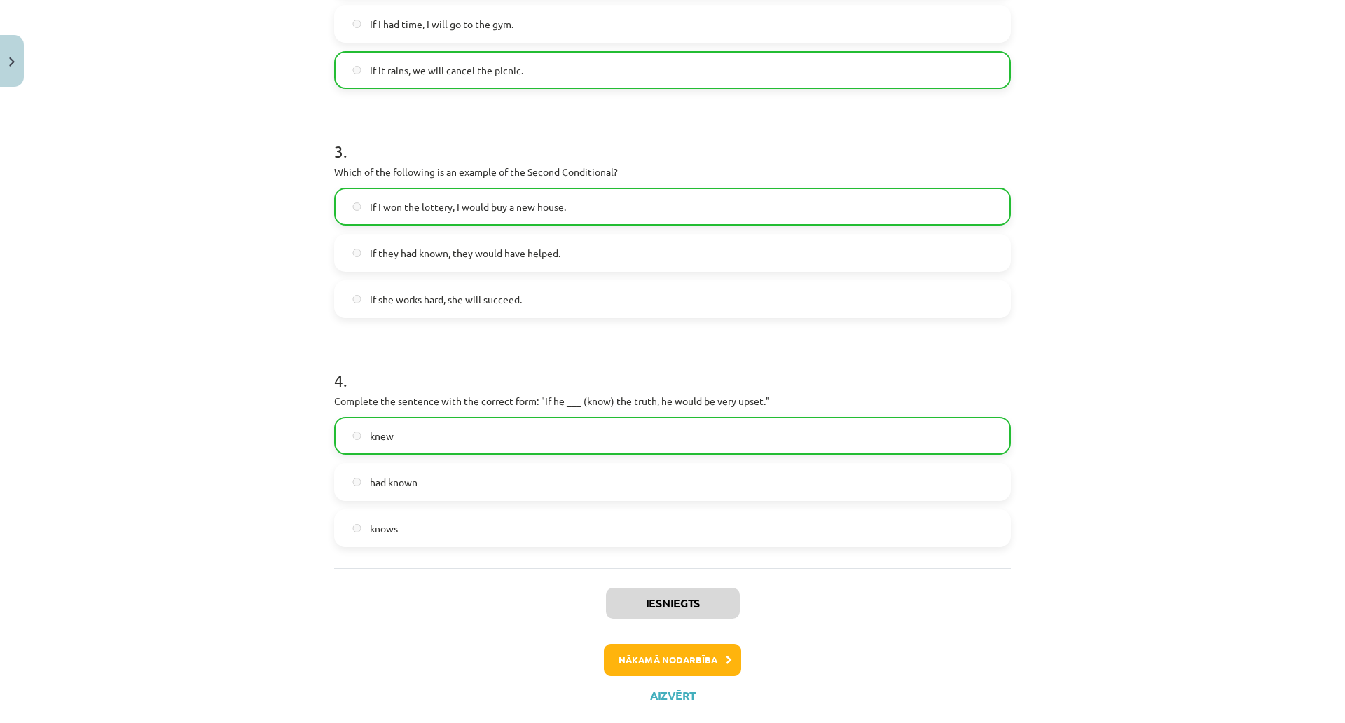
click at [1334, 448] on div "Mācību tēma: Angļu valoda i - 10.klase 1.ieskaites mācību materiāls #6 📝 Topic …" at bounding box center [672, 361] width 1345 height 723
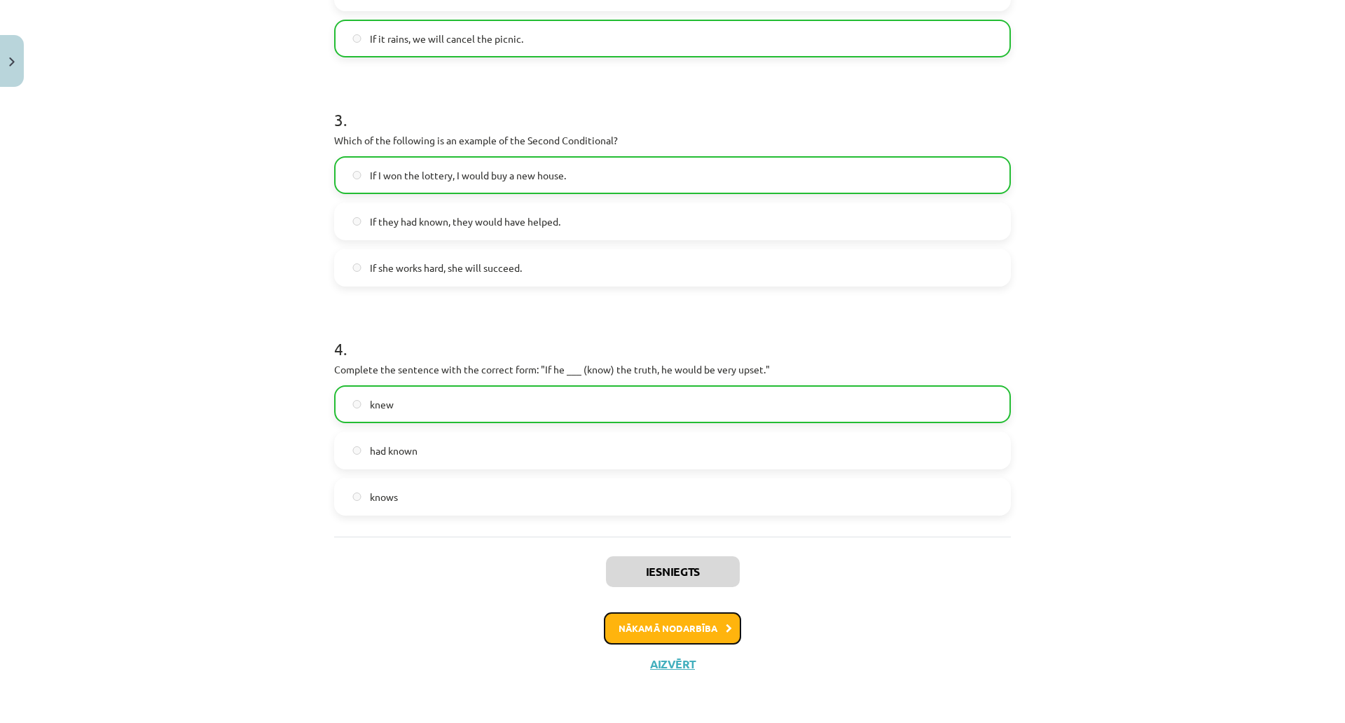
click at [741, 612] on button "Nākamā nodarbība" at bounding box center [672, 628] width 137 height 32
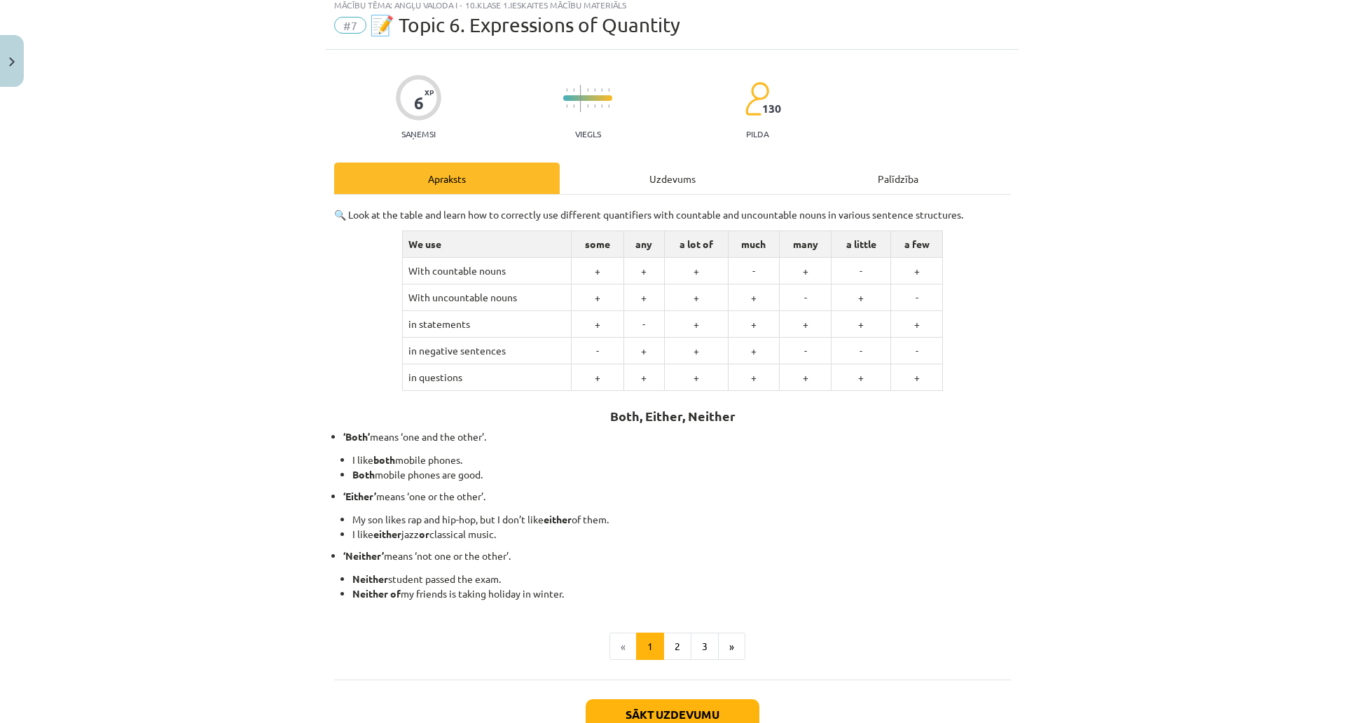
scroll to position [78, 0]
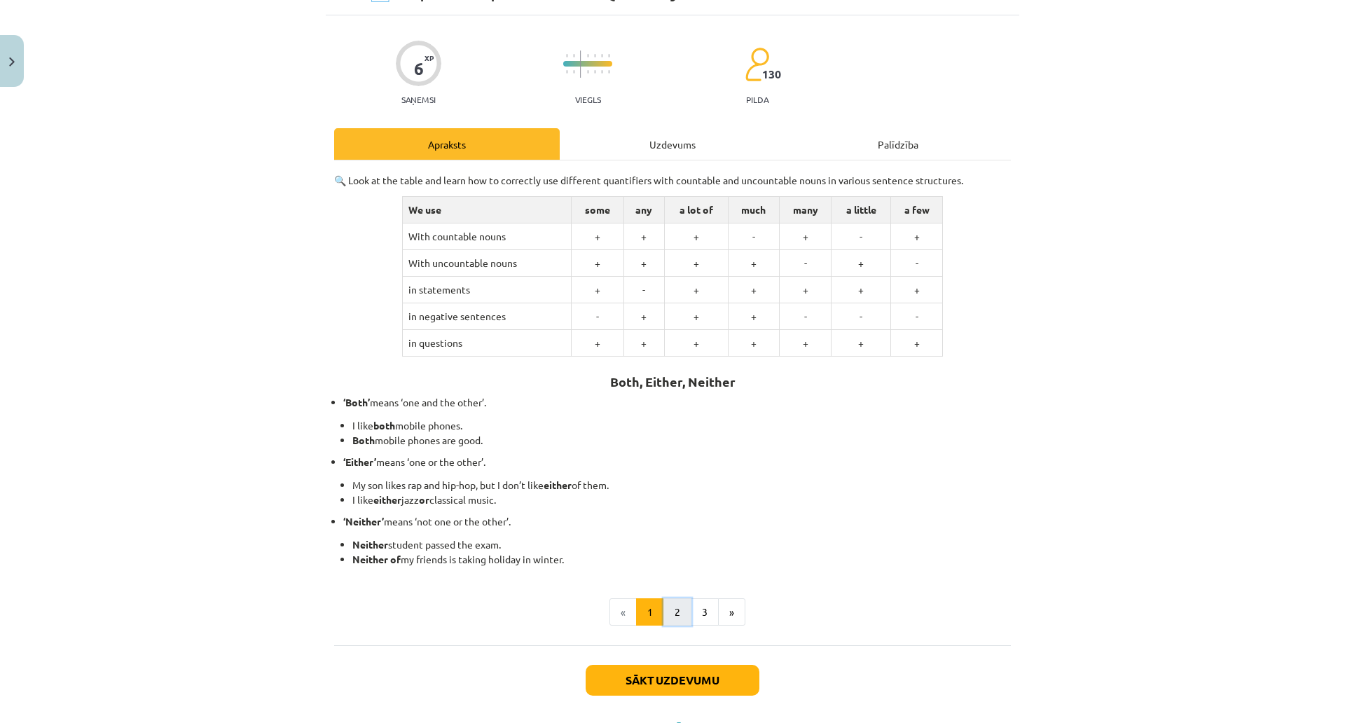
click at [691, 613] on button "2" at bounding box center [677, 612] width 28 height 28
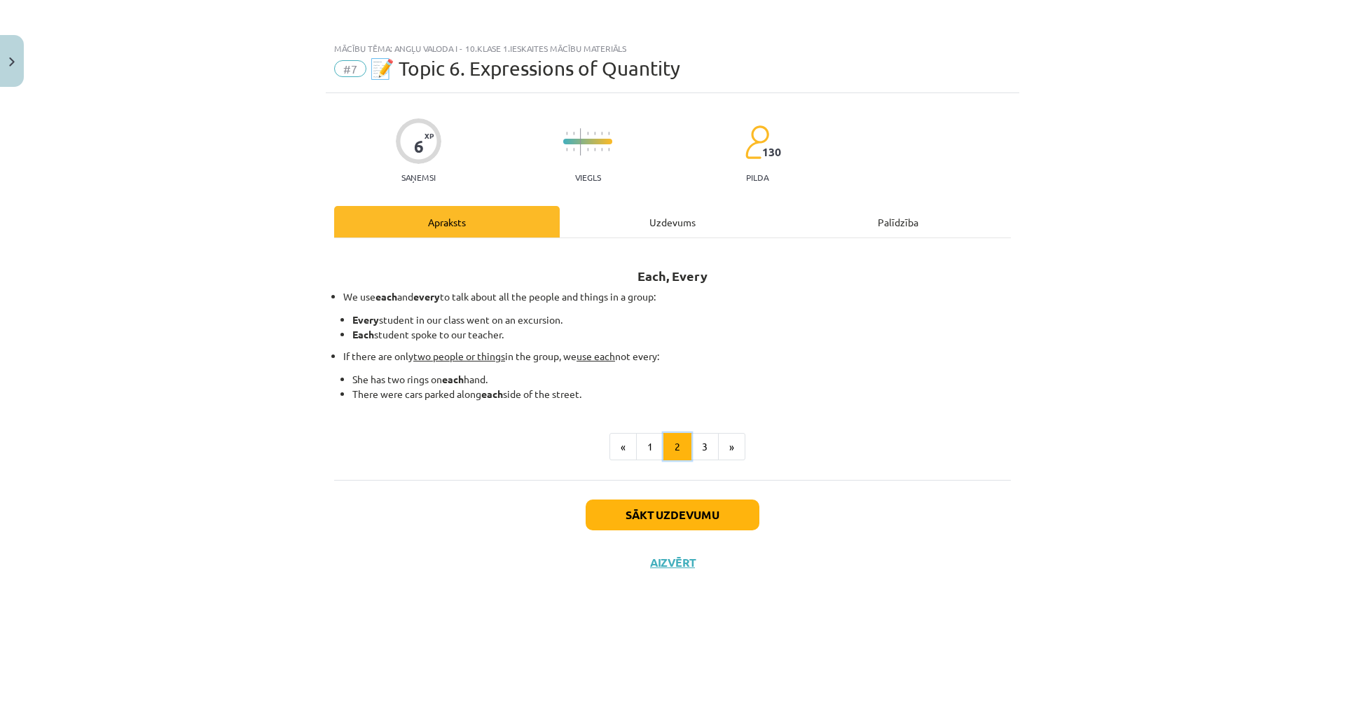
scroll to position [0, 0]
click at [719, 448] on button "3" at bounding box center [705, 447] width 28 height 28
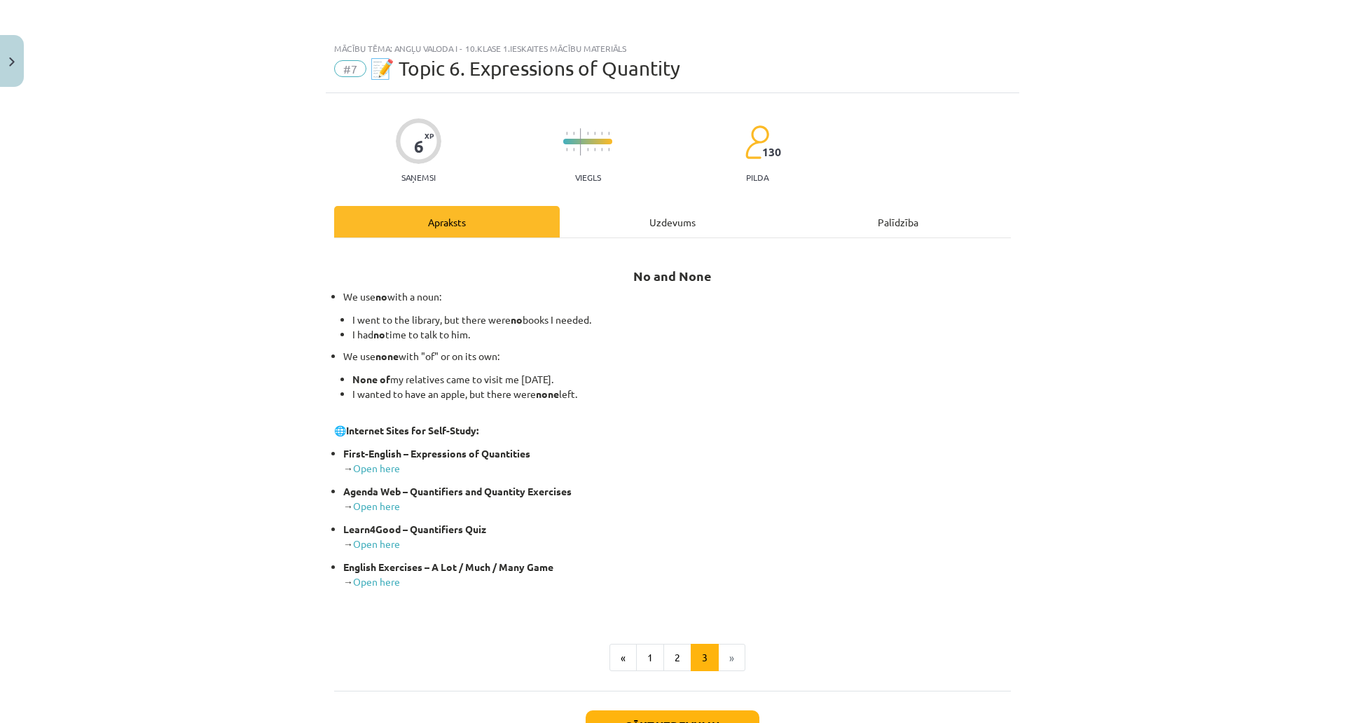
click at [758, 219] on div "Uzdevums" at bounding box center [673, 222] width 226 height 32
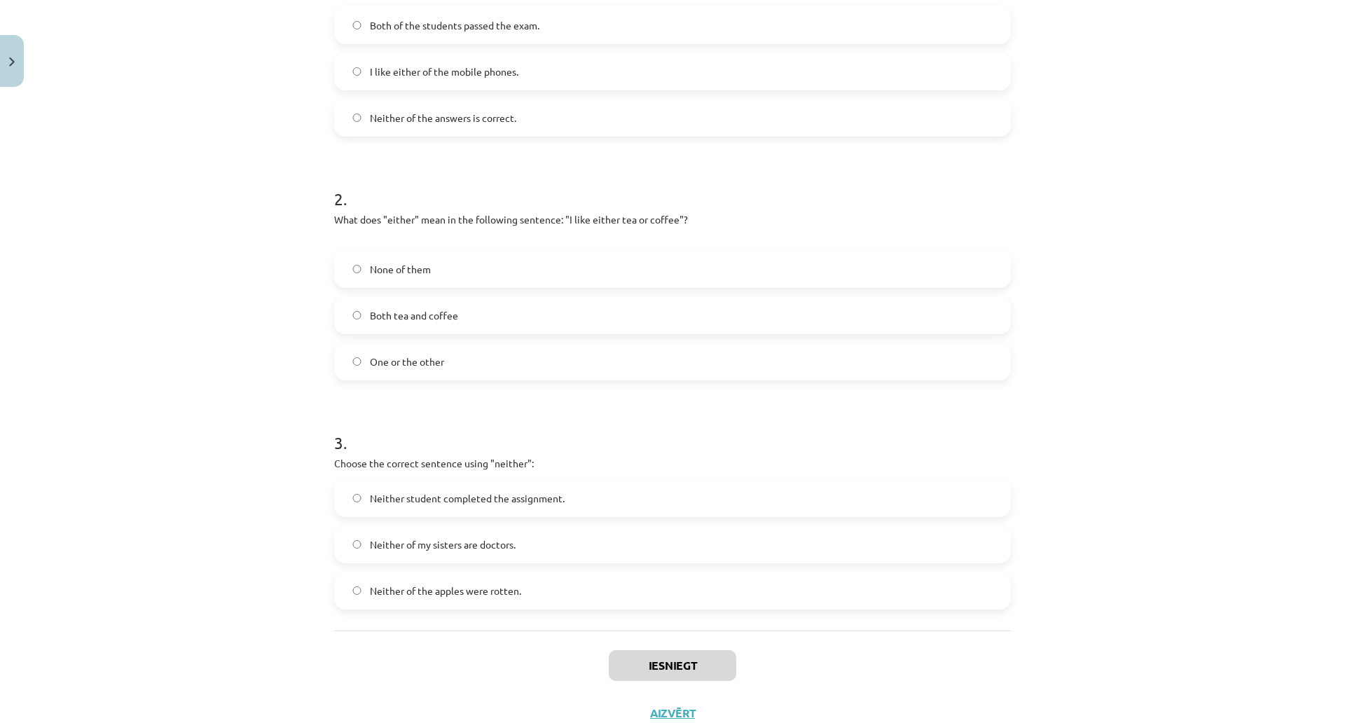
scroll to position [406, 0]
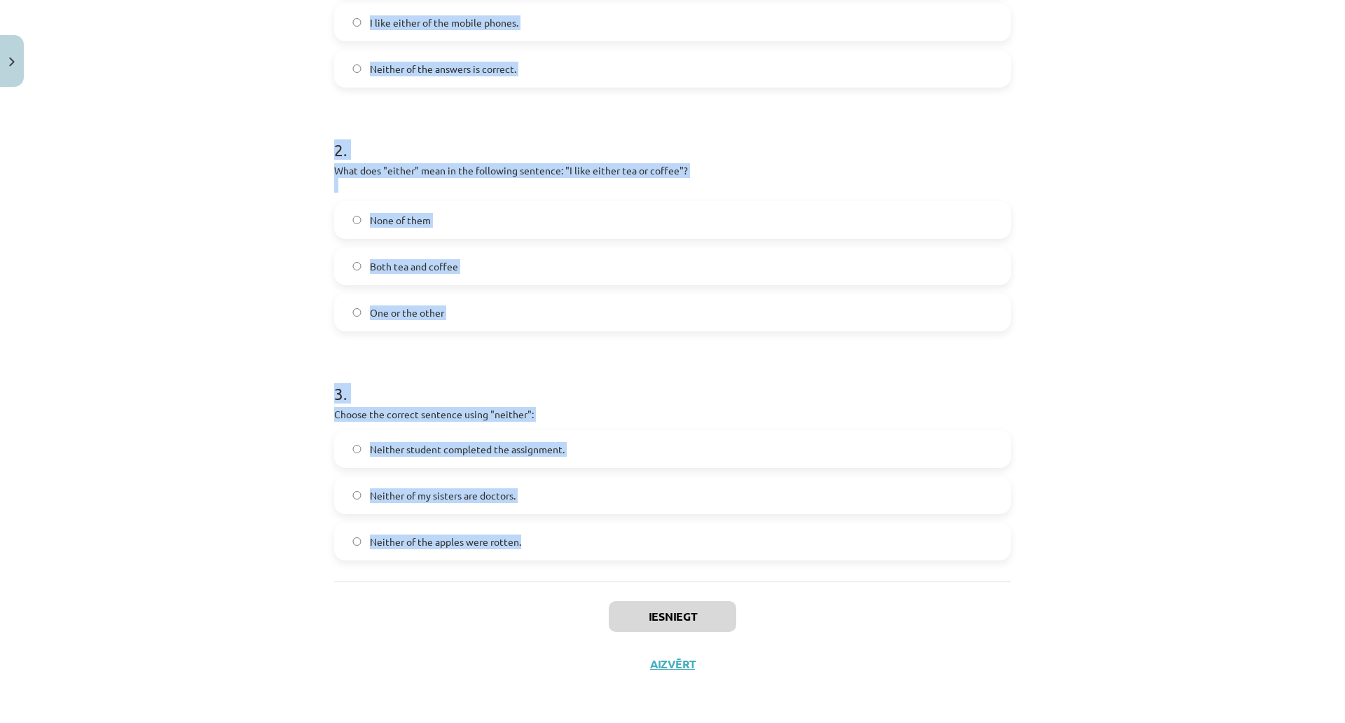
drag, startPoint x: 401, startPoint y: 60, endPoint x: 848, endPoint y: 548, distance: 661.4
click at [848, 548] on div "6 XP Saņemsi Viegls 130 pilda Apraksts Uzdevums Palīdzība 1 . Which sentence co…" at bounding box center [672, 194] width 693 height 987
copy form "Which sentence correctly uses the word "both"? Both of the students passed the …"
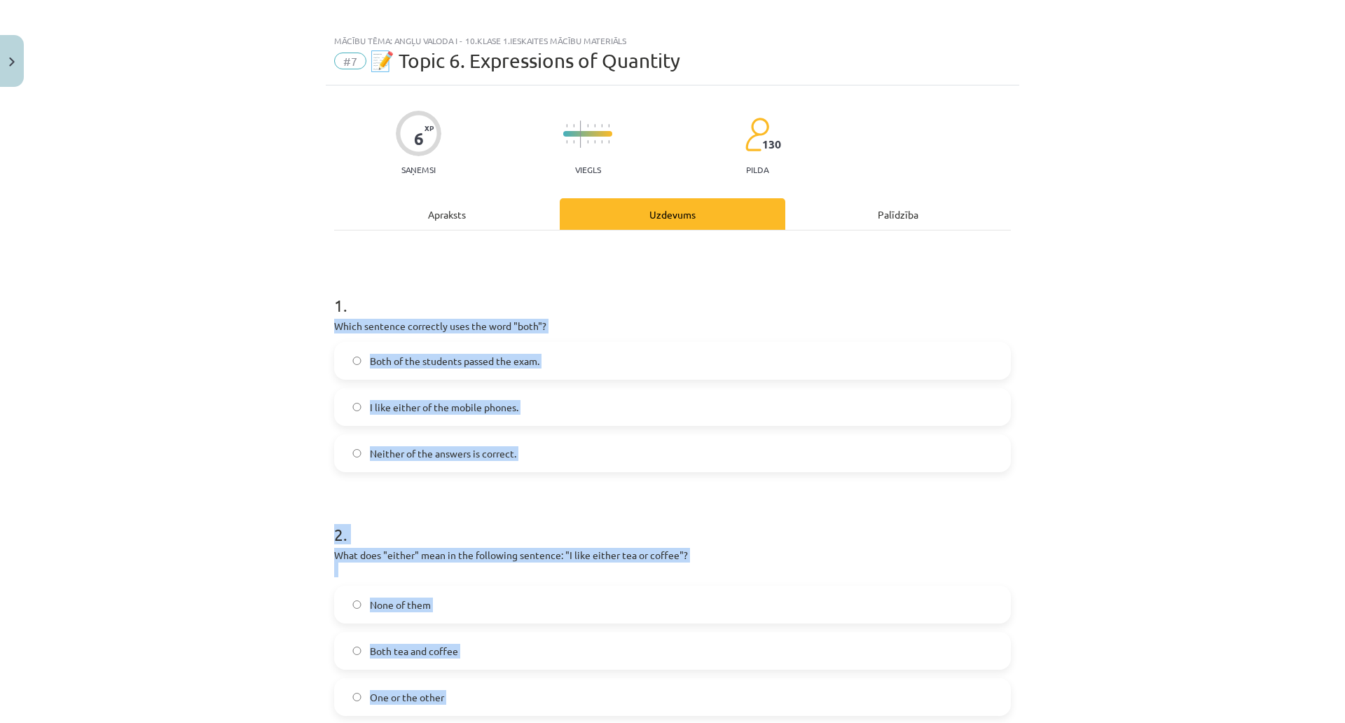
scroll to position [0, 0]
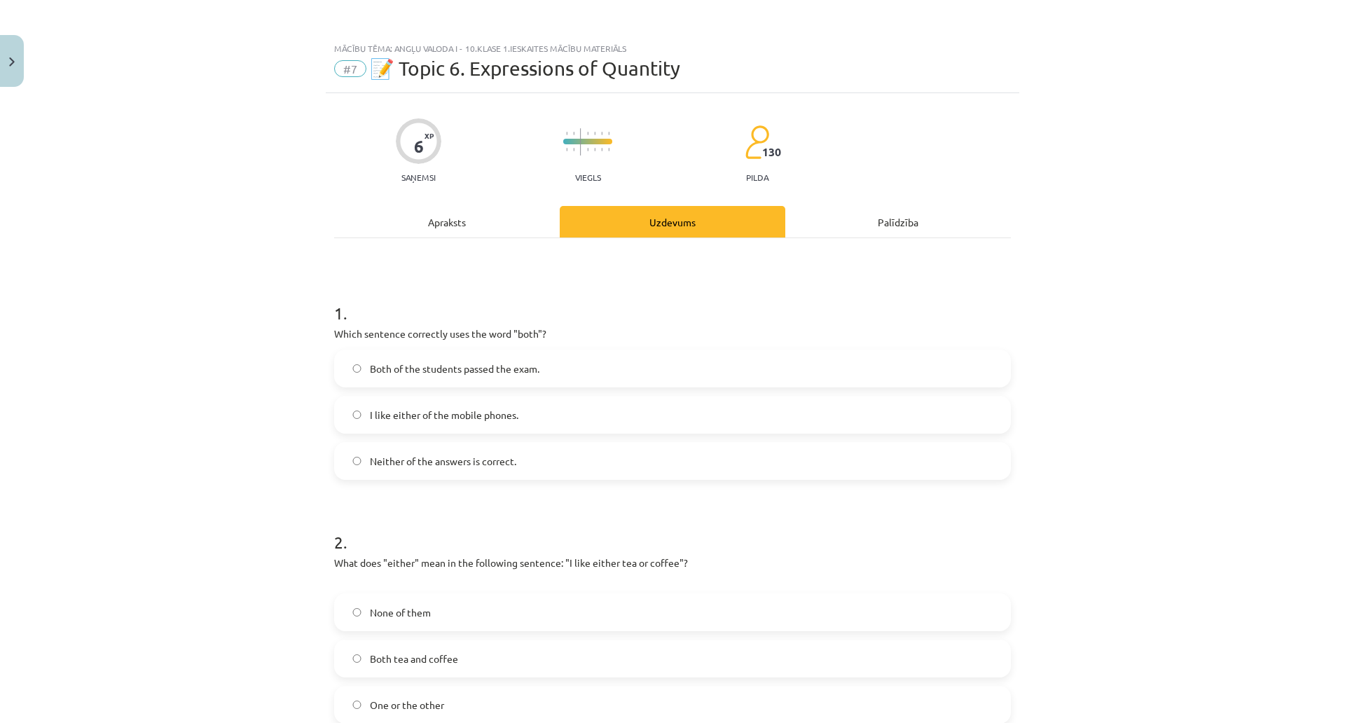
click at [255, 290] on div "Mācību tēma: Angļu valoda i - 10.klase 1.ieskaites mācību materiāls #7 📝 Topic …" at bounding box center [672, 361] width 1345 height 723
click at [492, 368] on span "Both of the students passed the exam." at bounding box center [455, 368] width 170 height 15
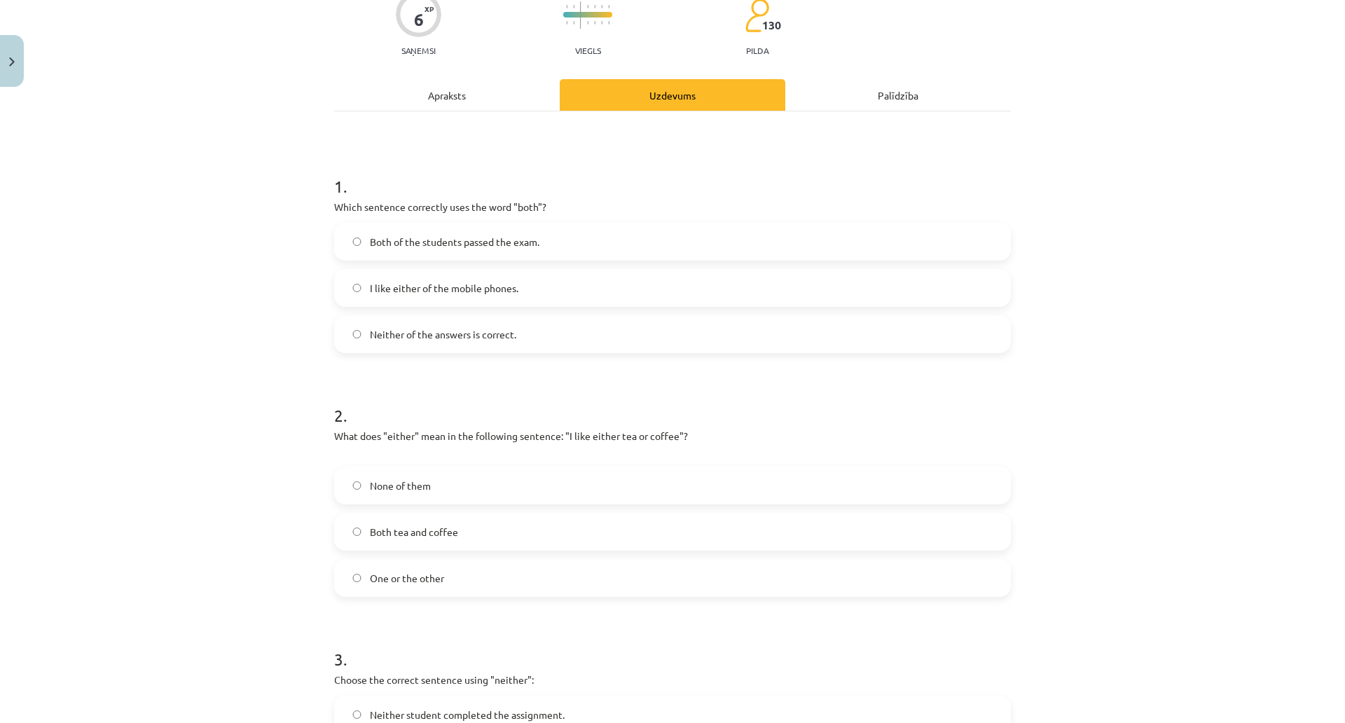
scroll to position [311, 0]
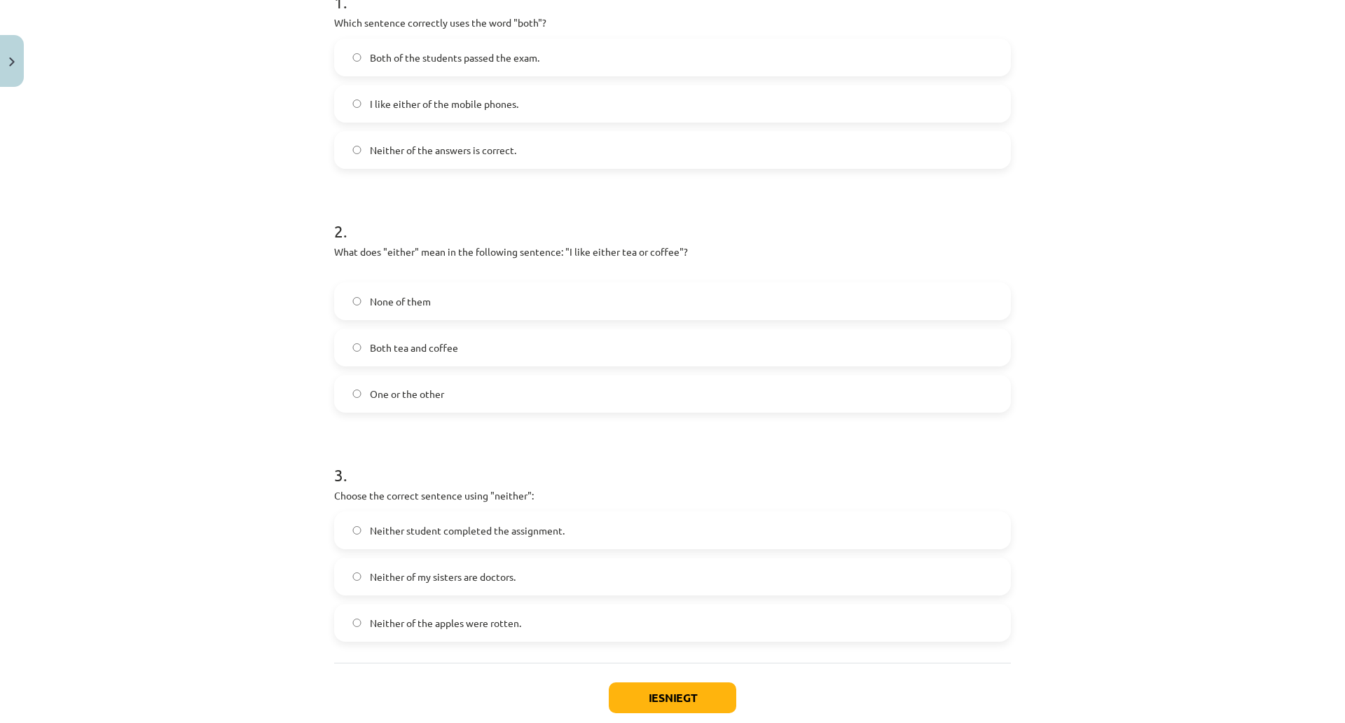
click at [520, 394] on label "One or the other" at bounding box center [673, 393] width 674 height 35
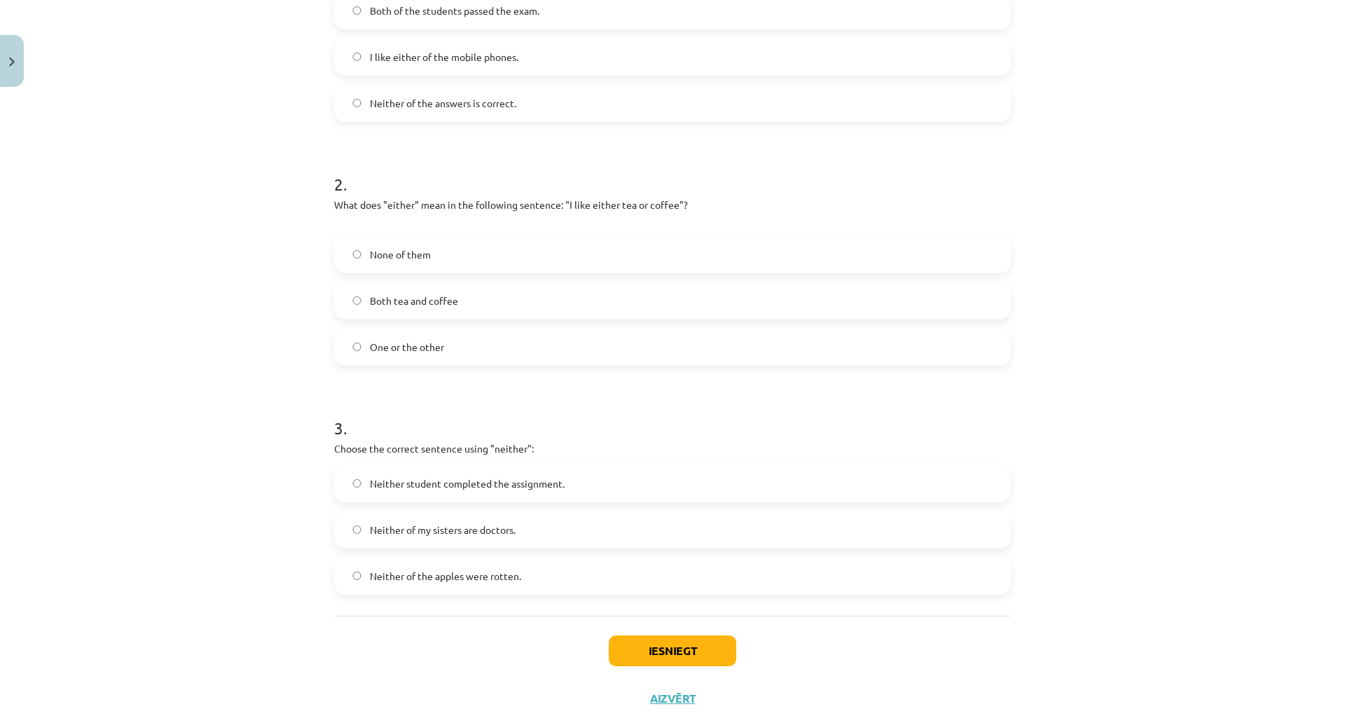
scroll to position [389, 0]
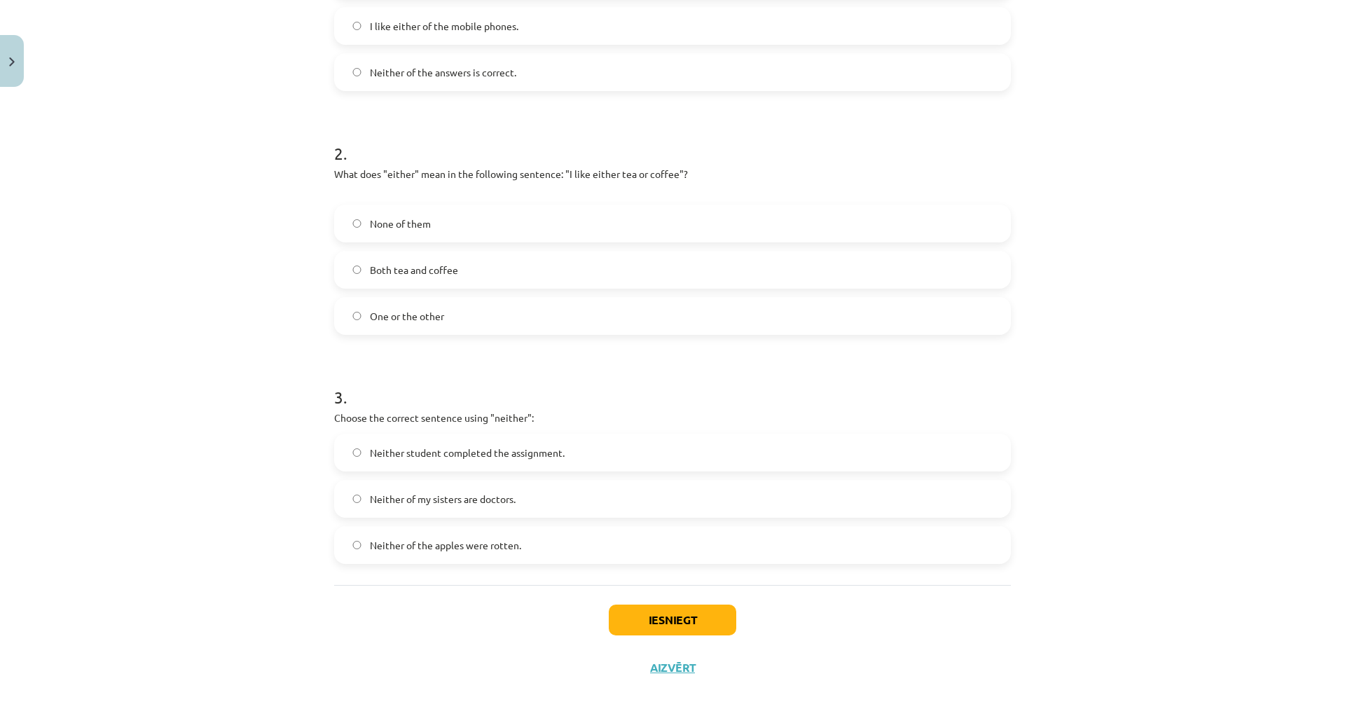
click at [534, 439] on label "Neither student completed the assignment." at bounding box center [673, 452] width 674 height 35
click at [767, 637] on div "Iesniegt Aizvērt" at bounding box center [672, 634] width 677 height 98
click at [736, 623] on button "Iesniegt" at bounding box center [672, 620] width 127 height 31
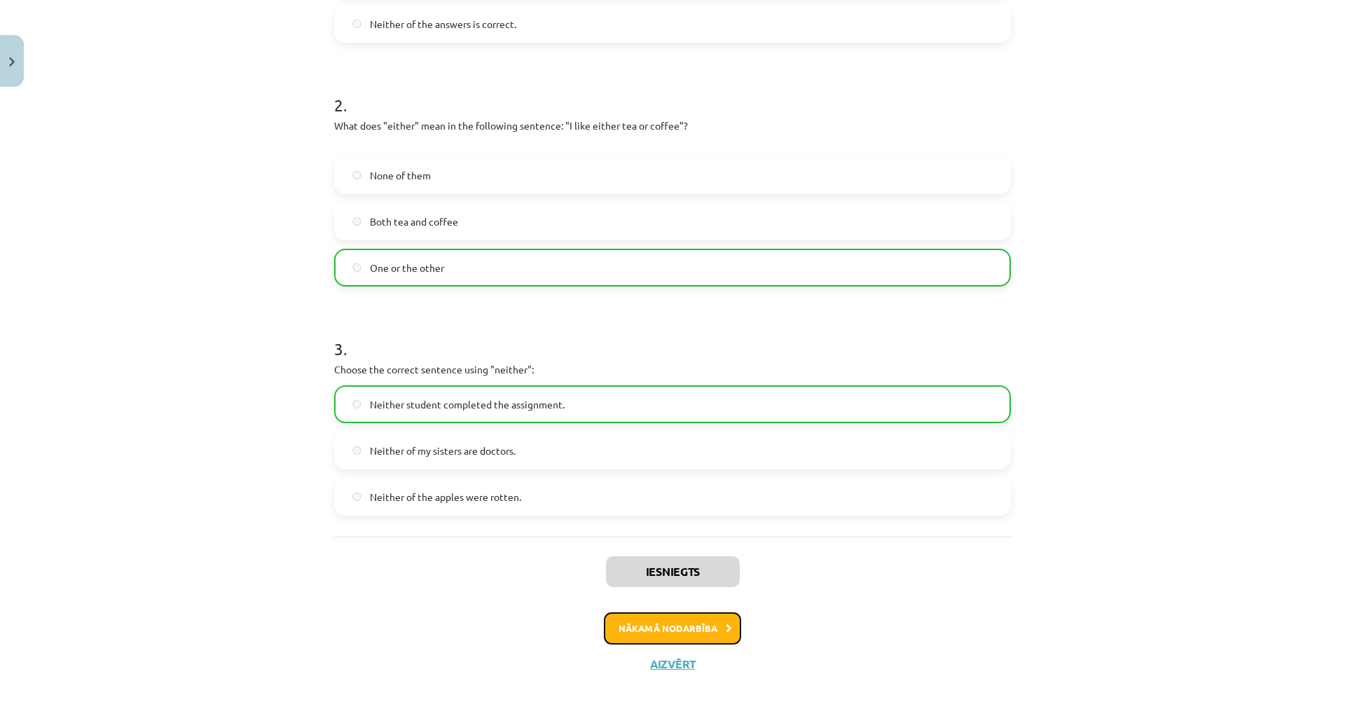
click at [741, 620] on button "Nākamā nodarbība" at bounding box center [672, 628] width 137 height 32
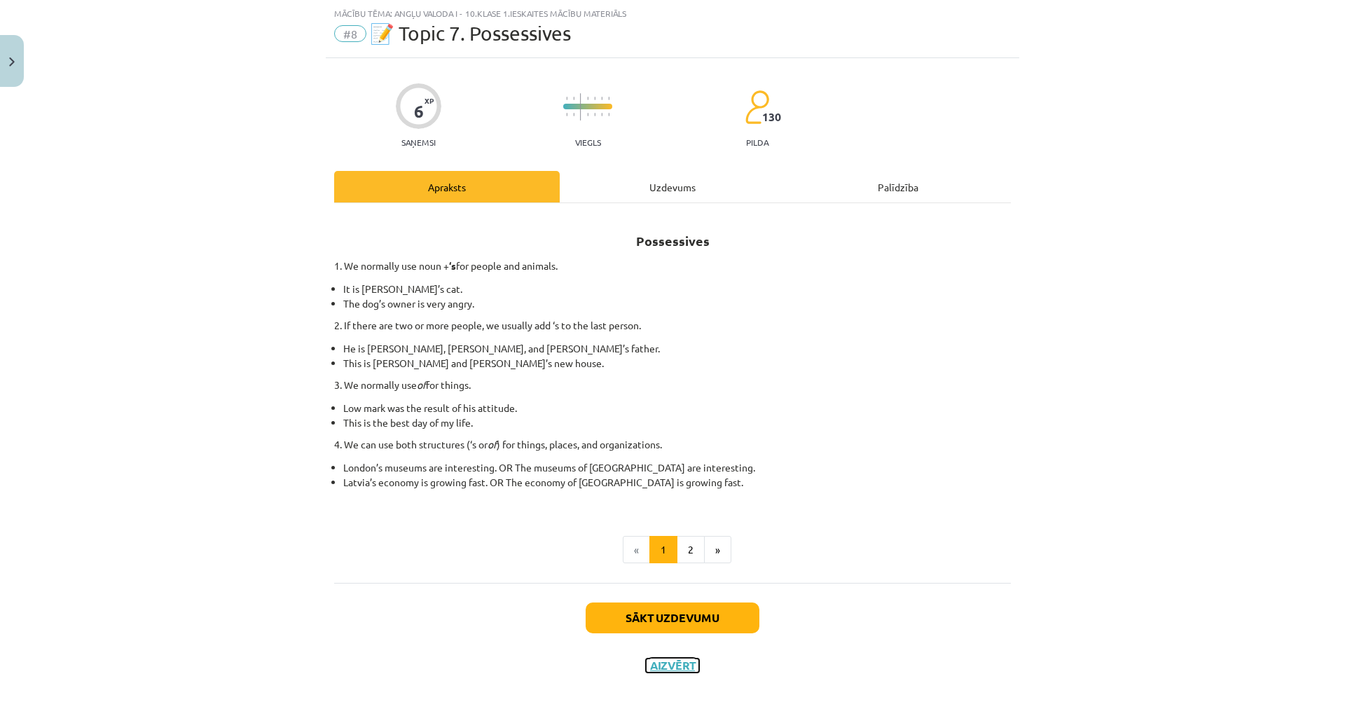
drag, startPoint x: 740, startPoint y: 662, endPoint x: 733, endPoint y: 657, distance: 9.1
click at [699, 637] on button "Aizvērt" at bounding box center [672, 665] width 53 height 14
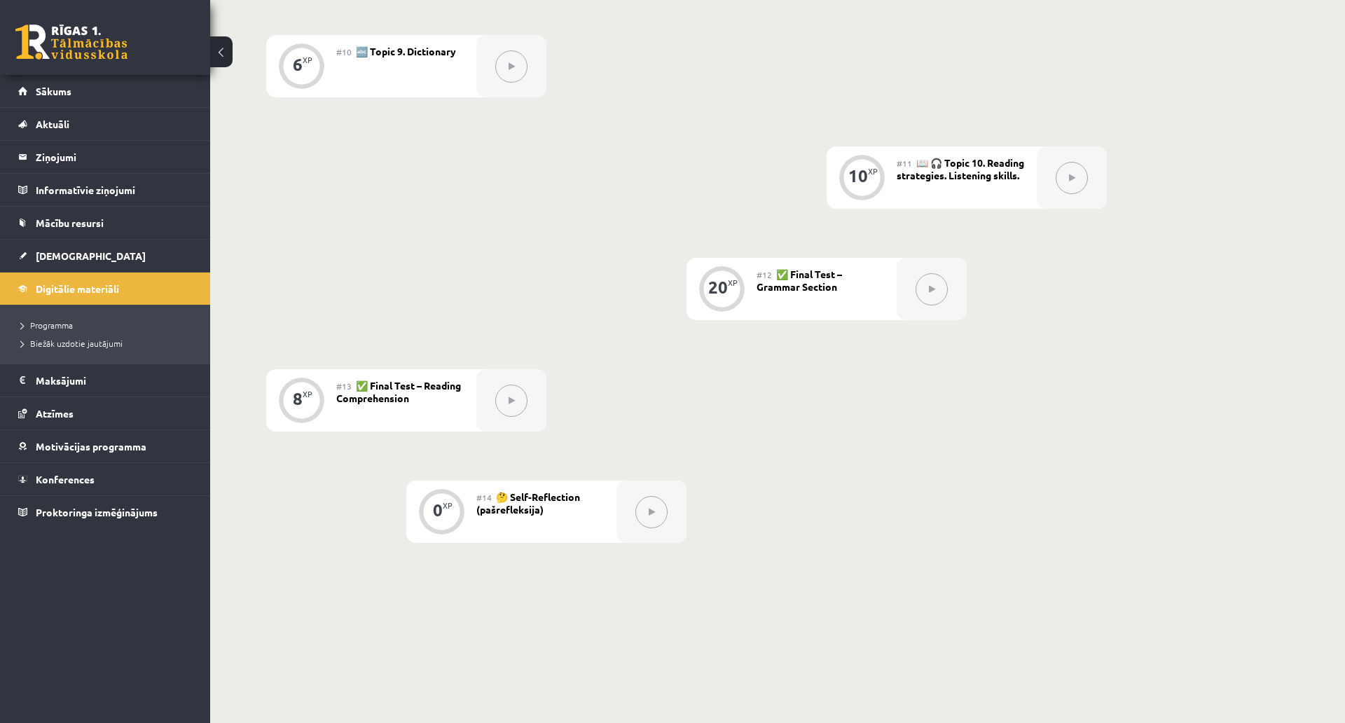
scroll to position [1363, 0]
